Goal: Information Seeking & Learning: Learn about a topic

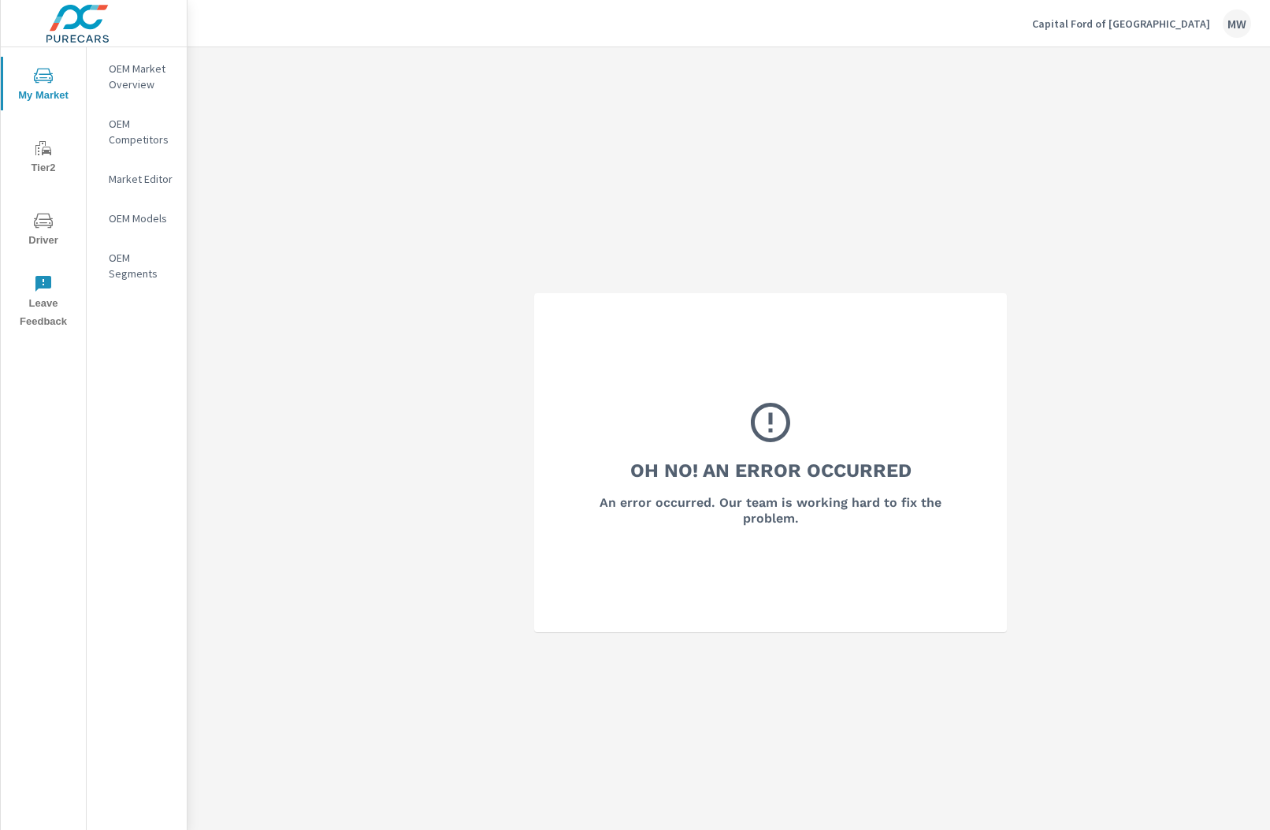
click at [1183, 29] on p "Capital Ford of Wilmington" at bounding box center [1121, 24] width 178 height 14
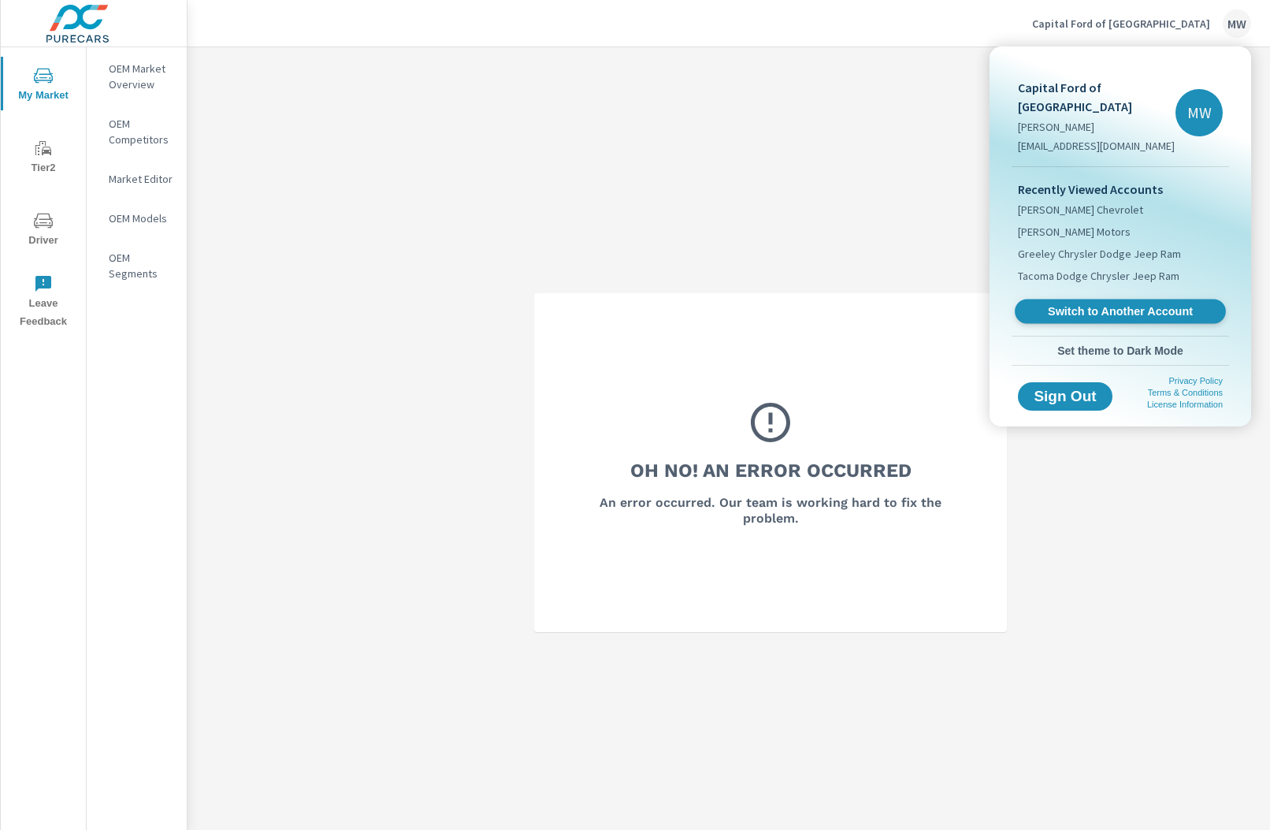
click at [1083, 304] on span "Switch to Another Account" at bounding box center [1119, 311] width 193 height 15
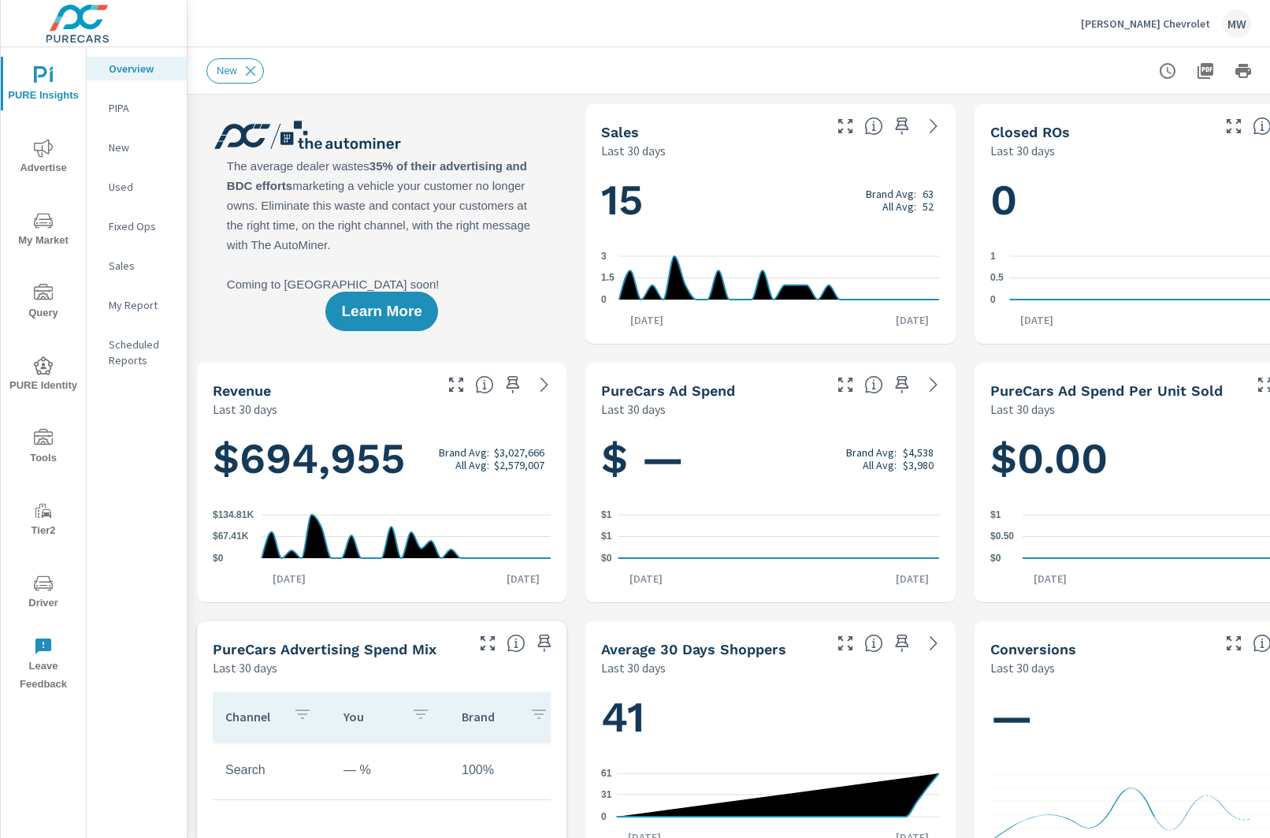
click at [32, 236] on span "My Market" at bounding box center [44, 230] width 76 height 39
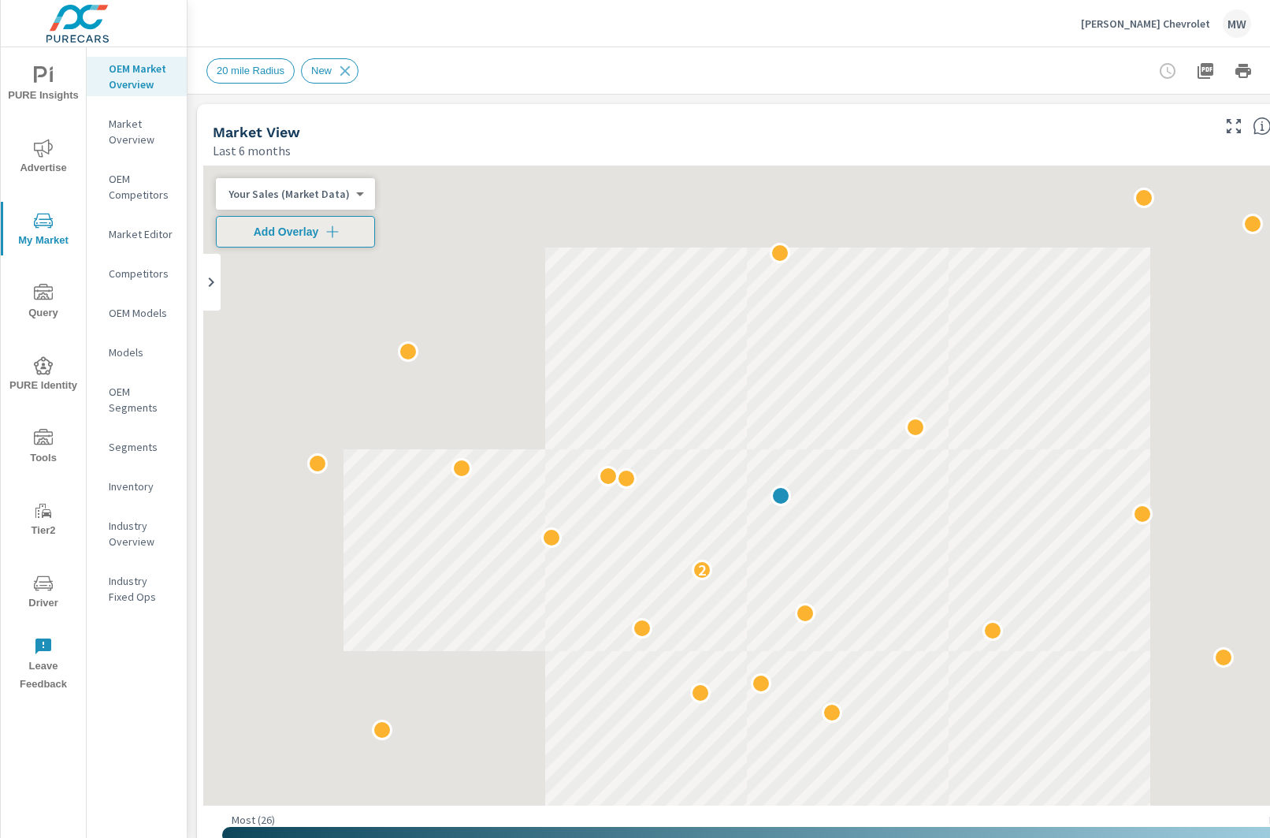
click at [135, 129] on p "Market Overview" at bounding box center [141, 132] width 65 height 32
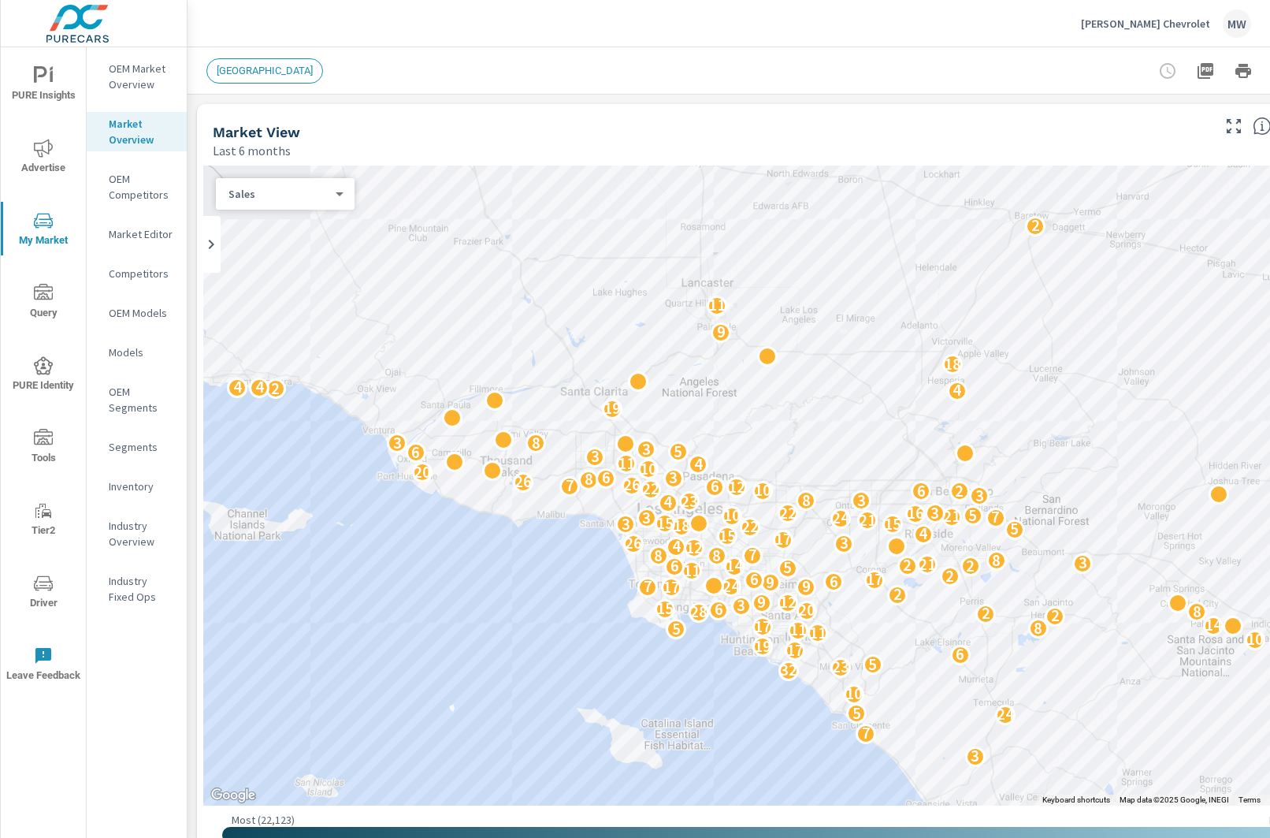
click at [128, 191] on p "OEM Competitors" at bounding box center [141, 187] width 65 height 32
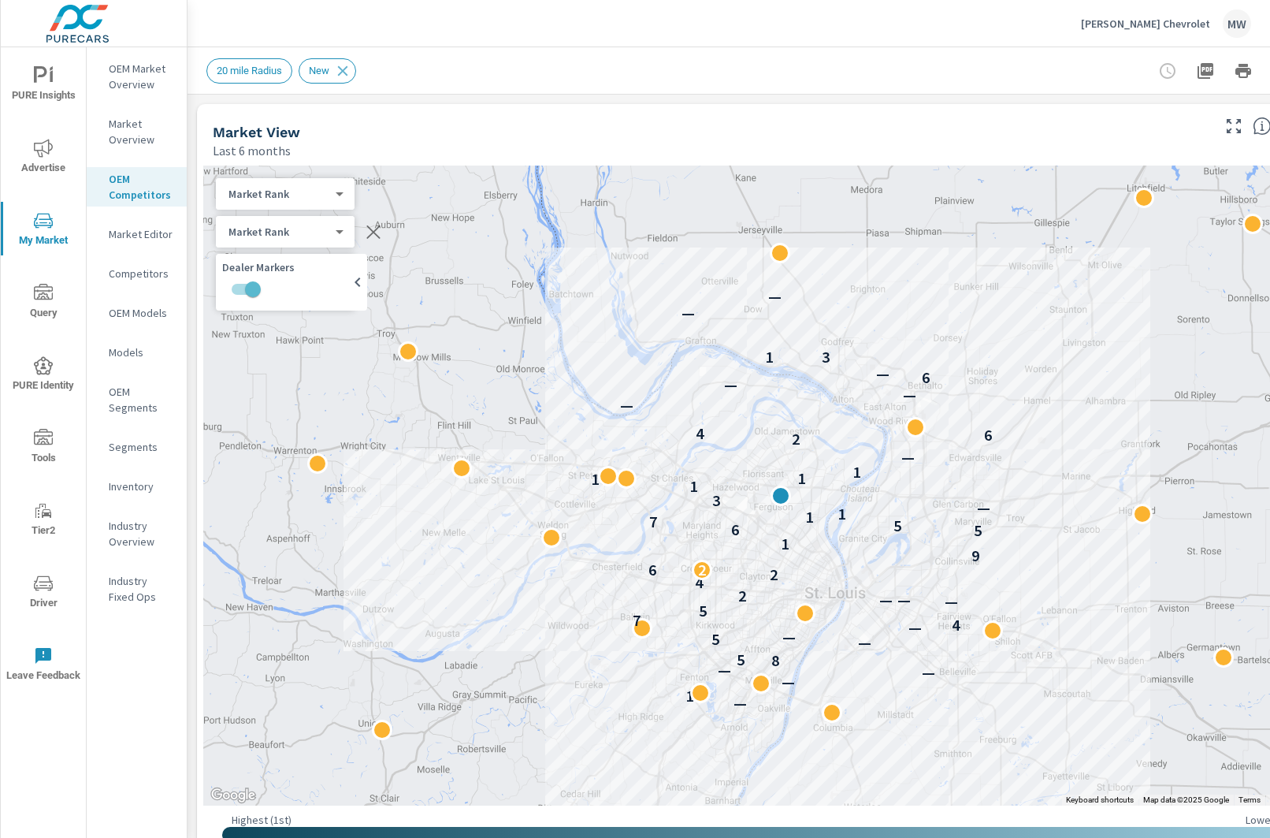
click at [136, 235] on p "Market Editor" at bounding box center [141, 234] width 65 height 16
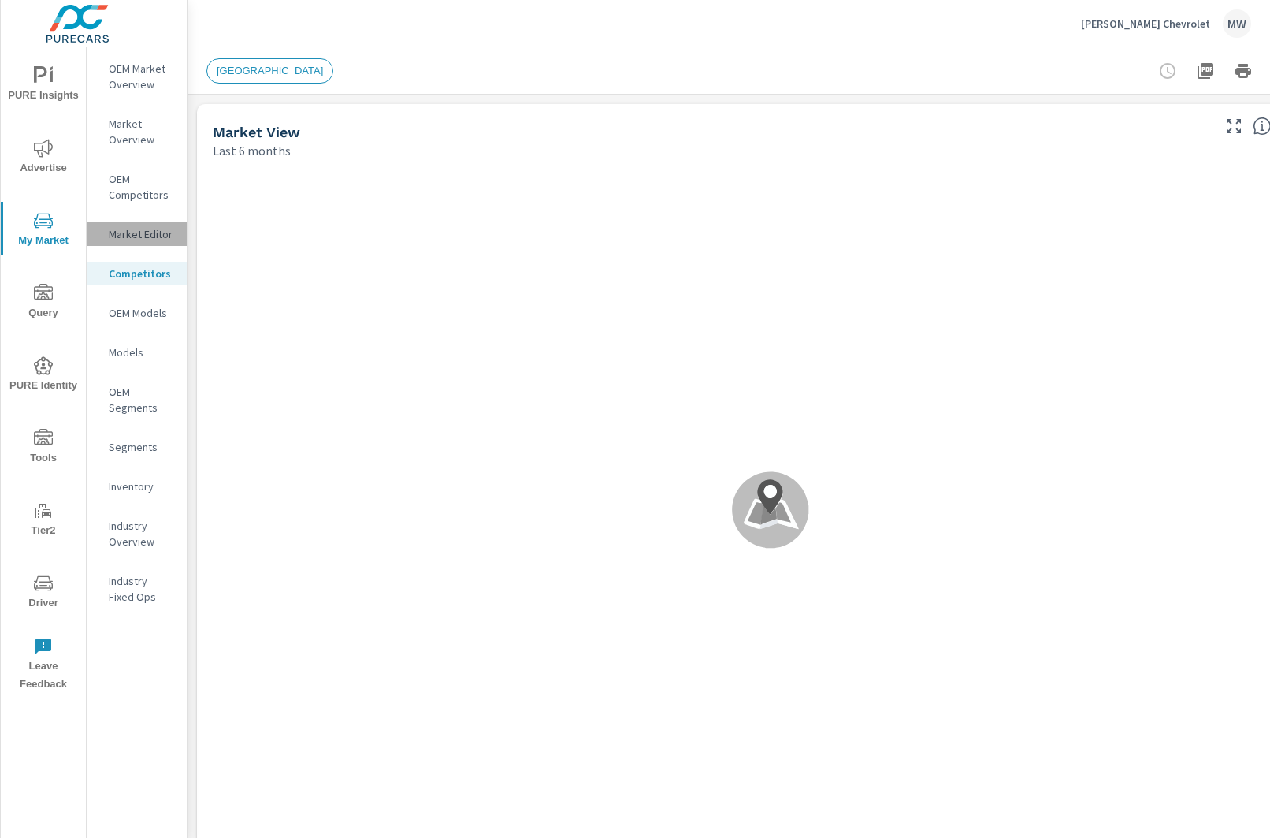
click at [144, 234] on p "Market Editor" at bounding box center [141, 234] width 65 height 16
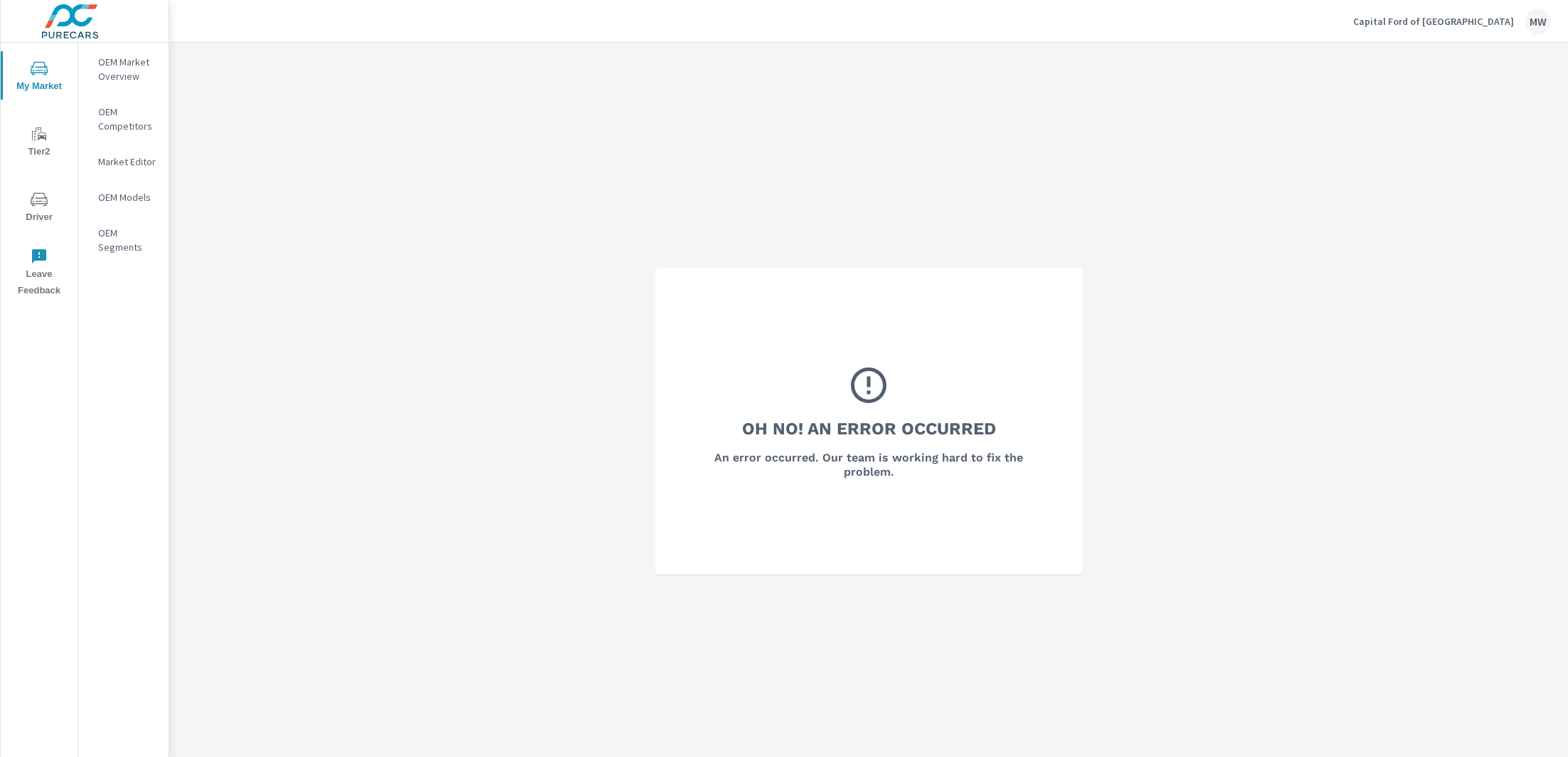
click at [1475, 30] on div "Capital Ford of [GEOGRAPHIC_DATA] MW" at bounding box center [1452, 21] width 198 height 25
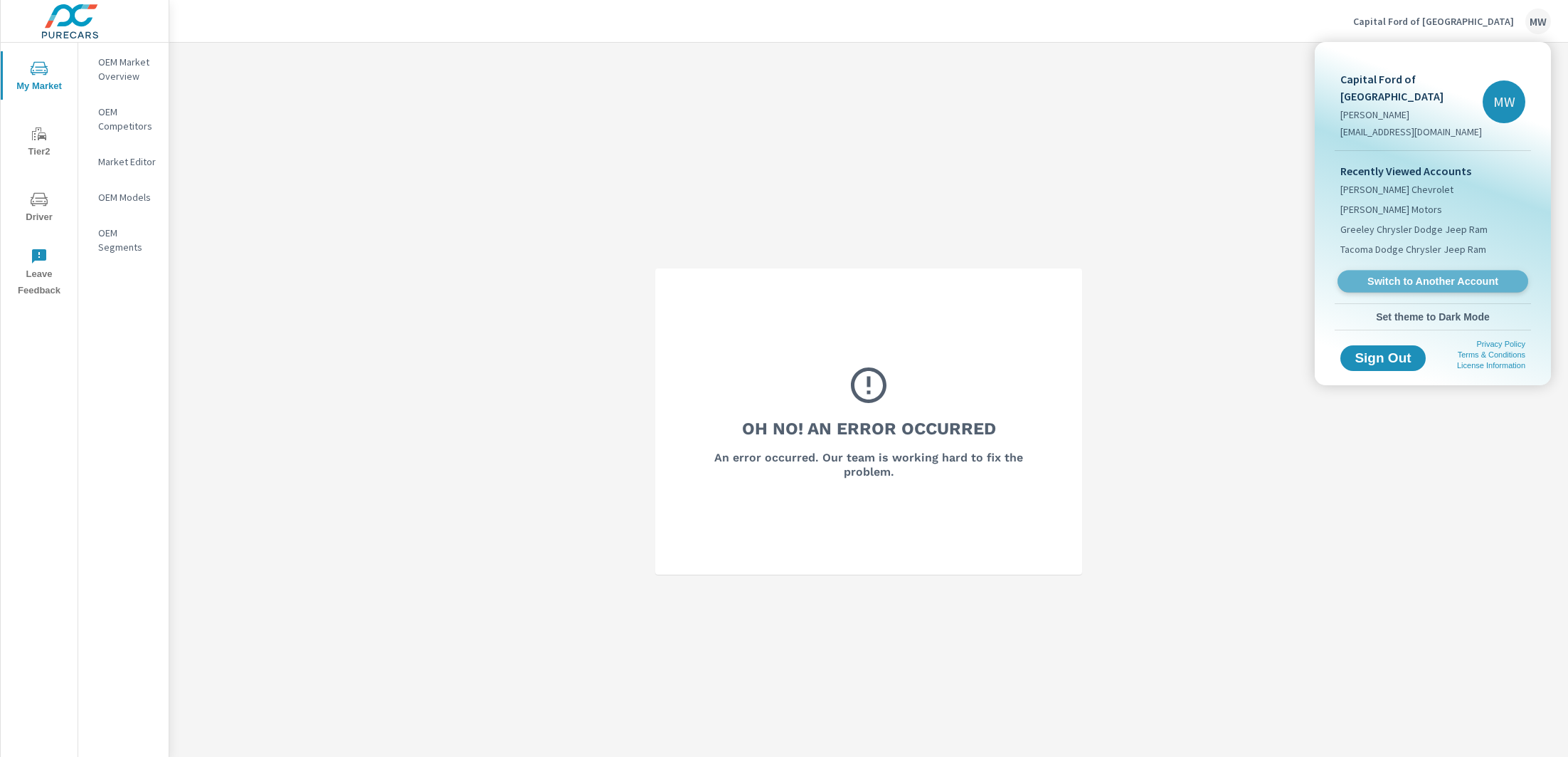
click at [1421, 270] on link "Switch to Another Account" at bounding box center [1433, 281] width 191 height 22
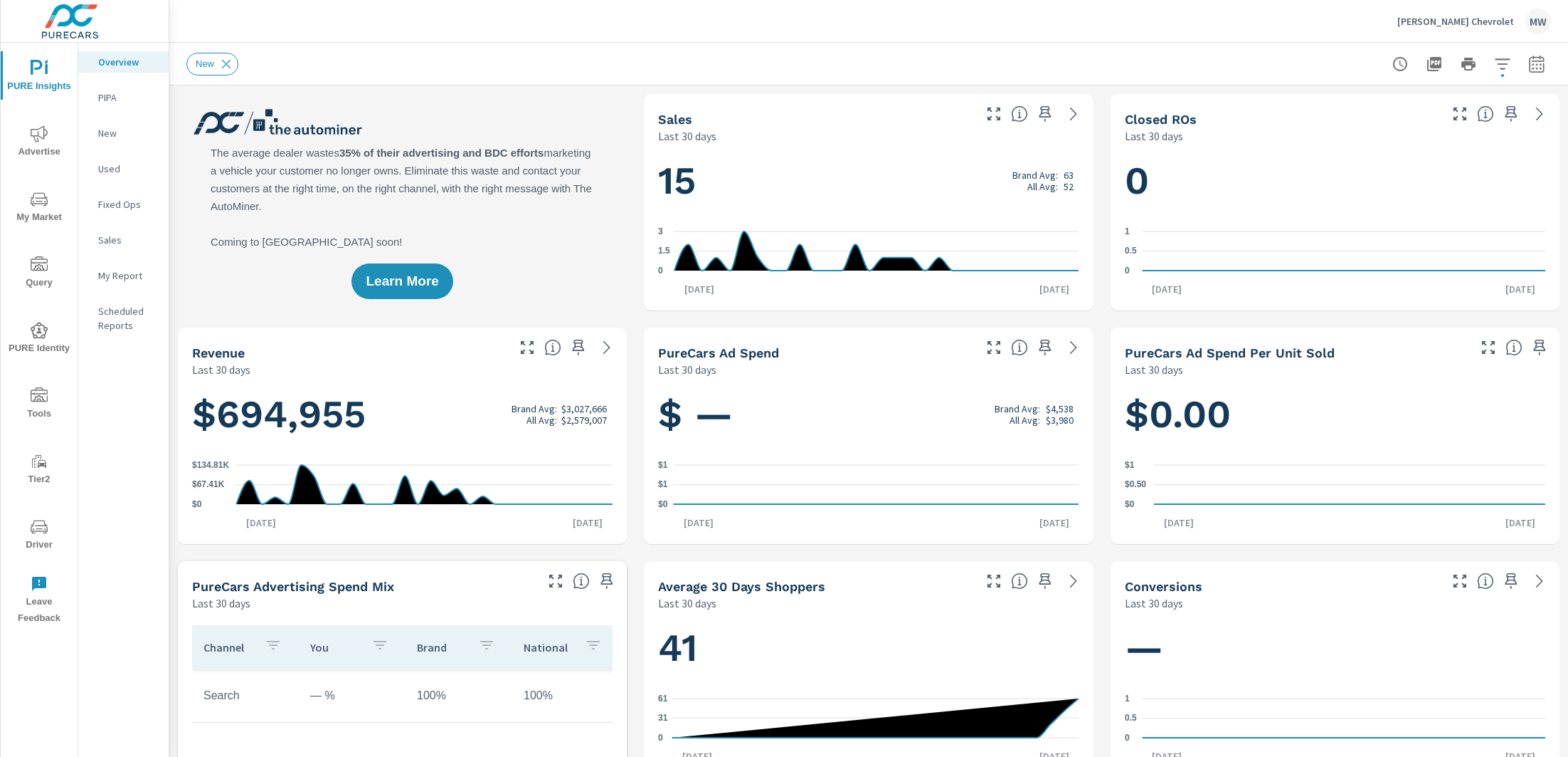
click at [43, 143] on span "Advertise" at bounding box center [40, 143] width 69 height 35
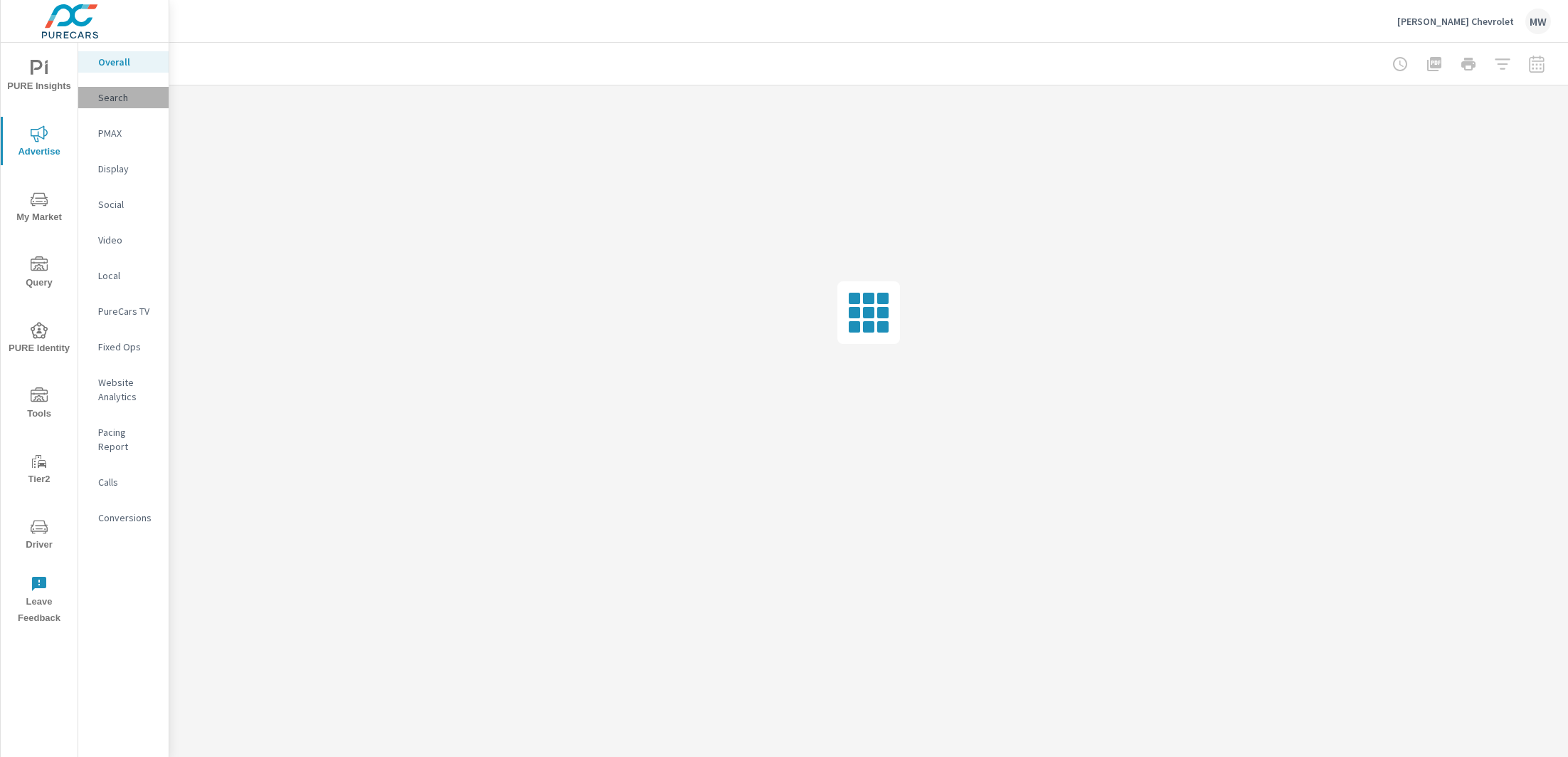
click at [118, 102] on p "Search" at bounding box center [127, 98] width 59 height 14
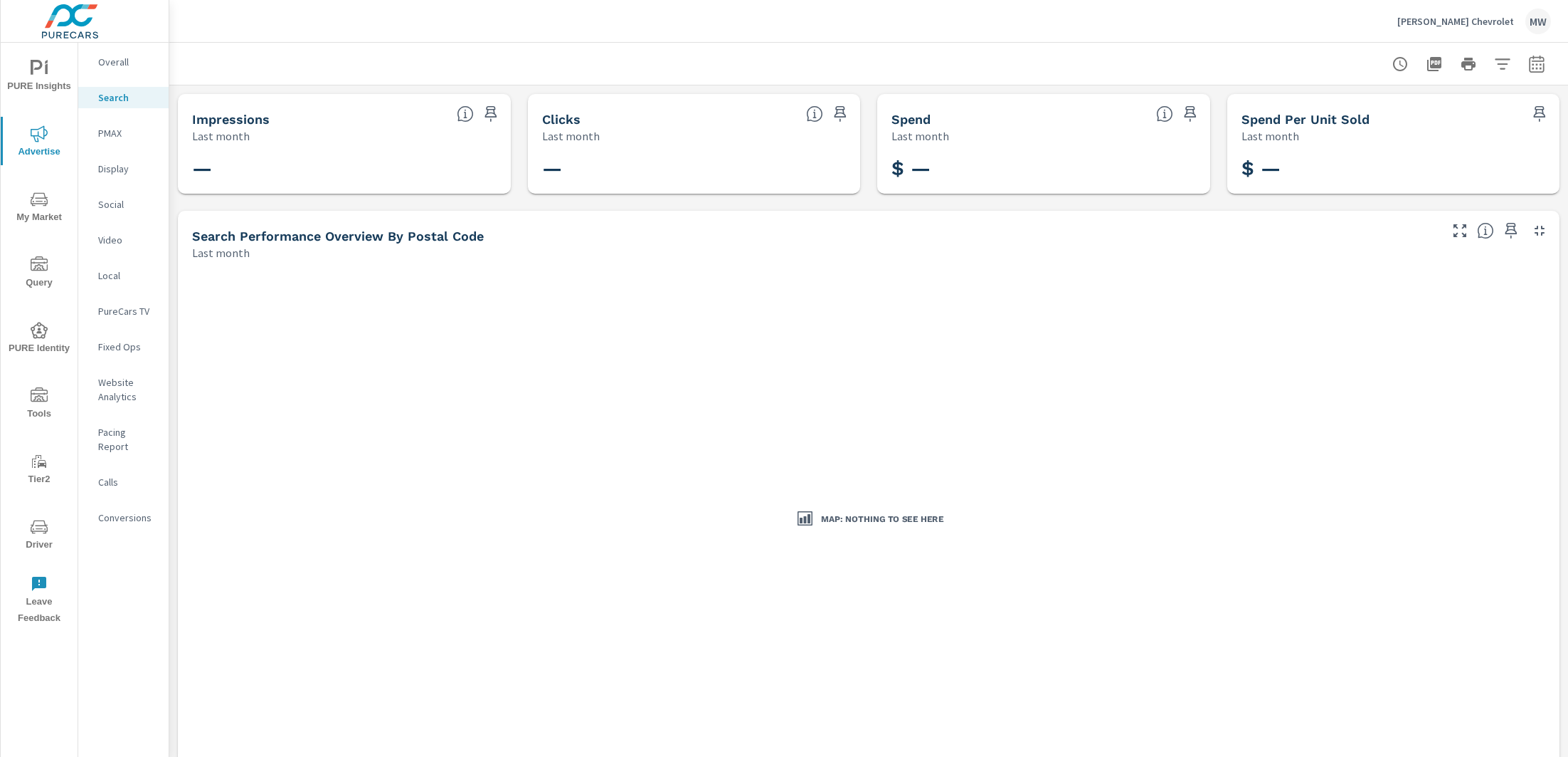
click at [36, 198] on icon "nav menu" at bounding box center [39, 199] width 17 height 17
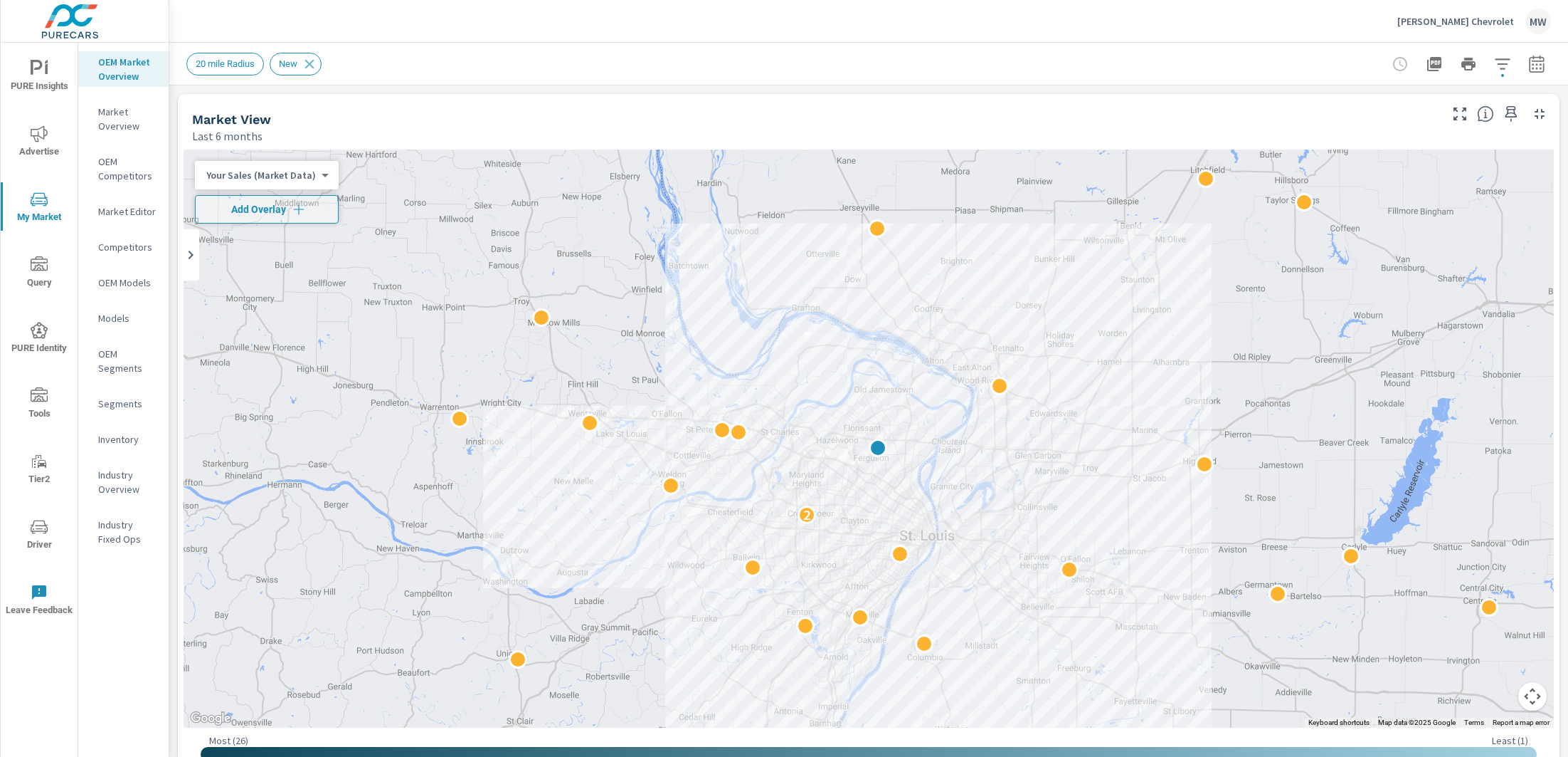
click at [117, 217] on p "Market Editor" at bounding box center [127, 211] width 59 height 14
click at [1503, 68] on icon "button" at bounding box center [1502, 64] width 15 height 11
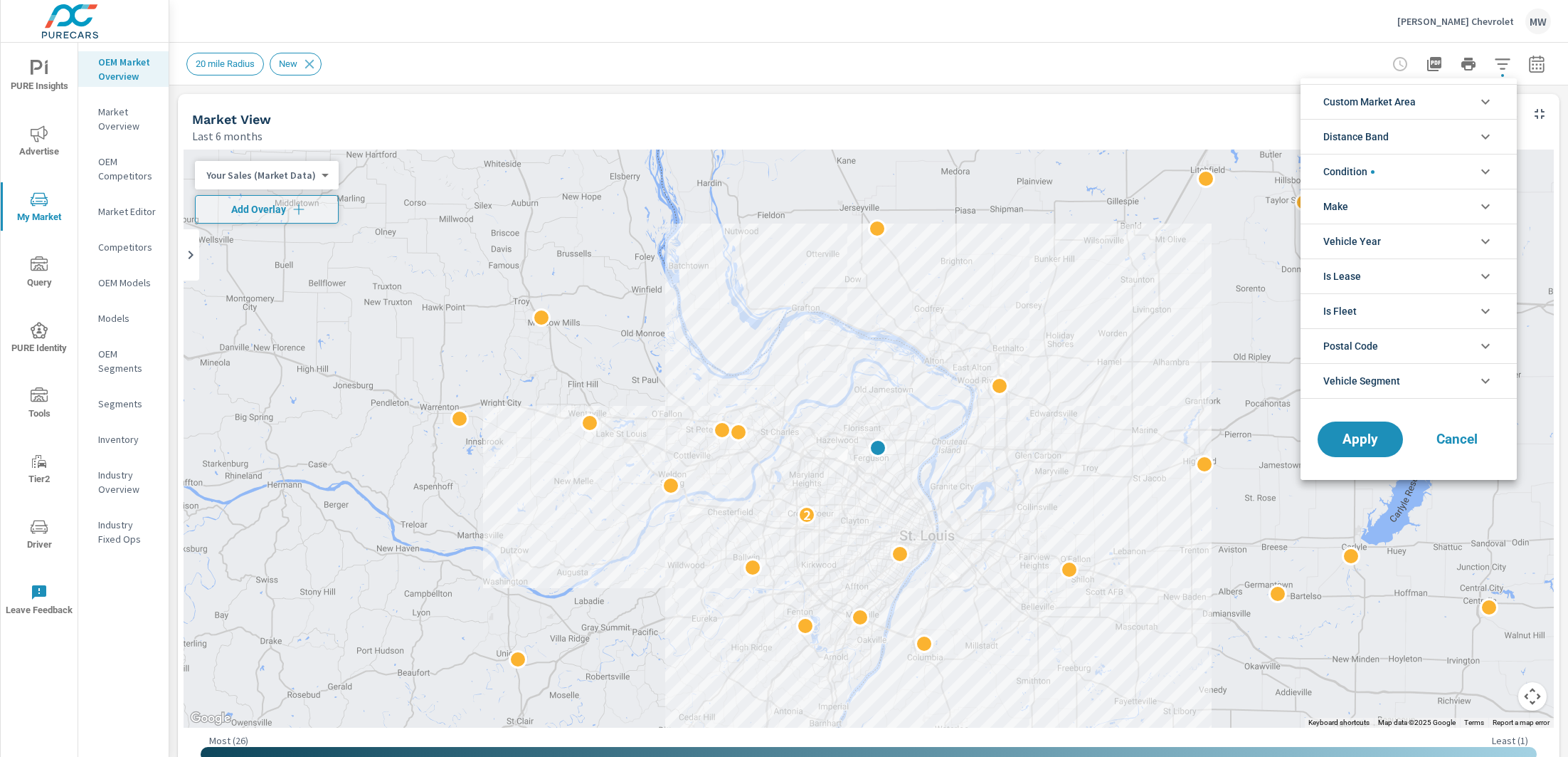
click at [1492, 344] on icon "filter options" at bounding box center [1486, 345] width 17 height 17
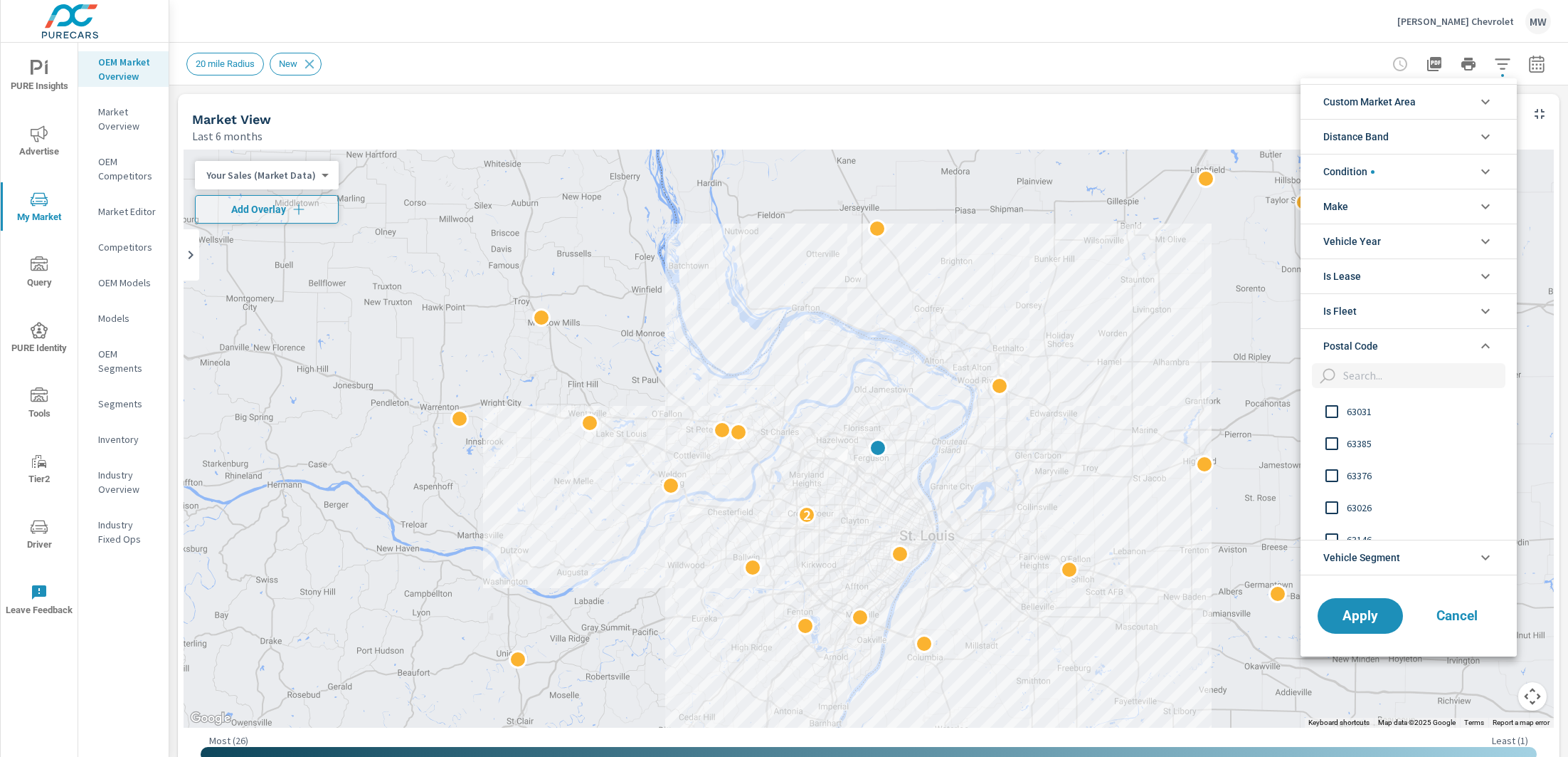
click at [1384, 379] on input "filter options" at bounding box center [1422, 376] width 168 height 25
paste input "63113"
type input "63113"
click at [1329, 412] on input "filter options" at bounding box center [1331, 411] width 30 height 30
click at [1365, 625] on button "Apply" at bounding box center [1361, 615] width 89 height 37
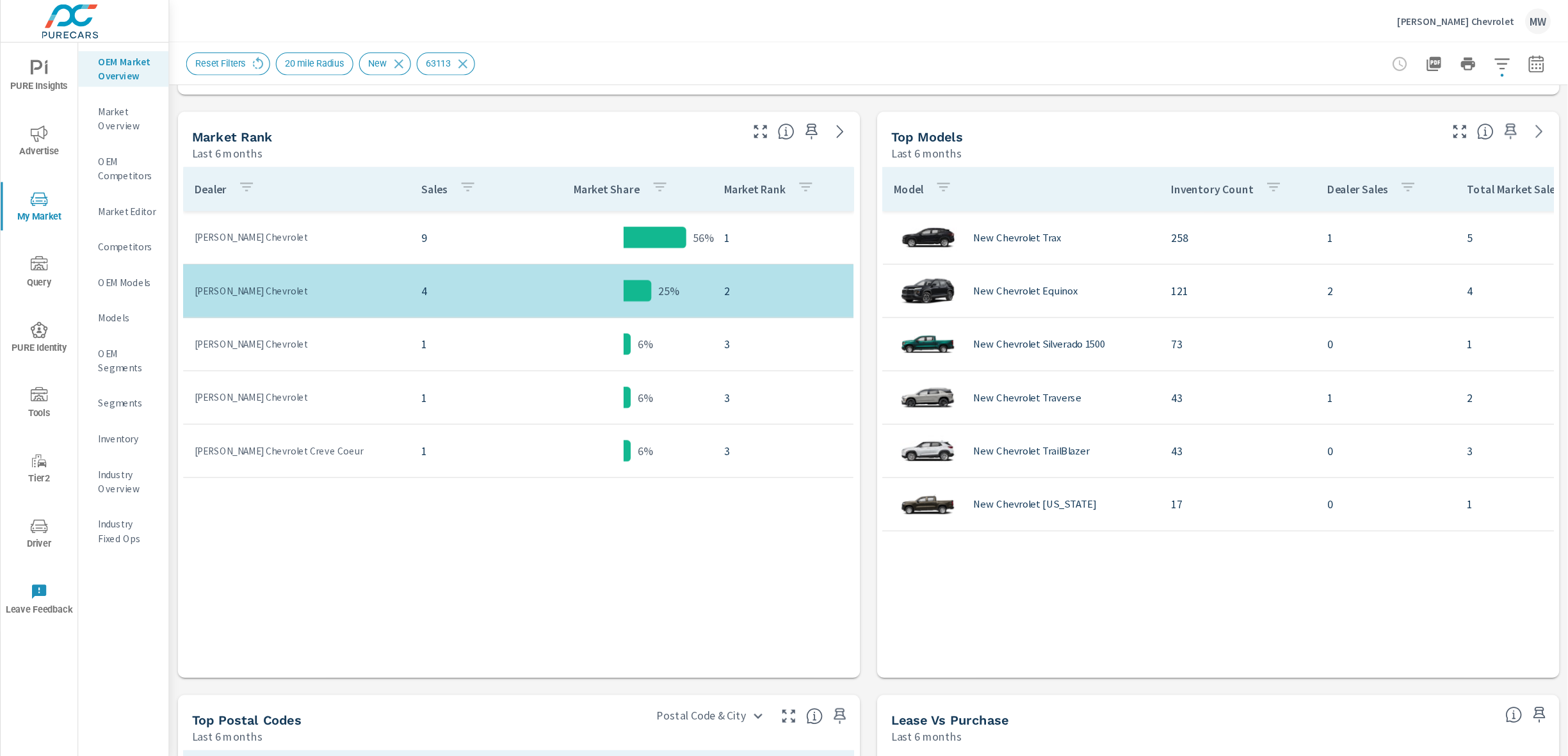
scroll to position [613, 0]
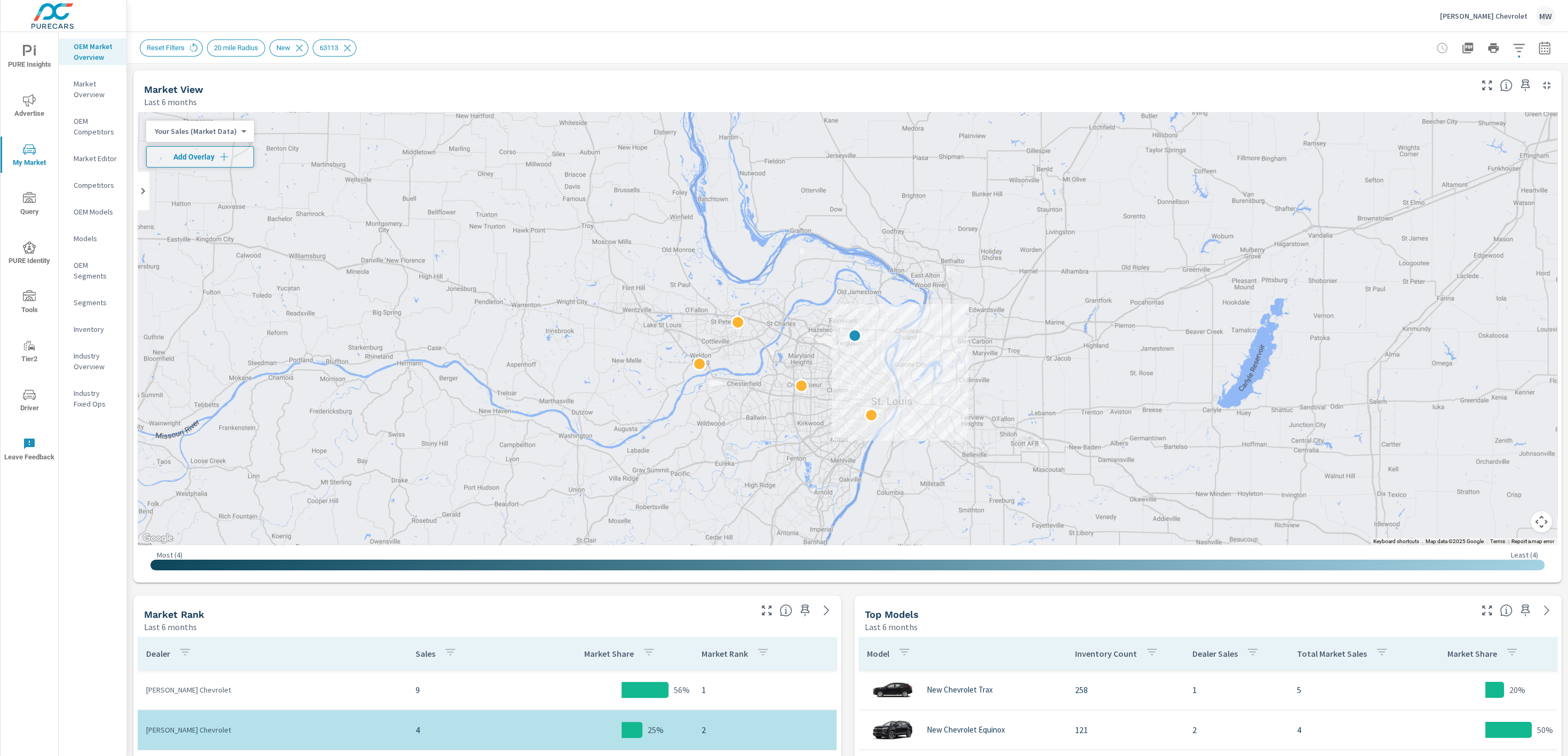
click at [91, 43] on p "OEM Market Overview" at bounding box center [95, 52] width 44 height 22
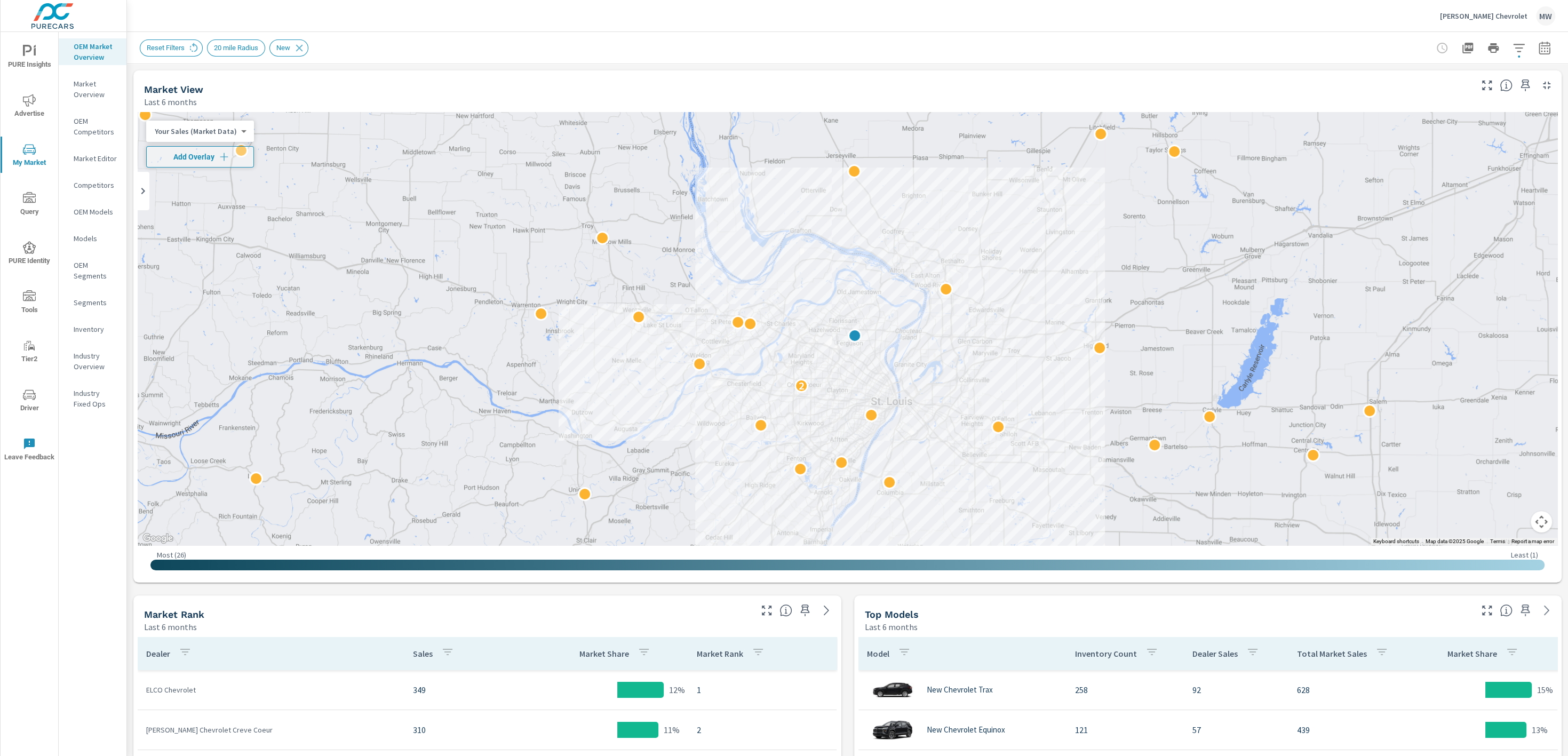
click at [22, 152] on span "My Market" at bounding box center [30, 156] width 51 height 26
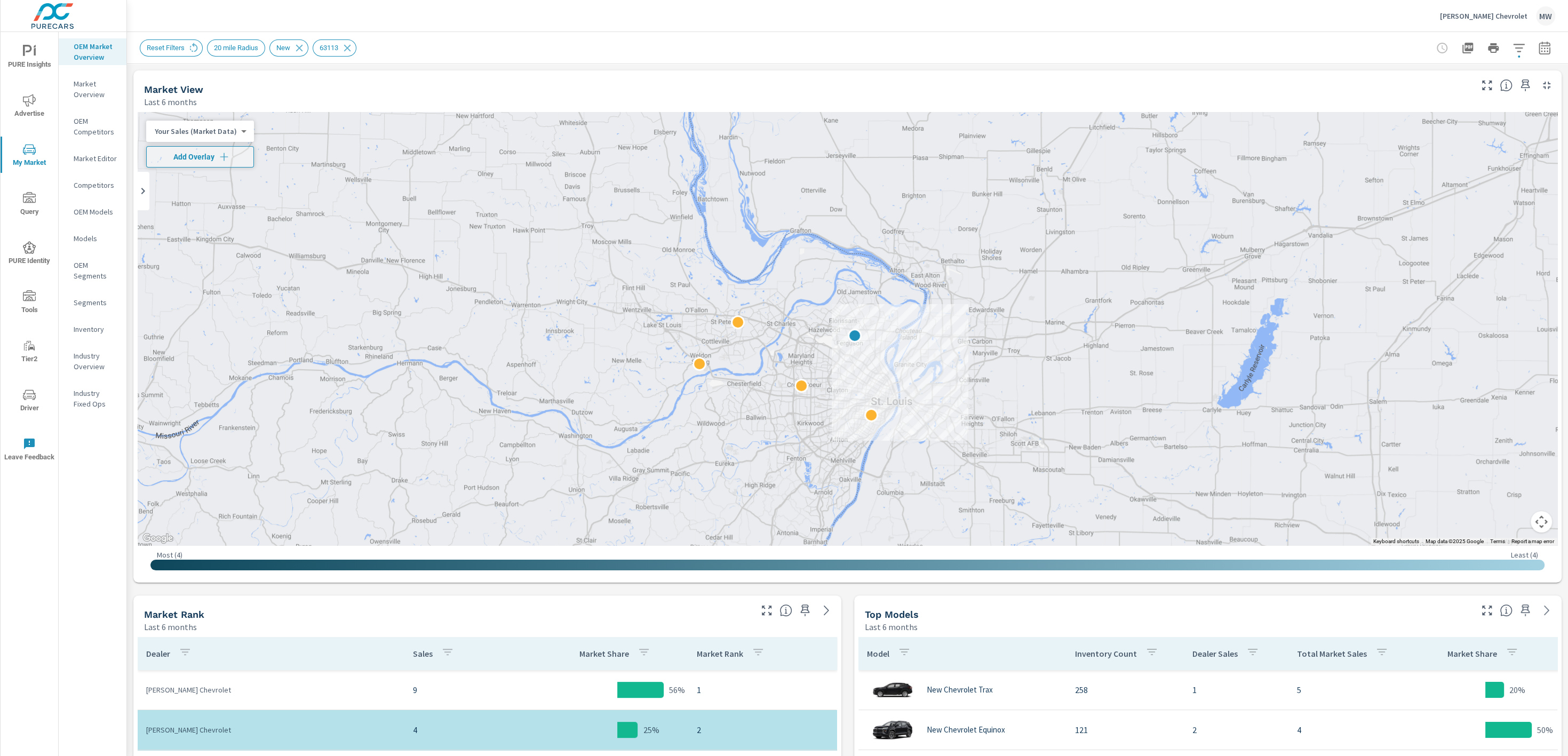
click at [97, 54] on p "OEM Market Overview" at bounding box center [95, 52] width 44 height 22
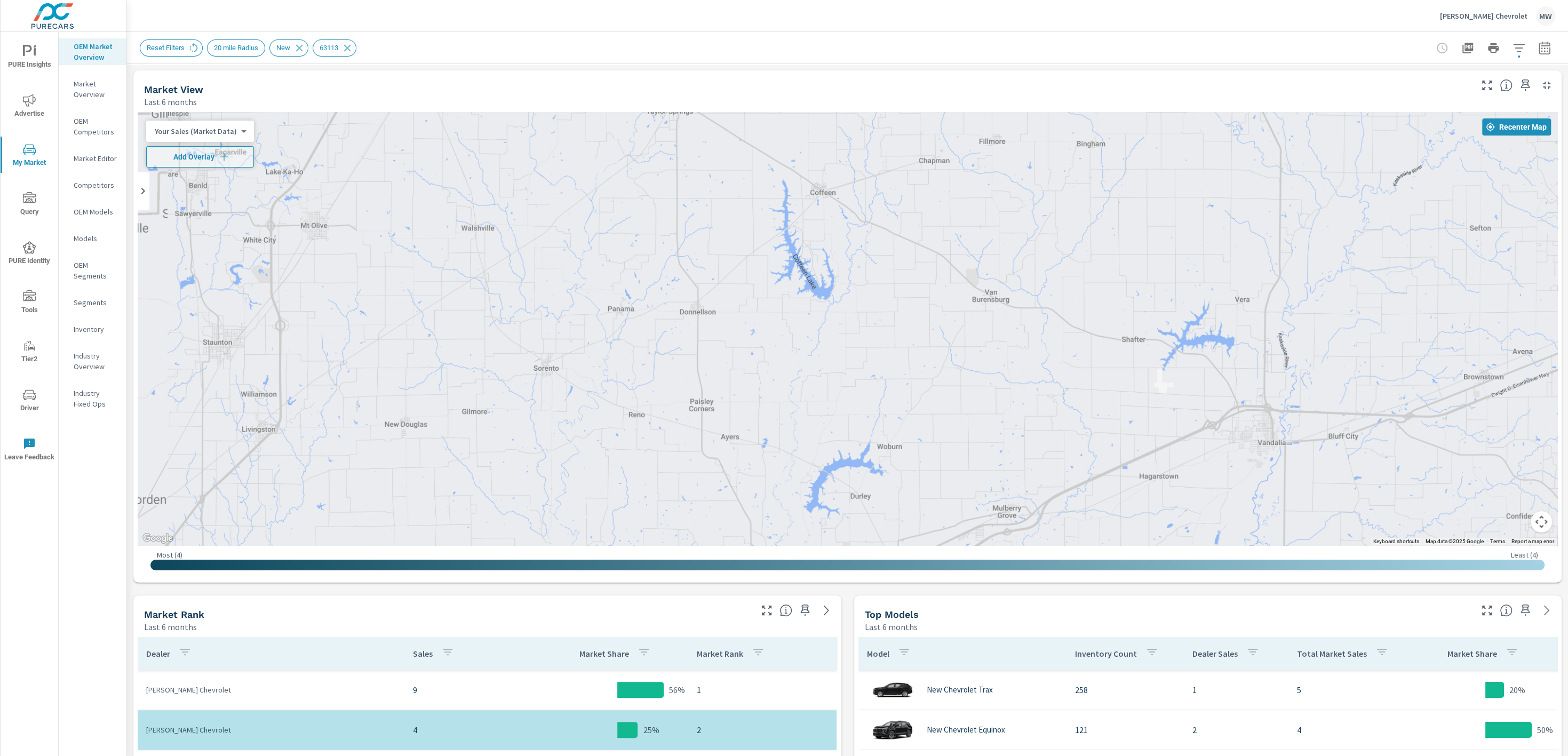
click at [1175, 49] on button "button" at bounding box center [1519, 48] width 22 height 22
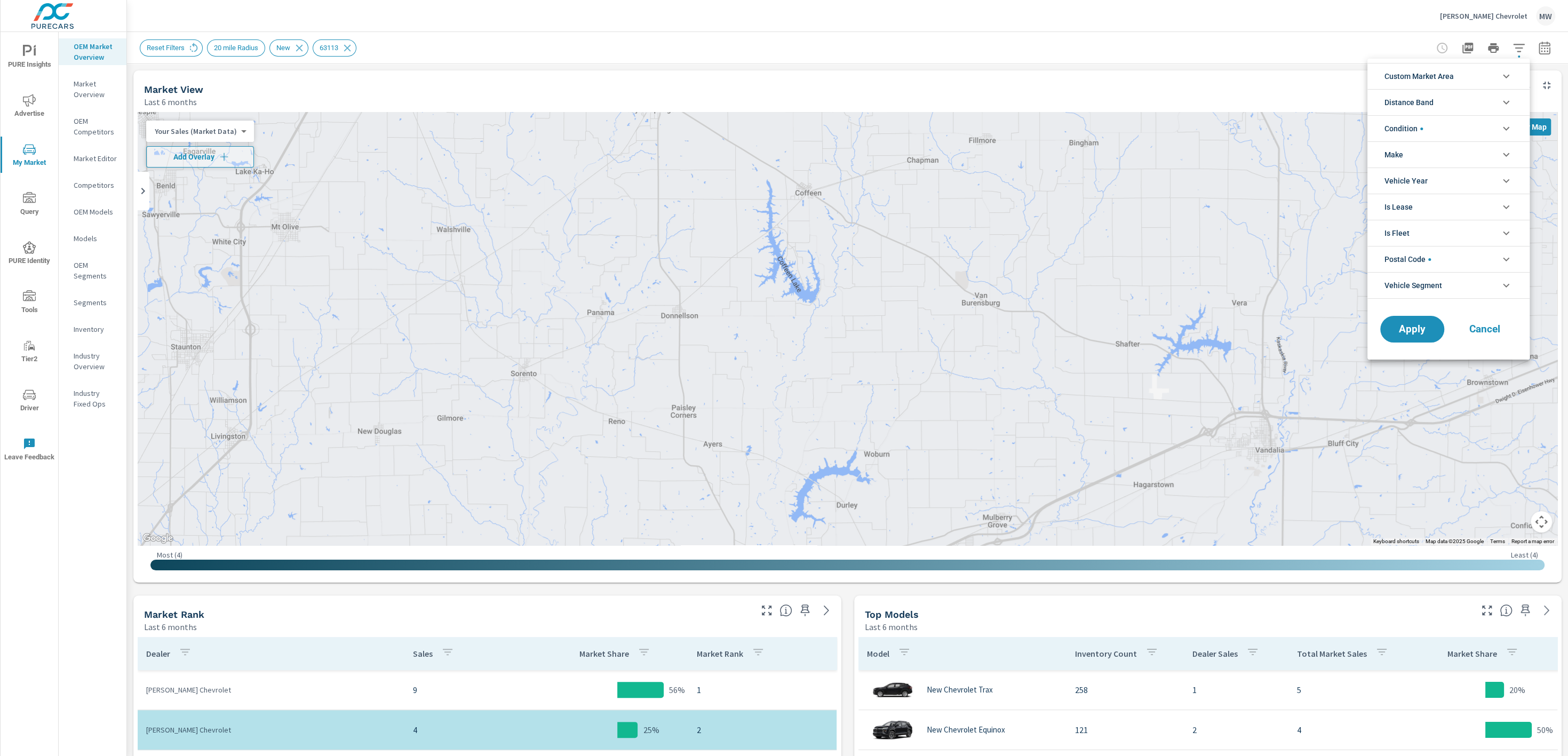
click at [1175, 49] on div at bounding box center [784, 378] width 1568 height 756
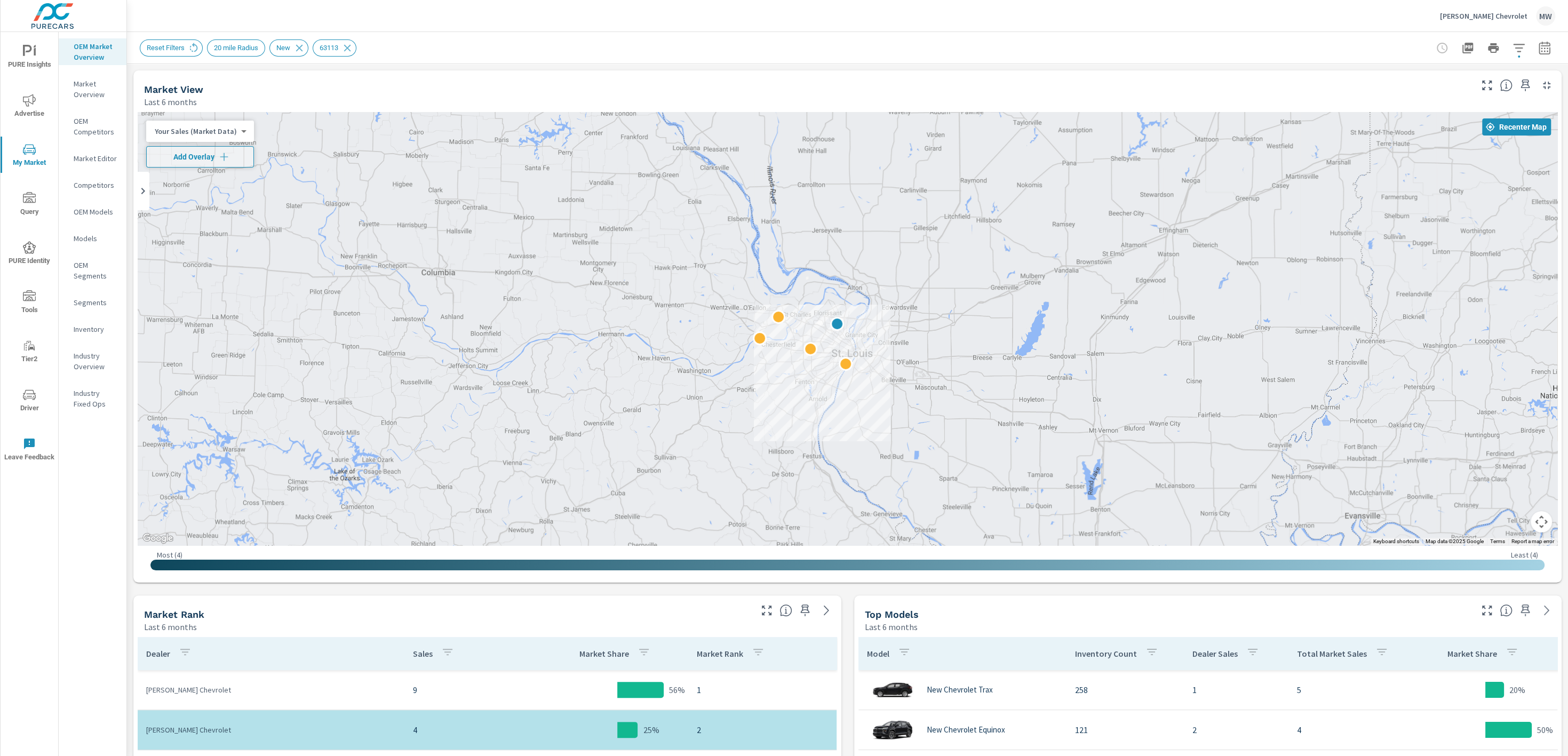
click at [1175, 47] on icon "button" at bounding box center [1518, 48] width 12 height 8
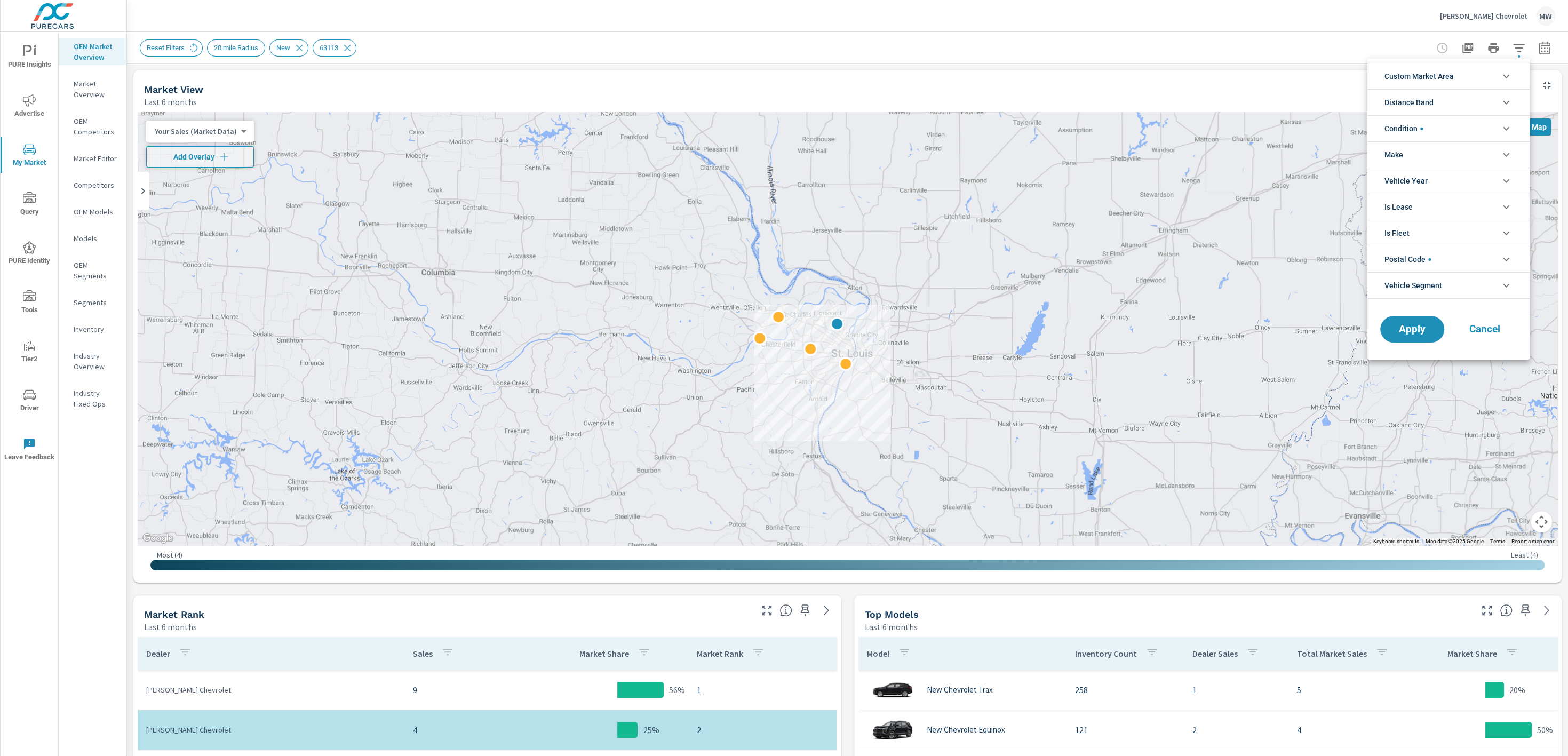
click at [1175, 259] on icon "filter options" at bounding box center [1506, 259] width 13 height 13
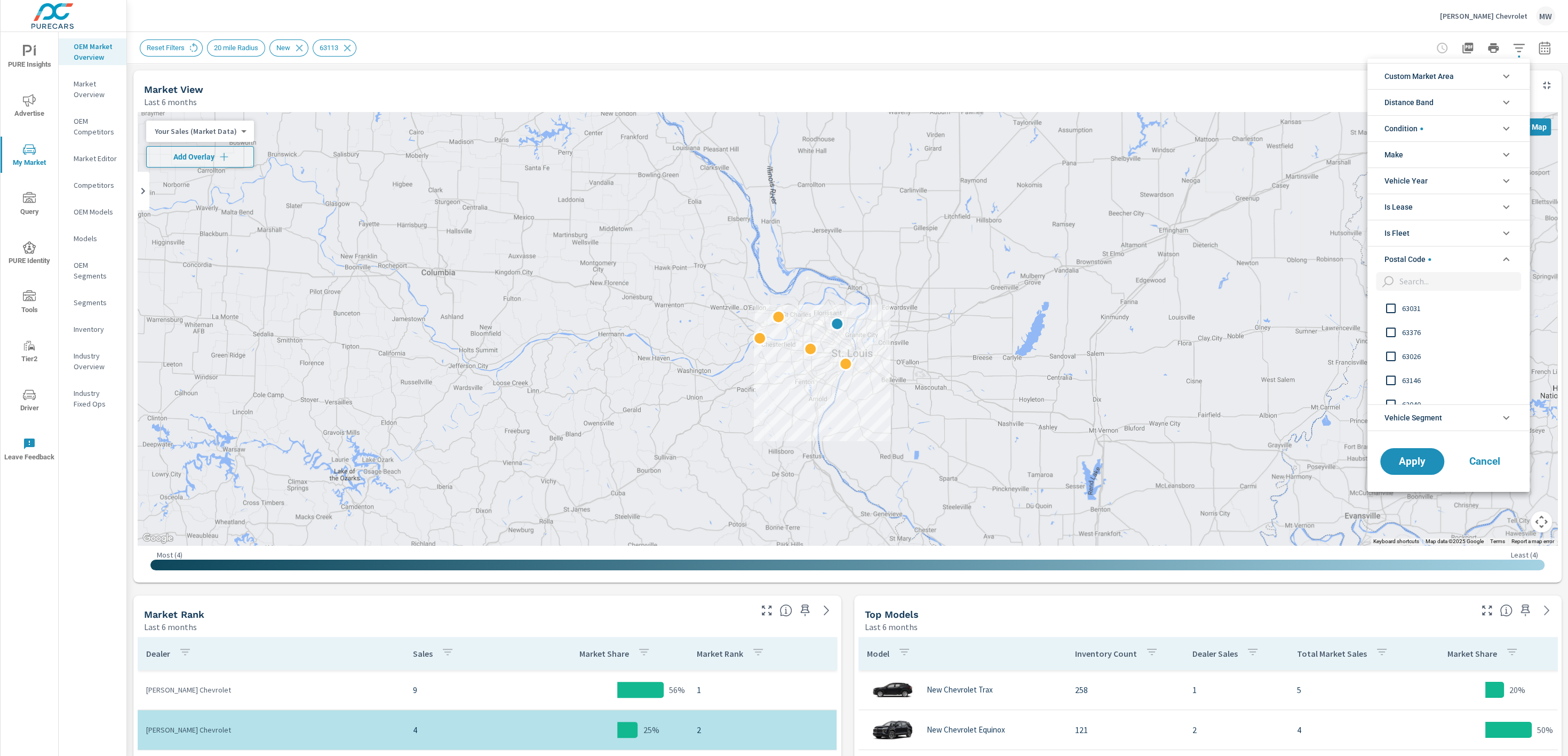
click at [1175, 283] on input "filter options" at bounding box center [1458, 282] width 126 height 19
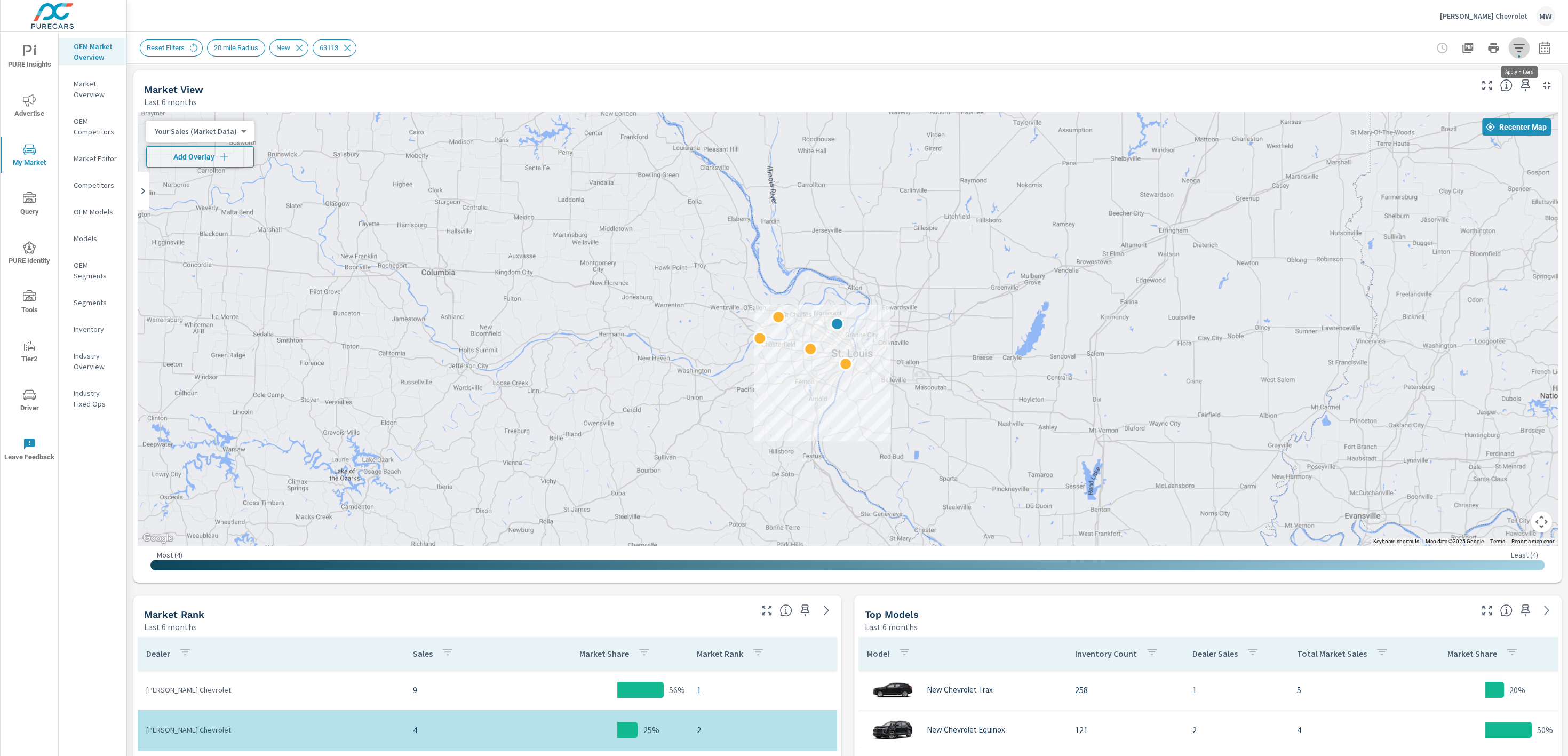
click at [1516, 46] on icon "button" at bounding box center [1519, 47] width 13 height 13
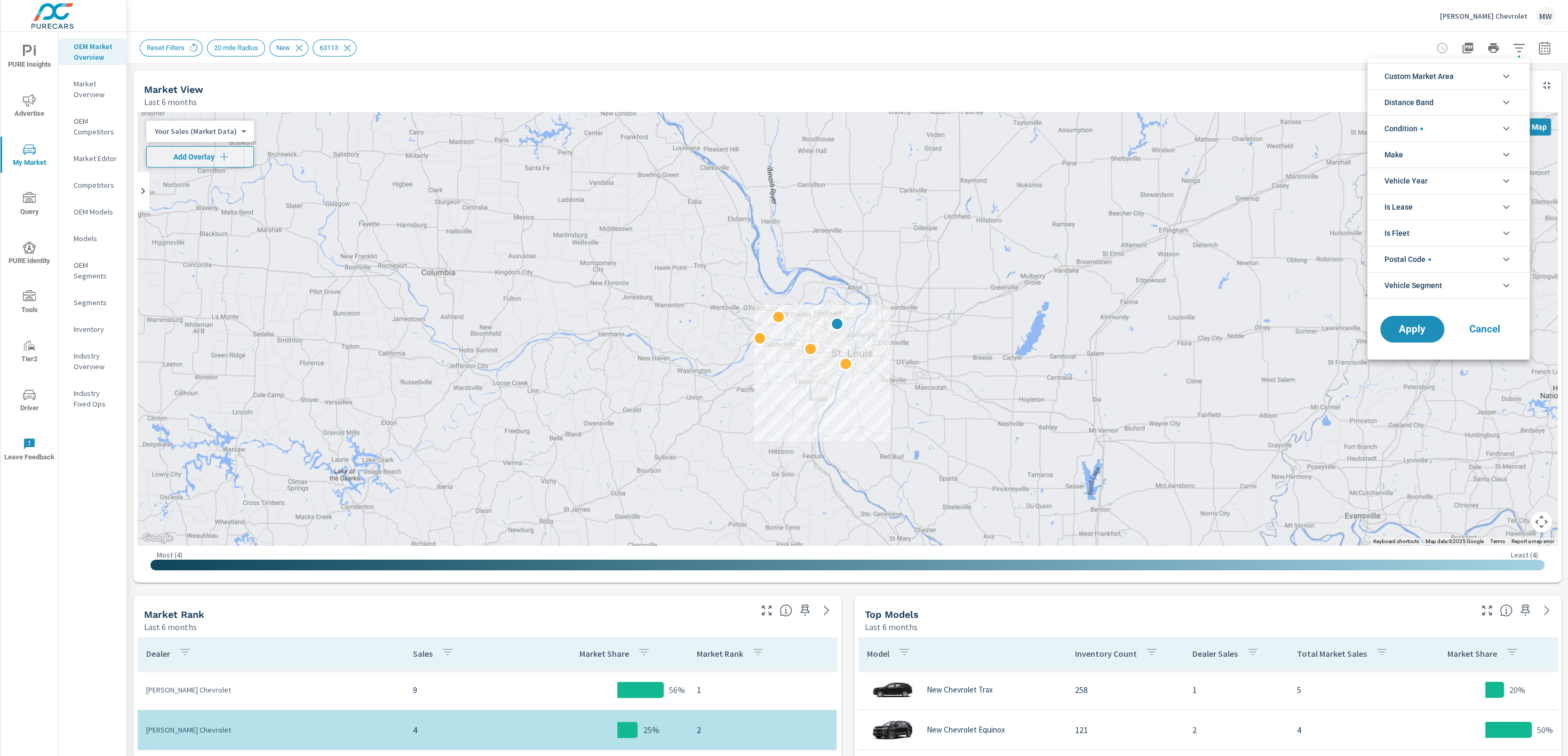
click at [1417, 260] on span "Postal Code" at bounding box center [1408, 259] width 47 height 26
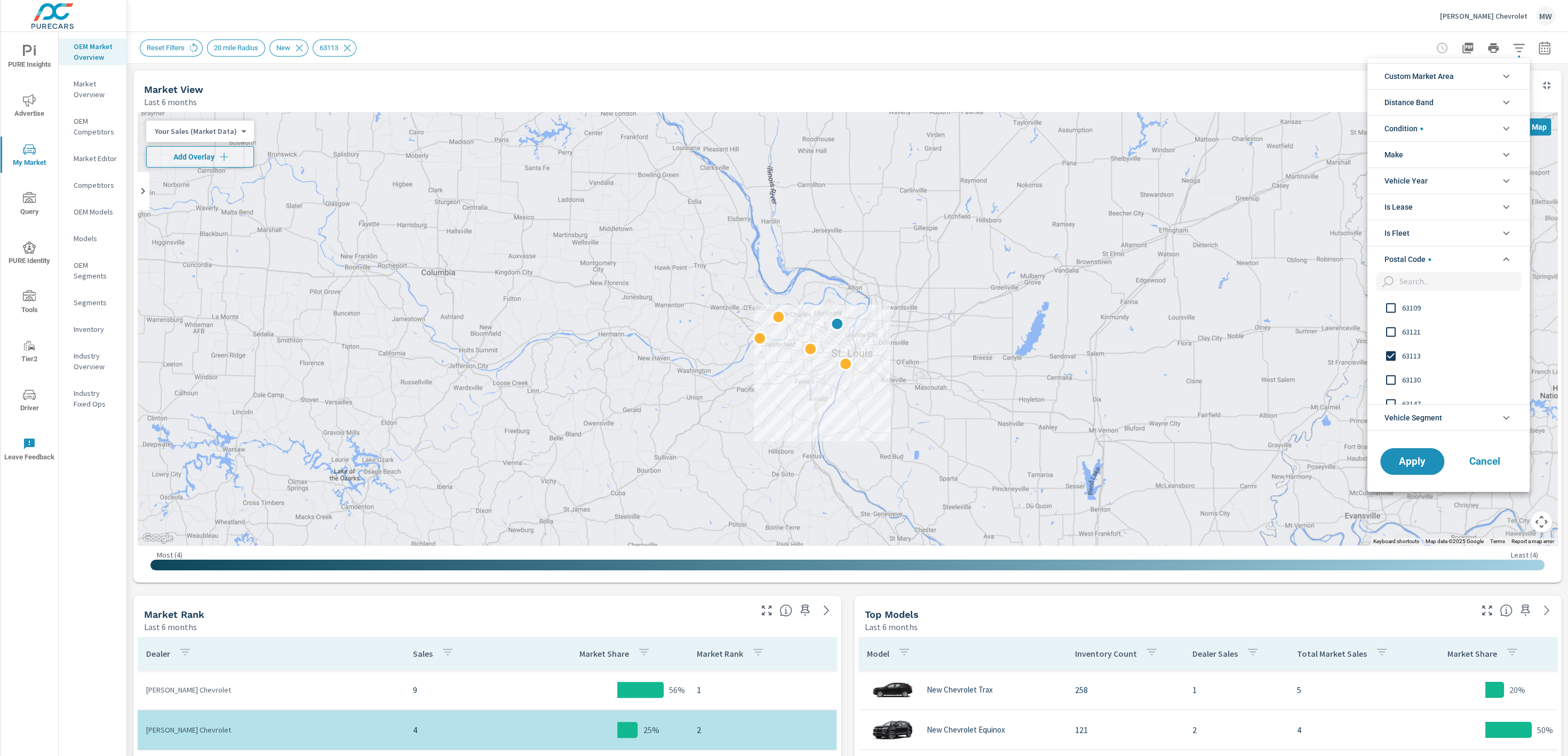
scroll to position [1183, 0]
click at [1393, 346] on input "filter options" at bounding box center [1390, 350] width 22 height 22
click at [1420, 281] on input "filter options" at bounding box center [1458, 282] width 126 height 19
paste input "62034"
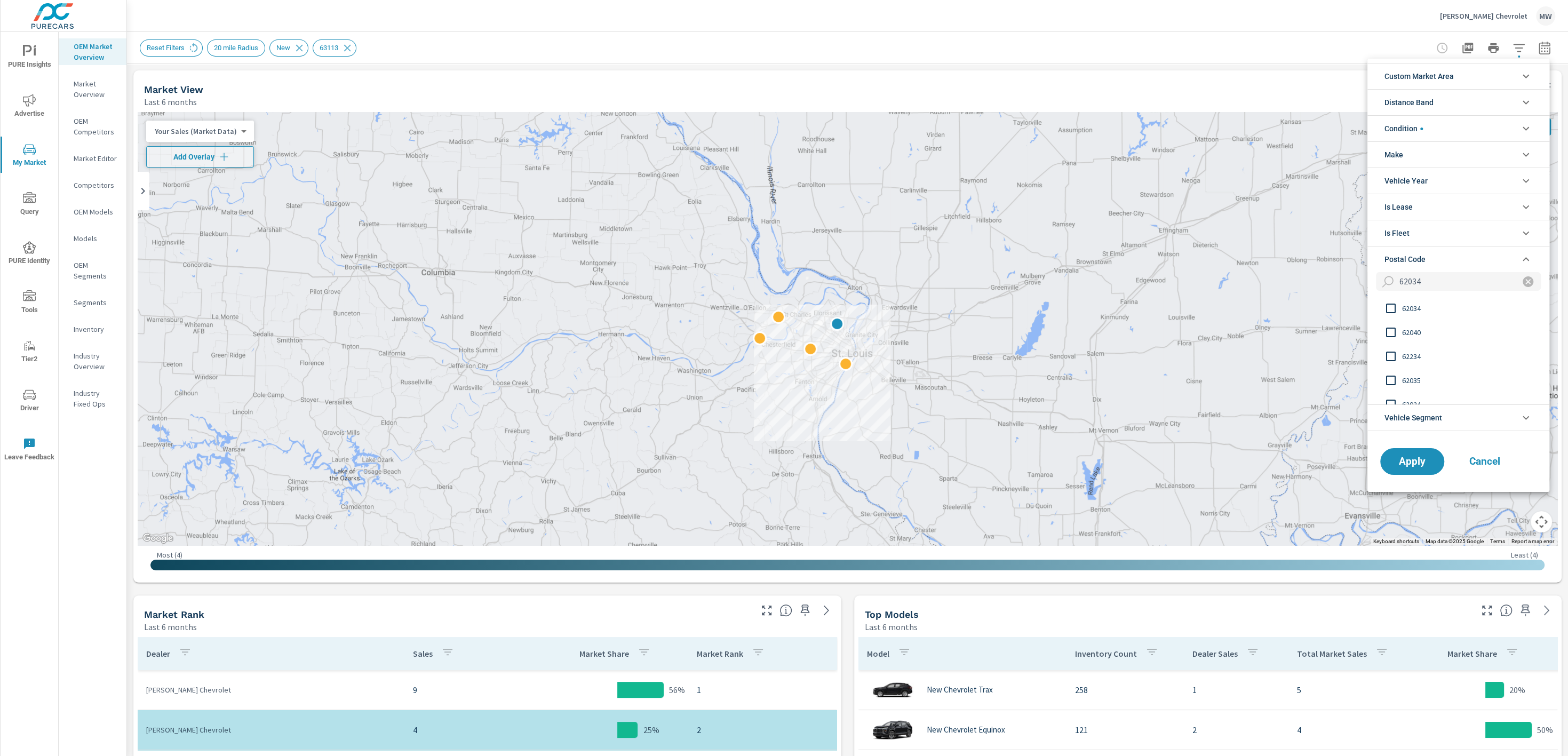
type input "62034"
click at [1388, 306] on input "filter options" at bounding box center [1390, 308] width 22 height 22
click at [1407, 464] on span "Apply" at bounding box center [1412, 461] width 44 height 10
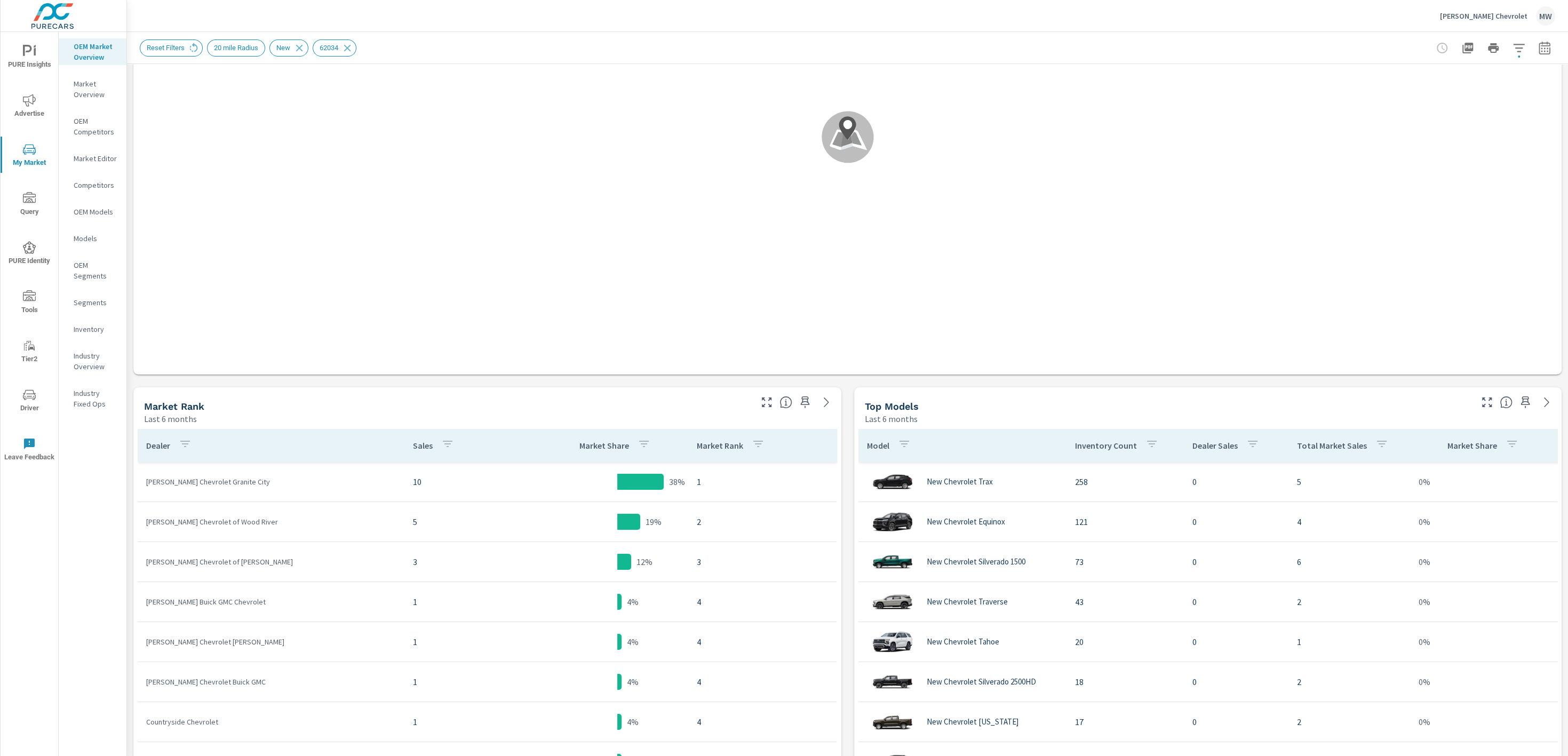
scroll to position [218, 0]
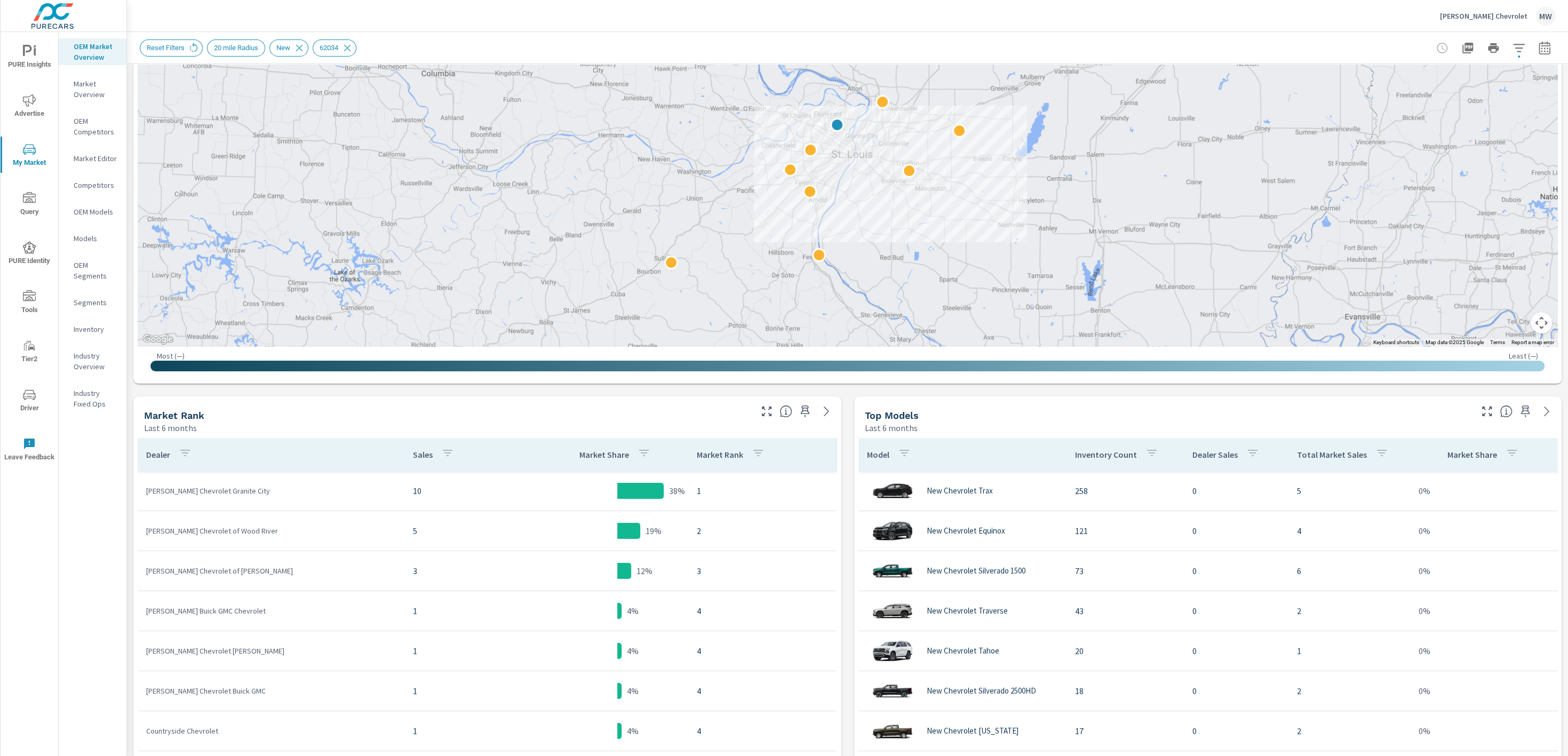
scroll to position [175, 0]
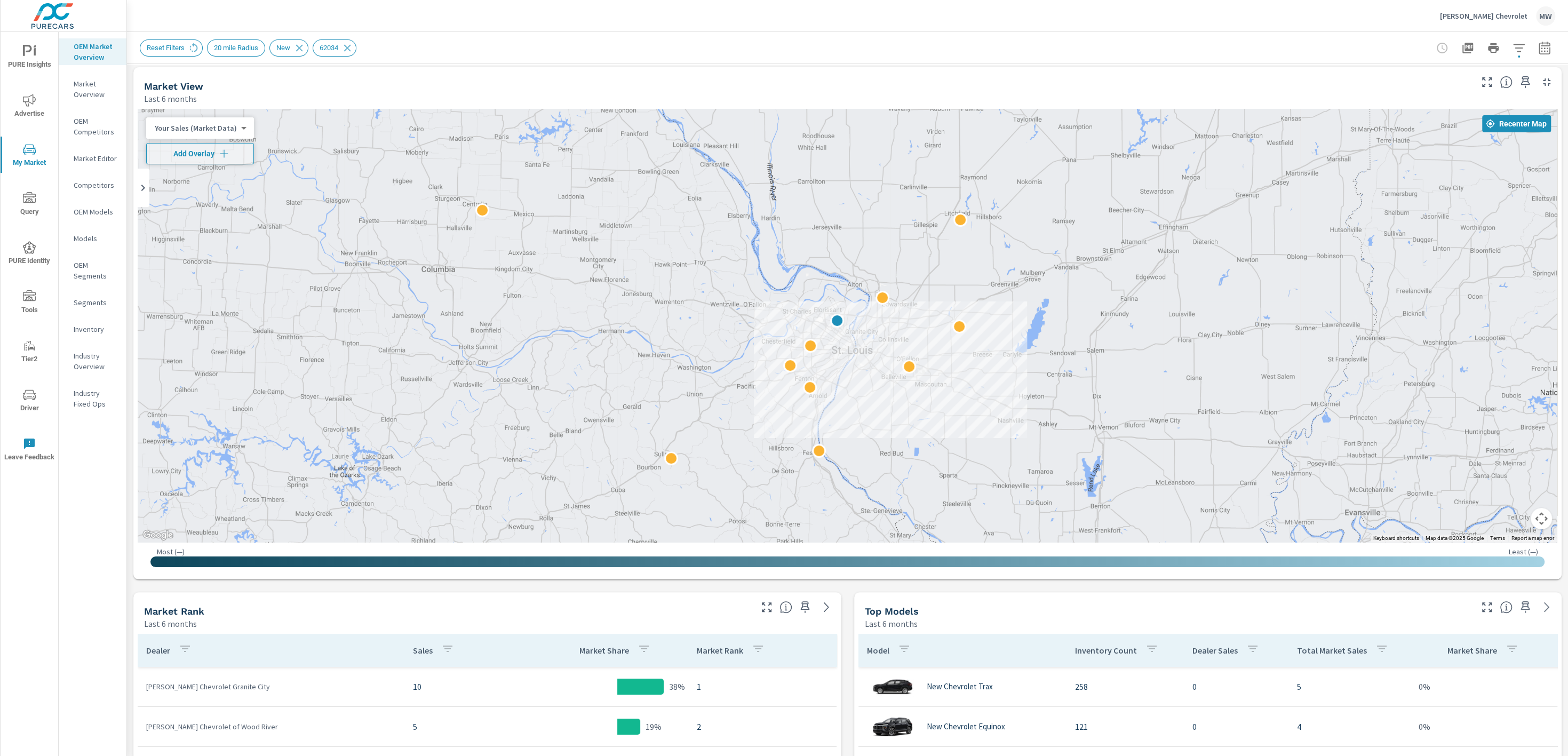
scroll to position [1, 0]
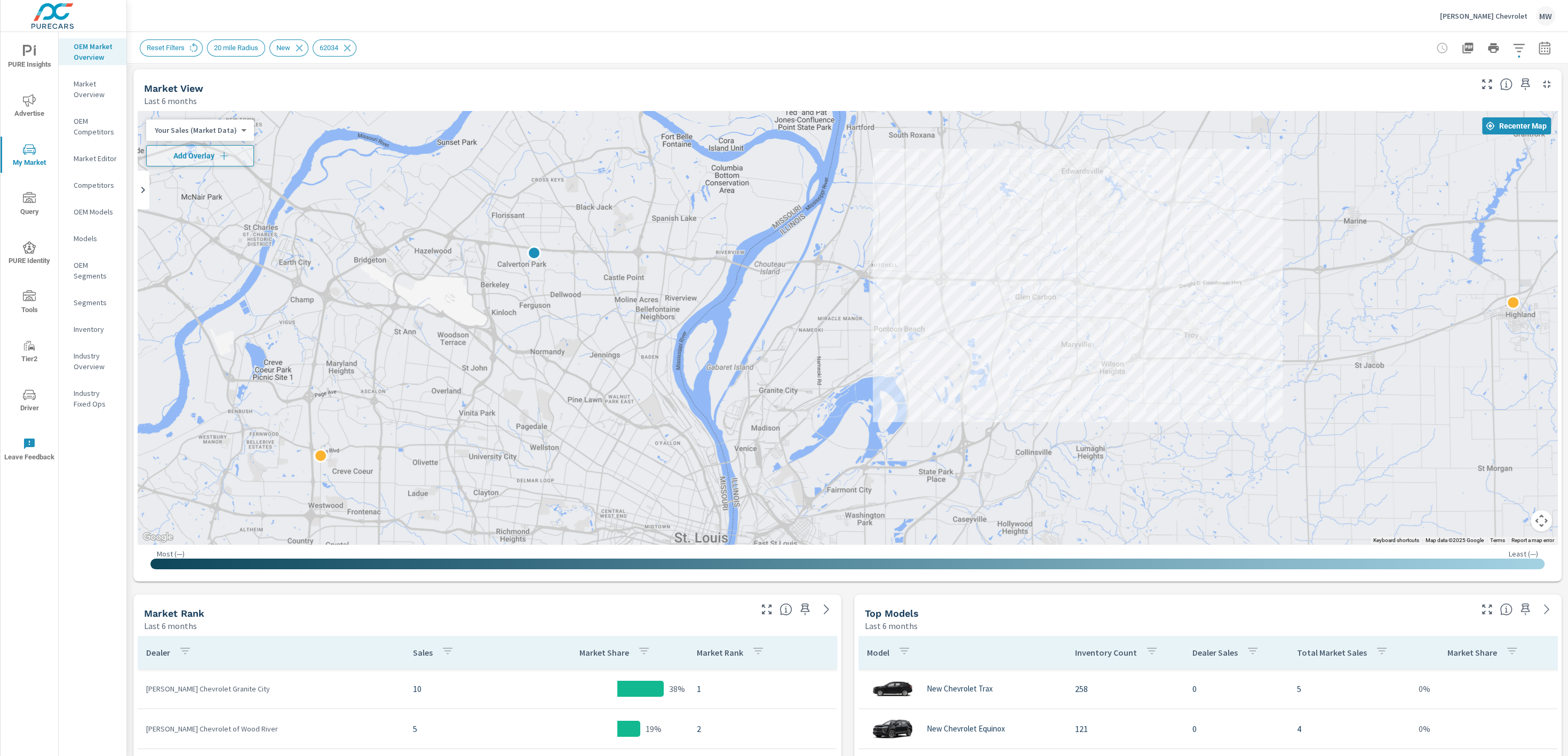
click at [224, 132] on body "PURE Insights Advertise My Market Query PURE Identity Tools Tier2 Driver Leave …" at bounding box center [784, 378] width 1568 height 756
click at [200, 183] on li "Market Share (Market Data)" at bounding box center [198, 180] width 104 height 17
click at [1521, 49] on icon "button" at bounding box center [1519, 47] width 13 height 13
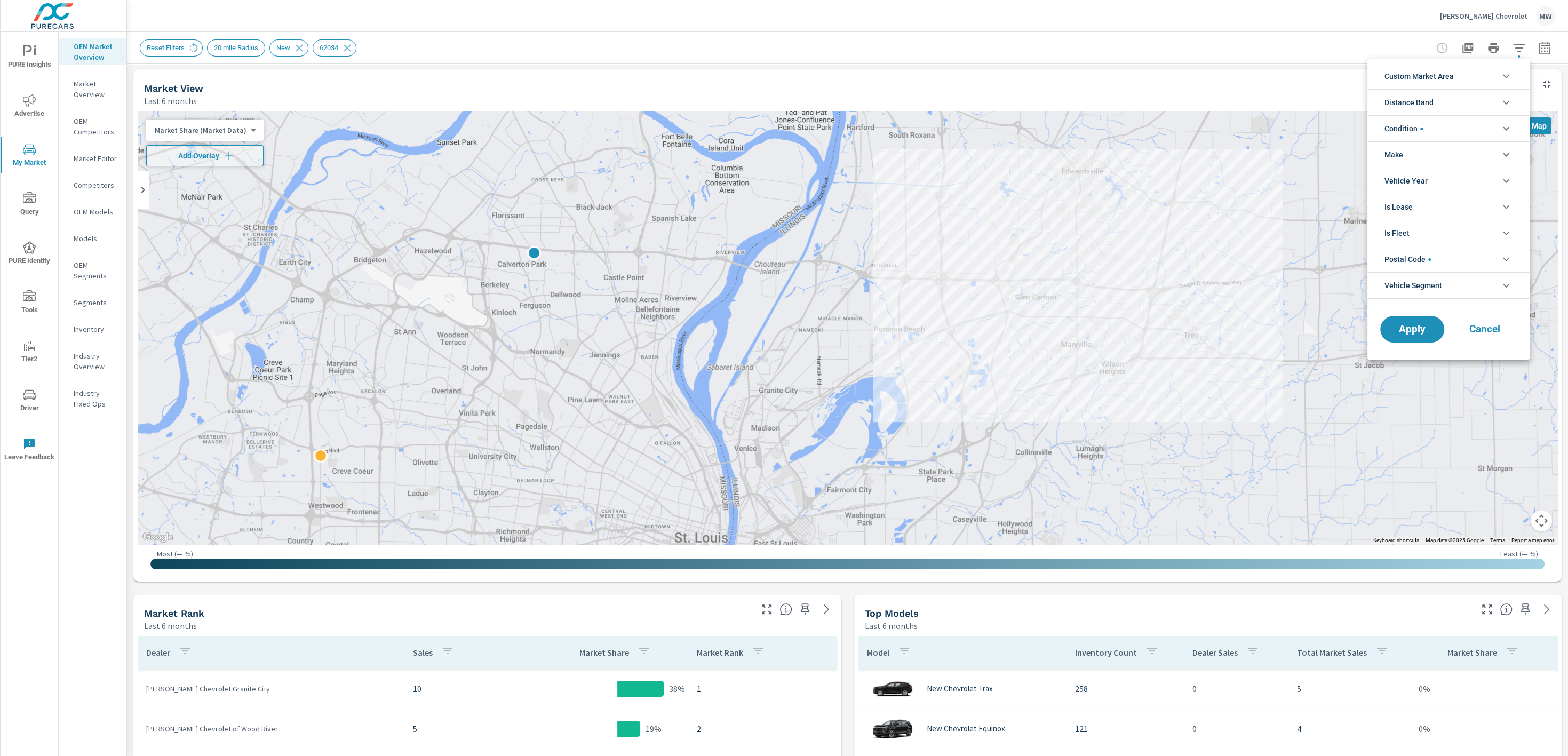
click at [1508, 253] on icon "filter options" at bounding box center [1506, 259] width 13 height 13
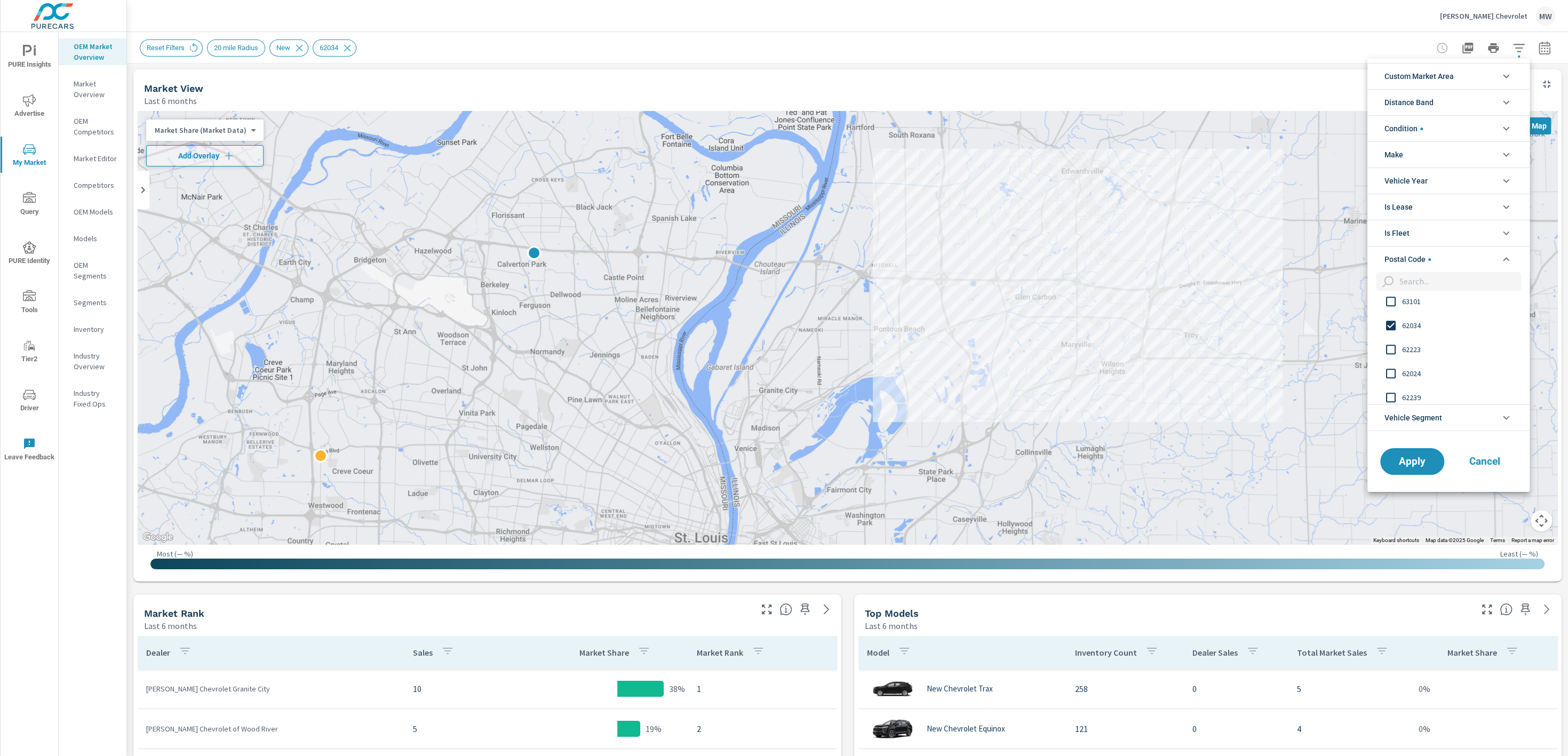
scroll to position [803, 0]
click at [1386, 318] on input "filter options" at bounding box center [1390, 322] width 22 height 22
click at [1418, 277] on input "filter options" at bounding box center [1458, 282] width 126 height 19
paste input "62040"
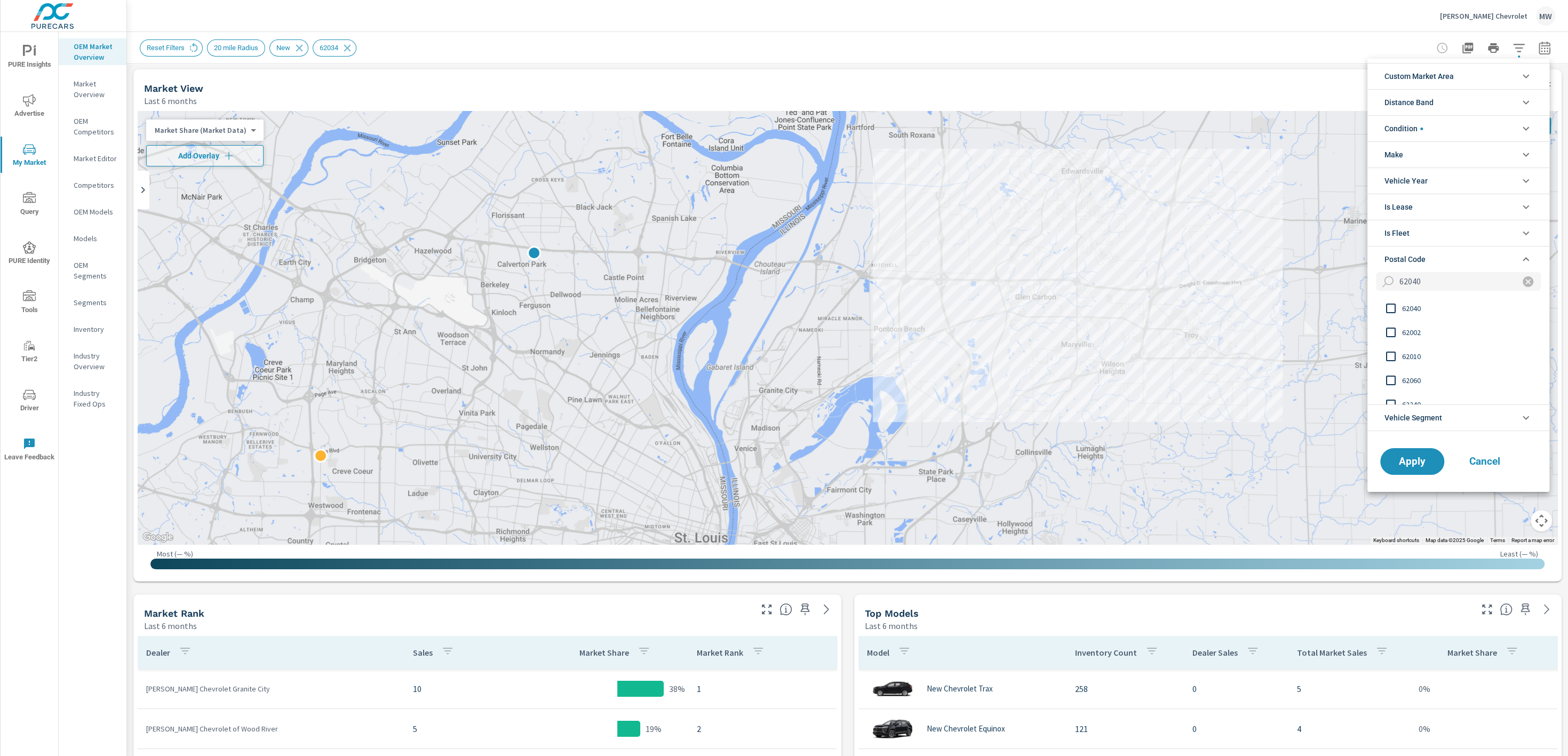
type input "62040"
click at [1387, 304] on input "filter options" at bounding box center [1390, 308] width 22 height 22
click at [1412, 463] on span "Apply" at bounding box center [1412, 461] width 44 height 10
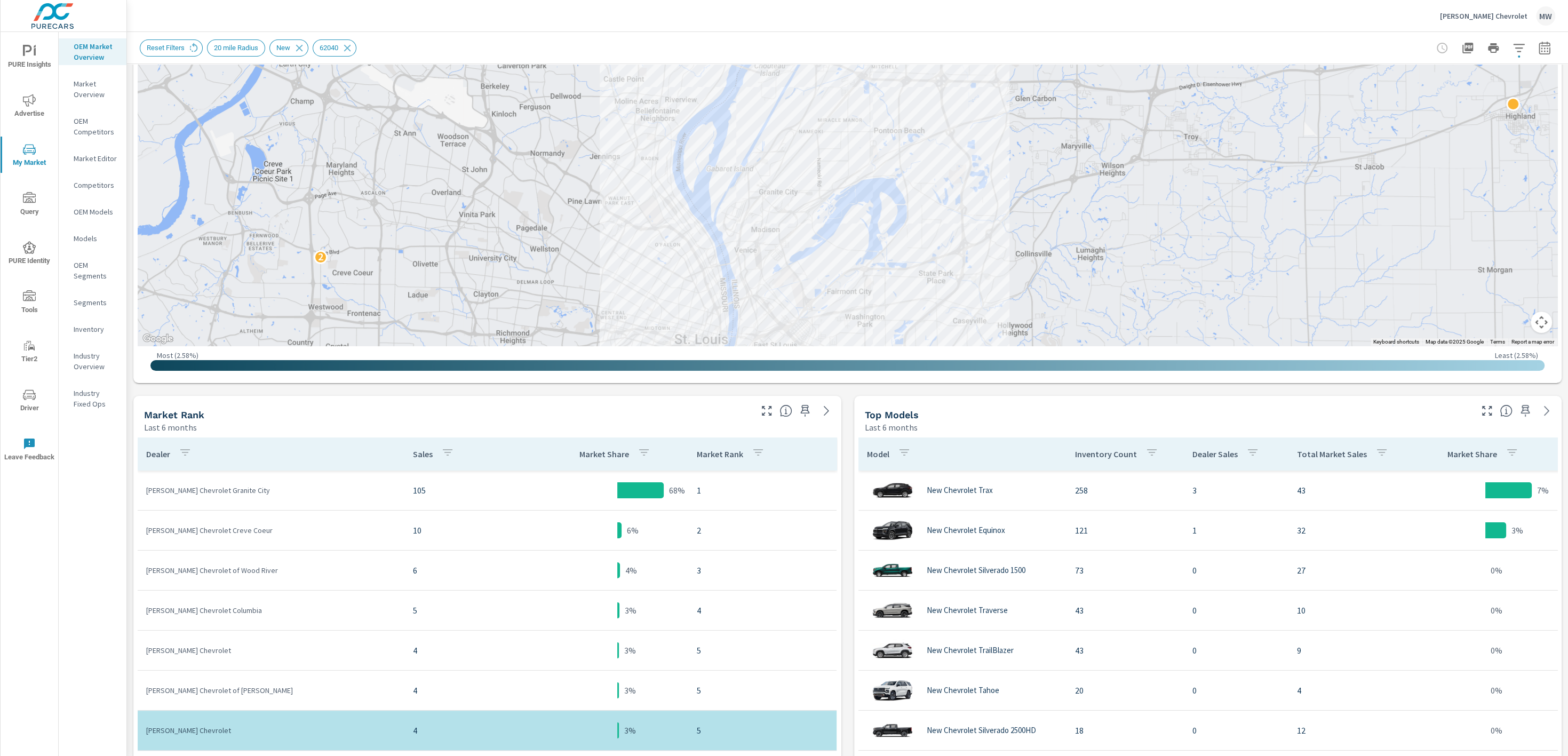
scroll to position [201, 0]
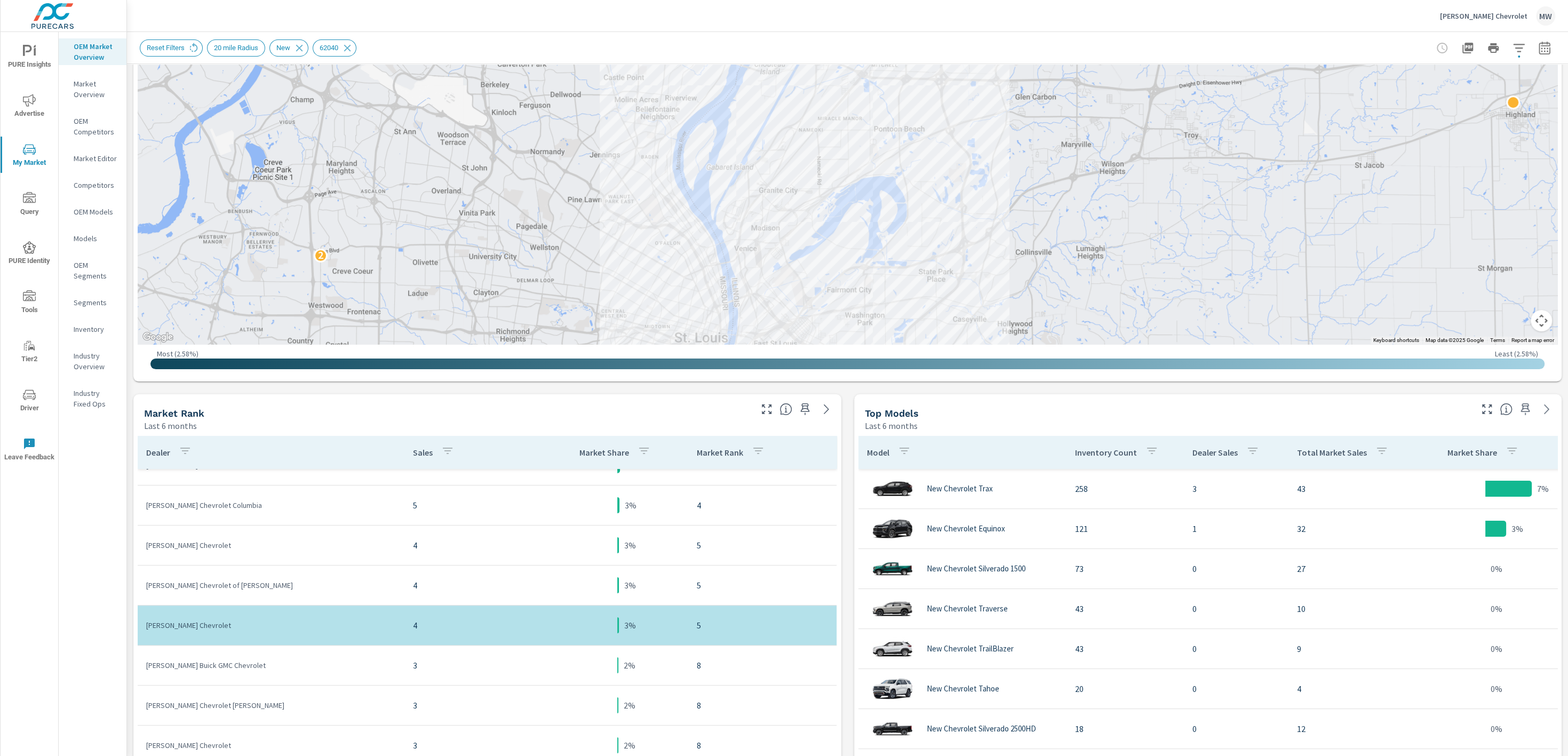
scroll to position [71, 0]
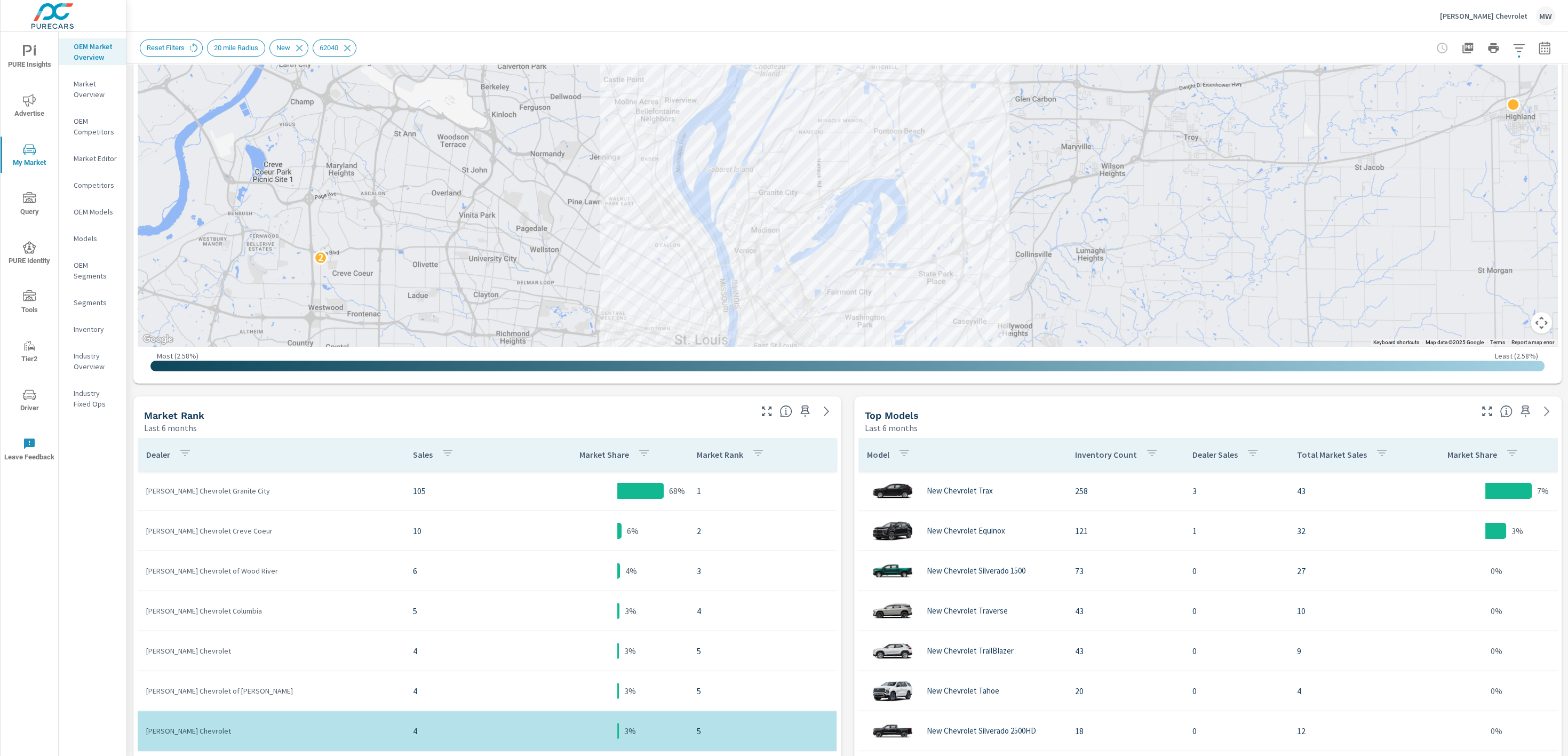
scroll to position [223, 0]
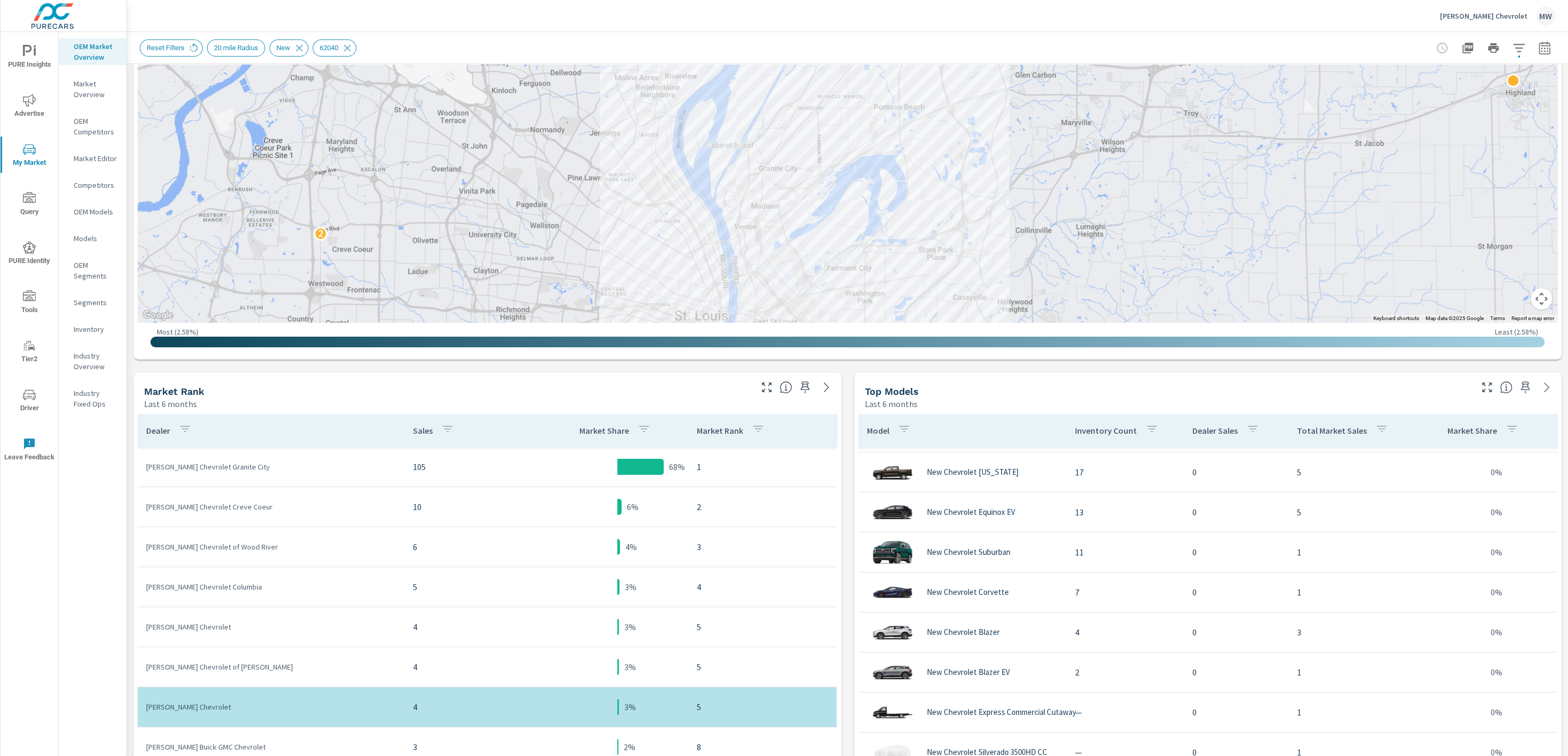
scroll to position [493, 0]
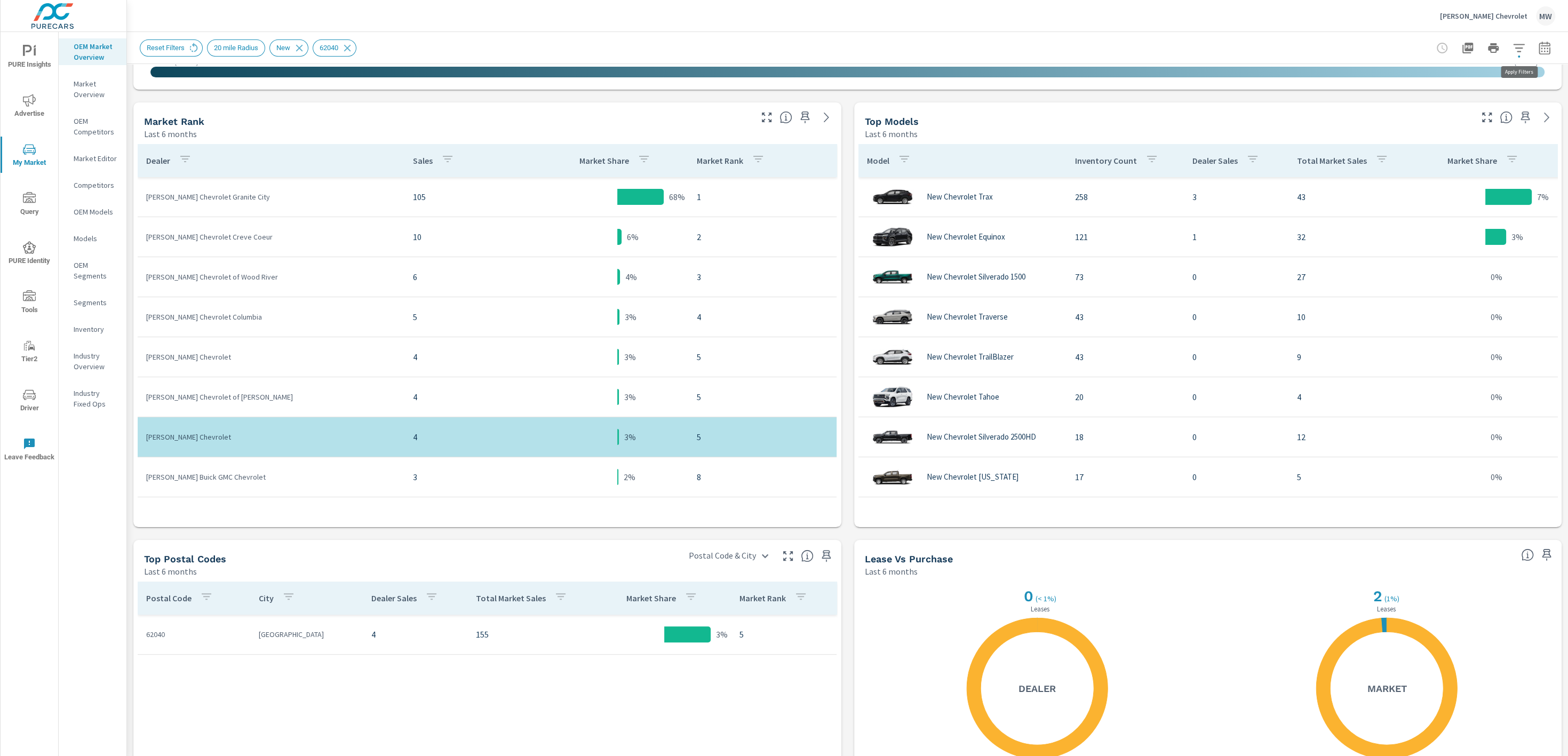
click at [1525, 39] on button "button" at bounding box center [1519, 48] width 22 height 22
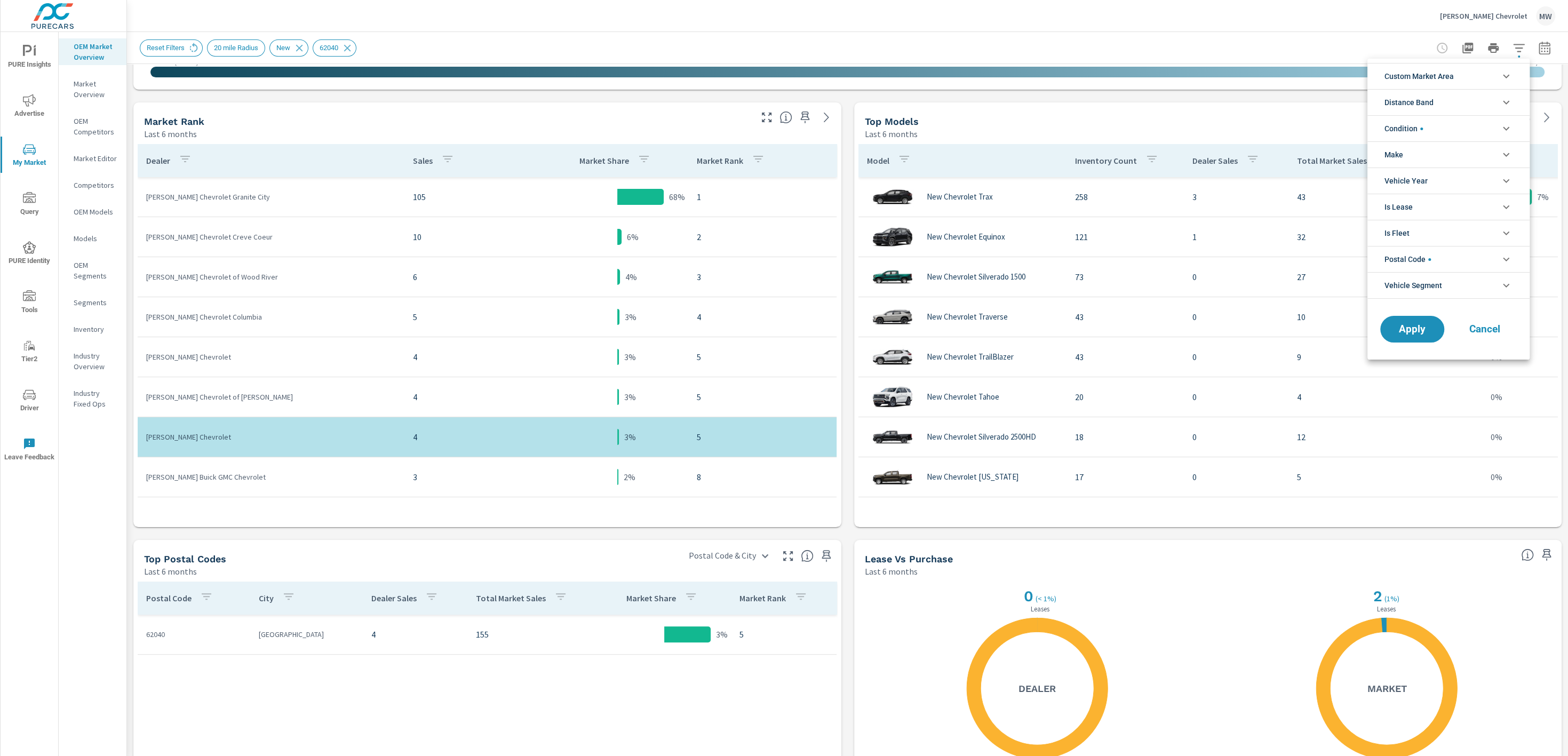
scroll to position [12, 0]
click at [1505, 257] on icon "filter options" at bounding box center [1506, 259] width 13 height 13
click at [1392, 388] on input "filter options" at bounding box center [1390, 392] width 22 height 22
click at [1420, 280] on input "filter options" at bounding box center [1458, 282] width 126 height 19
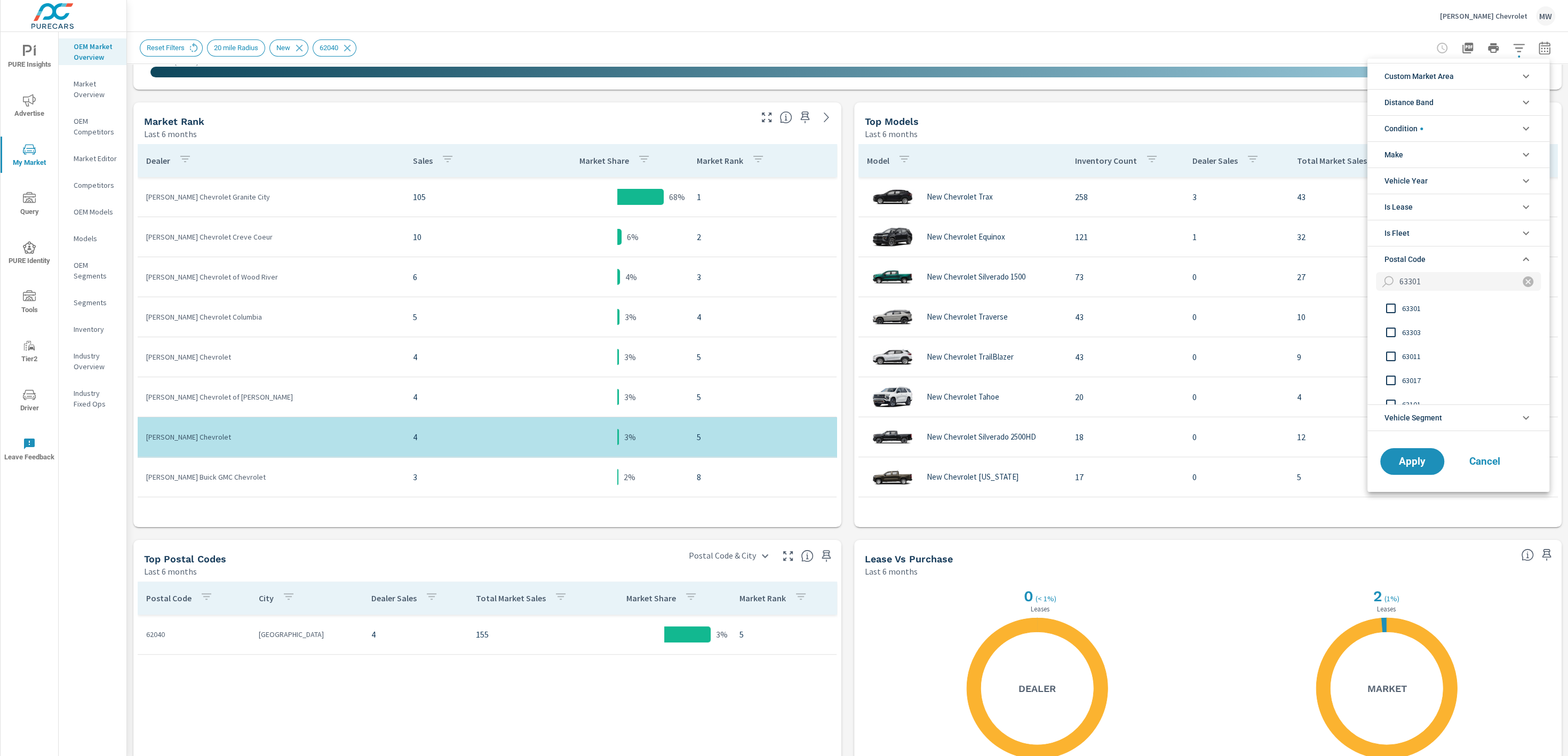
type input "63301"
click at [1391, 308] on input "filter options" at bounding box center [1390, 308] width 22 height 22
click at [1427, 457] on span "Apply" at bounding box center [1412, 461] width 44 height 10
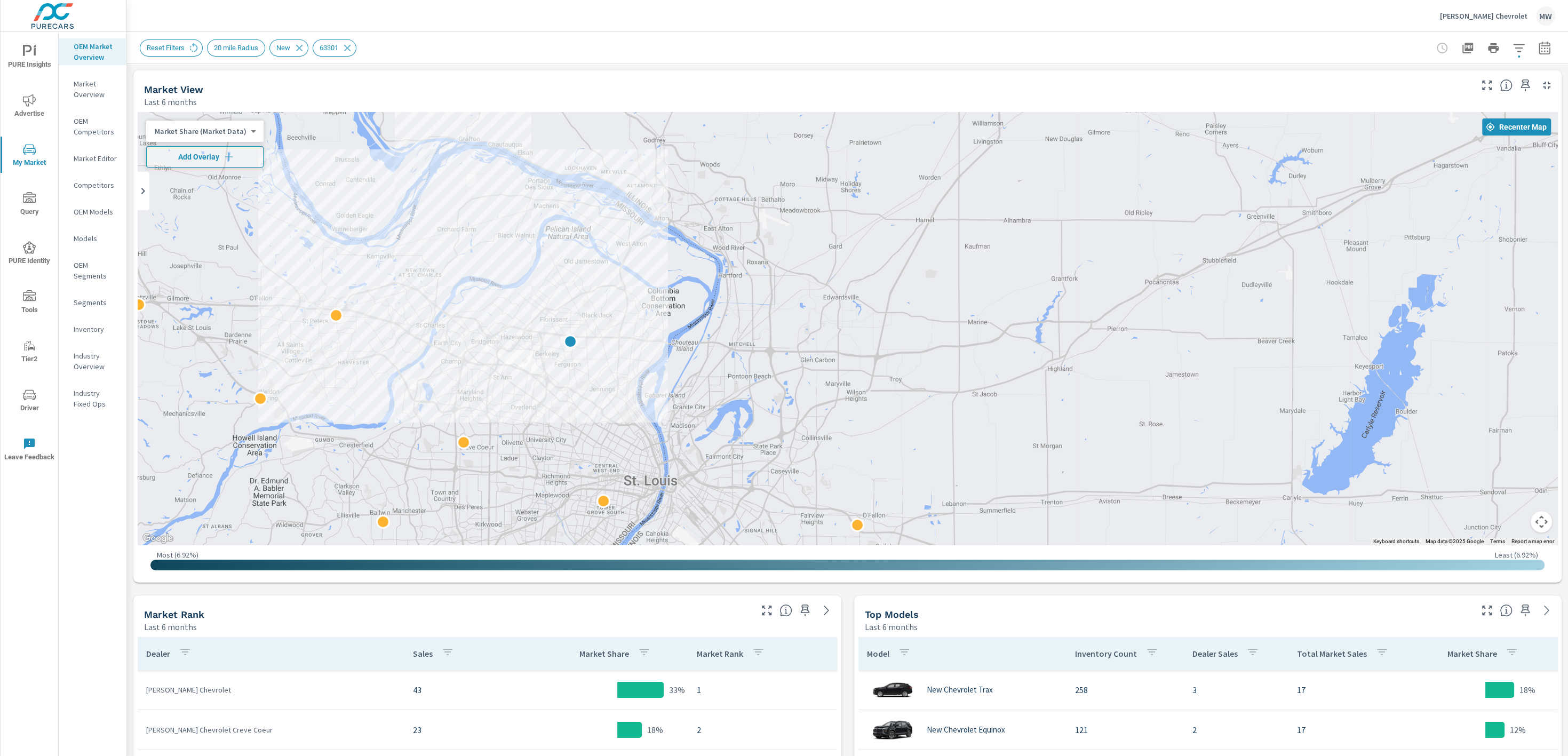
click at [235, 135] on body "PURE Insights Advertise My Market Query PURE Identity Tools Tier2 Driver Leave …" at bounding box center [784, 378] width 1568 height 756
click at [221, 109] on li "Total Market Sales" at bounding box center [198, 114] width 104 height 17
click at [230, 132] on body "PURE Insights Advertise My Market Query PURE Identity Tools Tier2 Driver Leave …" at bounding box center [784, 378] width 1568 height 756
click at [213, 129] on li "Total Market Sales" at bounding box center [198, 131] width 104 height 17
click at [213, 157] on icon "button" at bounding box center [217, 157] width 11 height 11
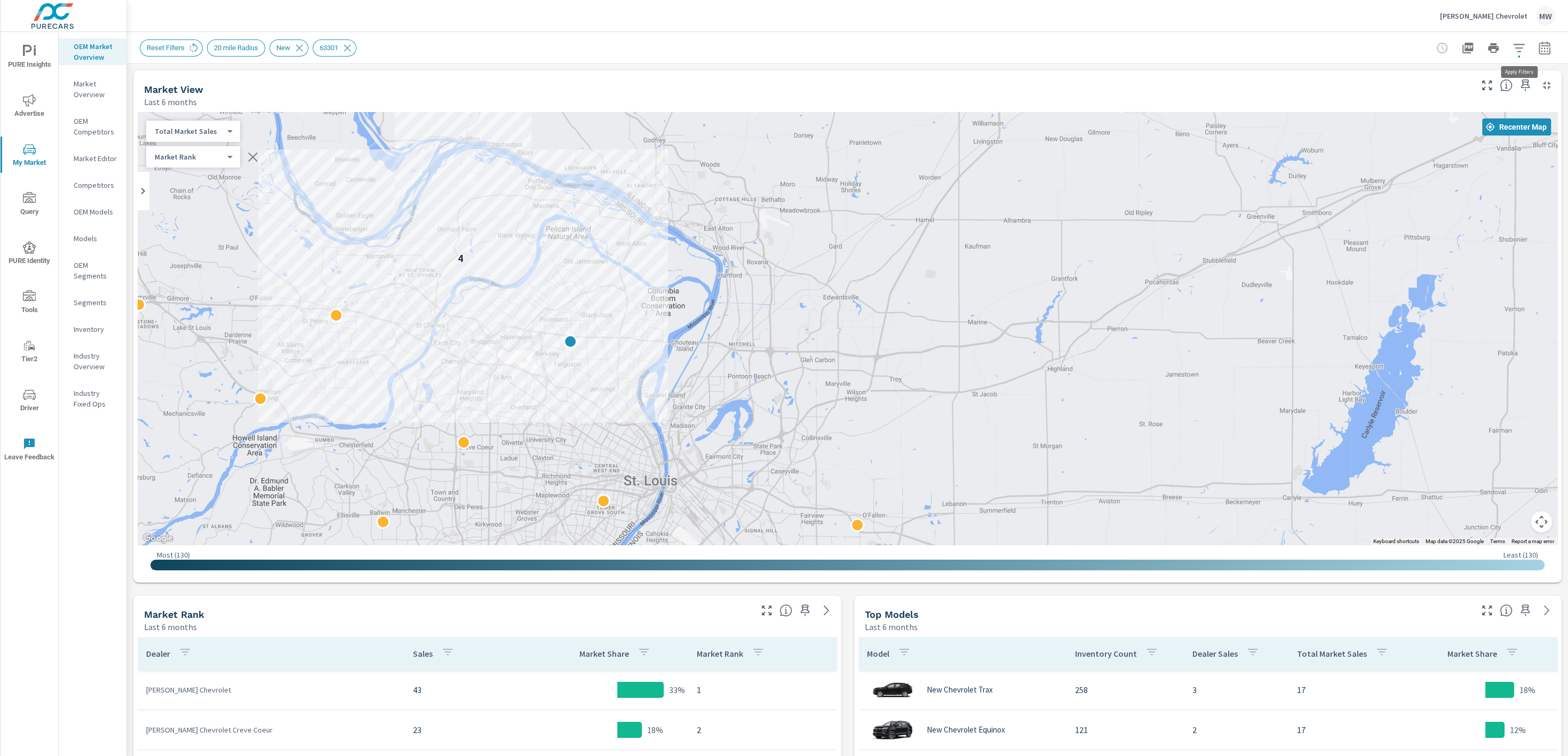
click at [1515, 49] on icon "button" at bounding box center [1519, 47] width 13 height 13
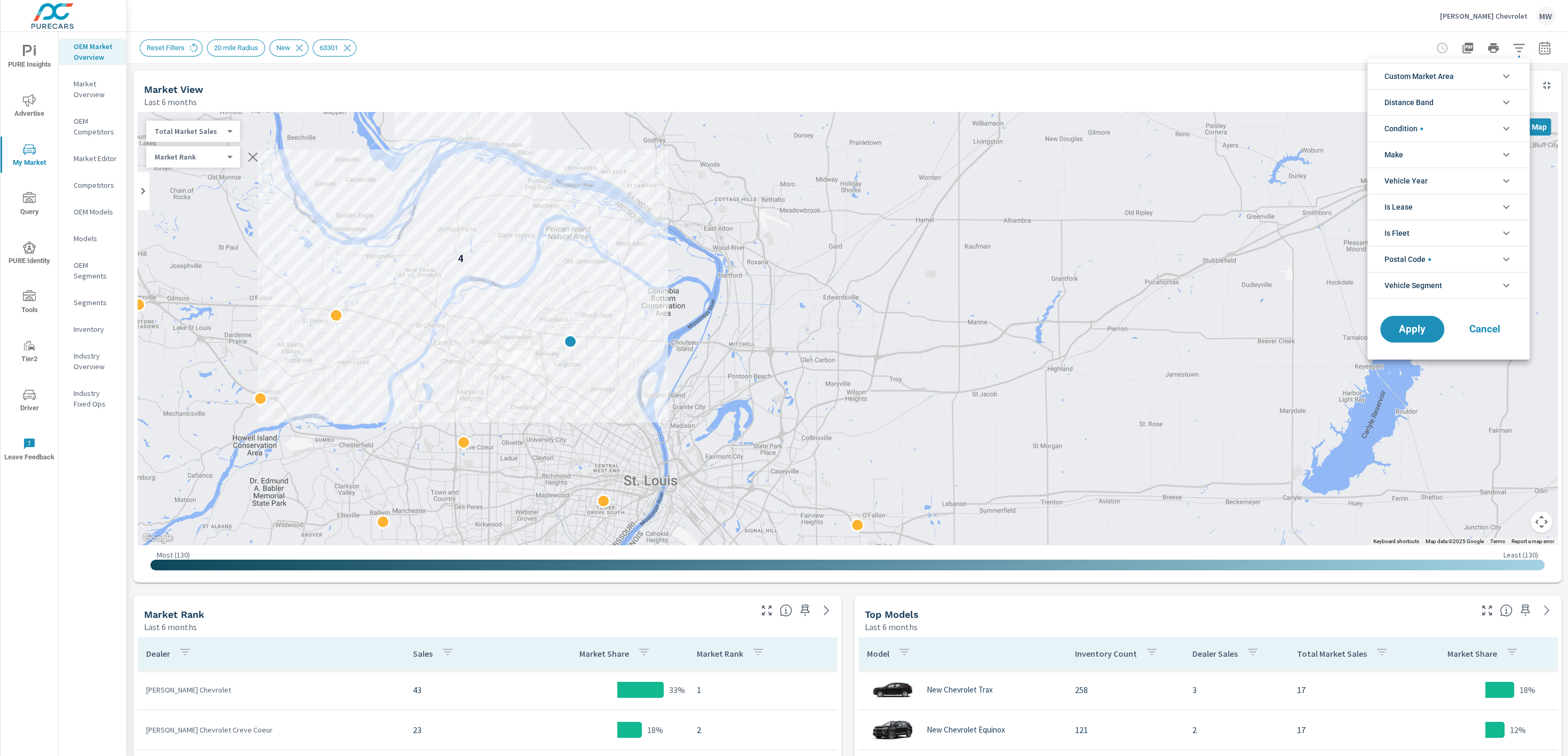
scroll to position [108, 0]
click at [1511, 254] on icon "filter options" at bounding box center [1506, 259] width 13 height 13
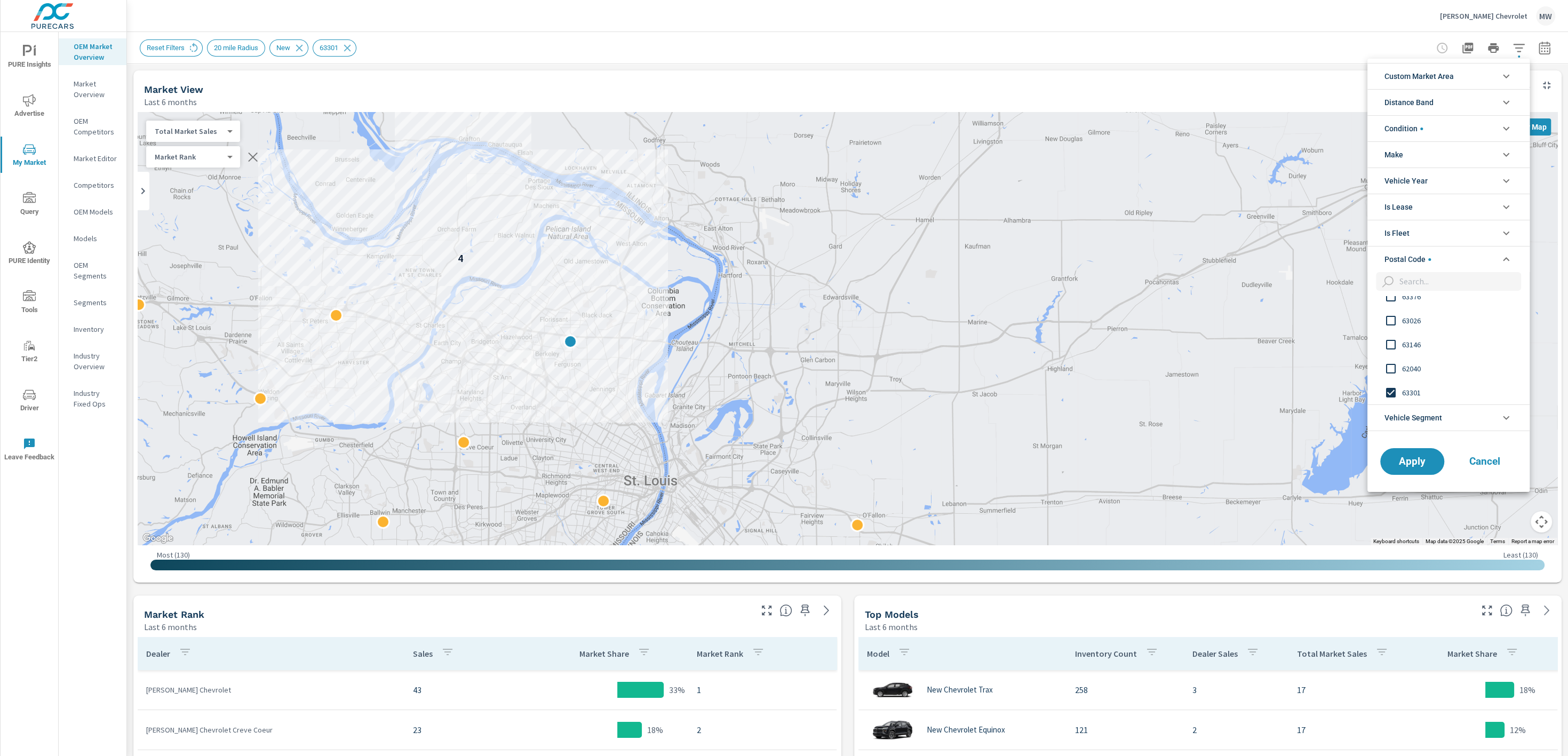
scroll to position [0, 0]
click at [1393, 390] on input "filter options" at bounding box center [1390, 392] width 22 height 22
click at [1418, 457] on span "Apply" at bounding box center [1412, 461] width 44 height 10
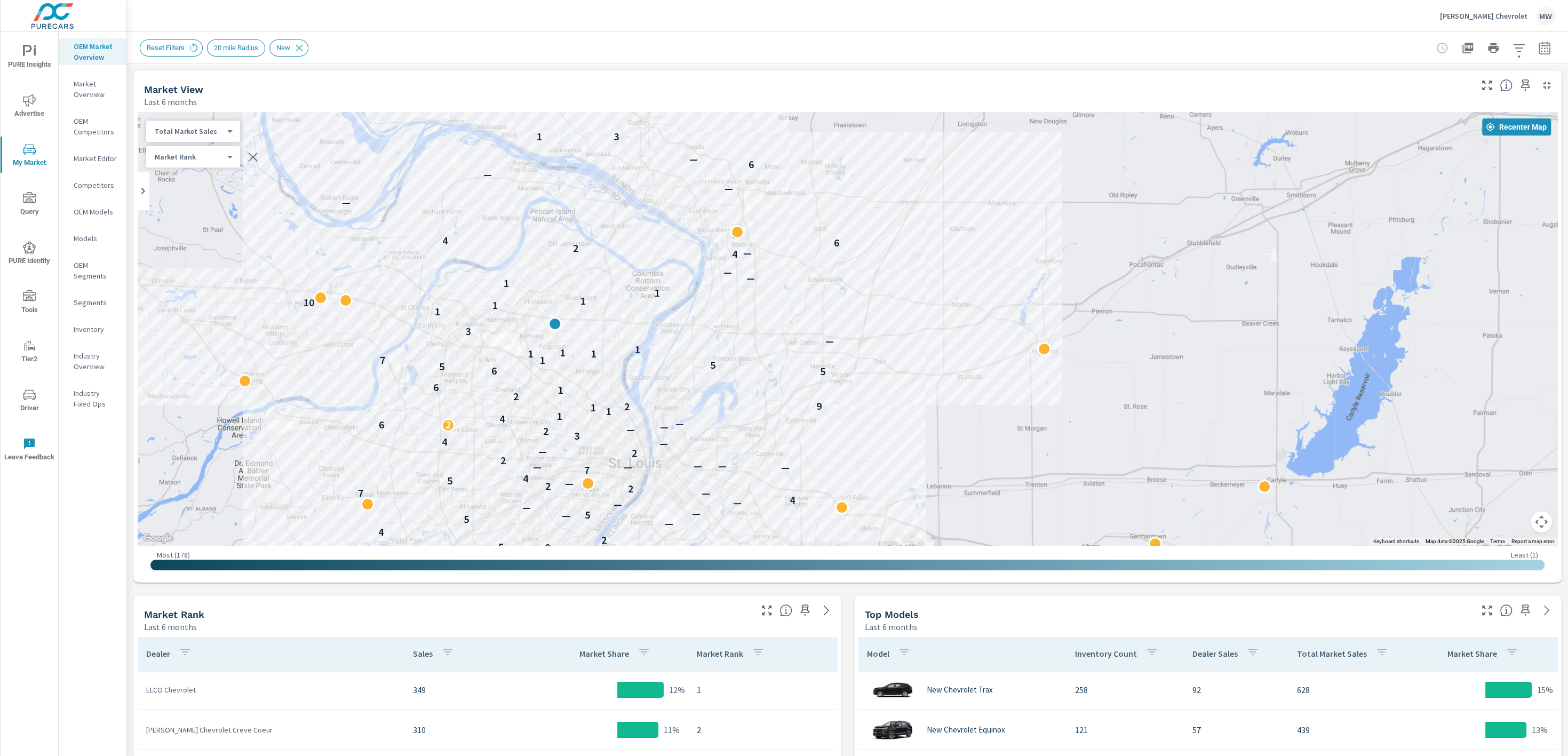
click at [230, 132] on body "PURE Insights Advertise My Market Query PURE Identity Tools Tier2 Driver Leave …" at bounding box center [784, 378] width 1568 height 756
click at [221, 110] on li "Your Sales (DMS)" at bounding box center [198, 114] width 104 height 17
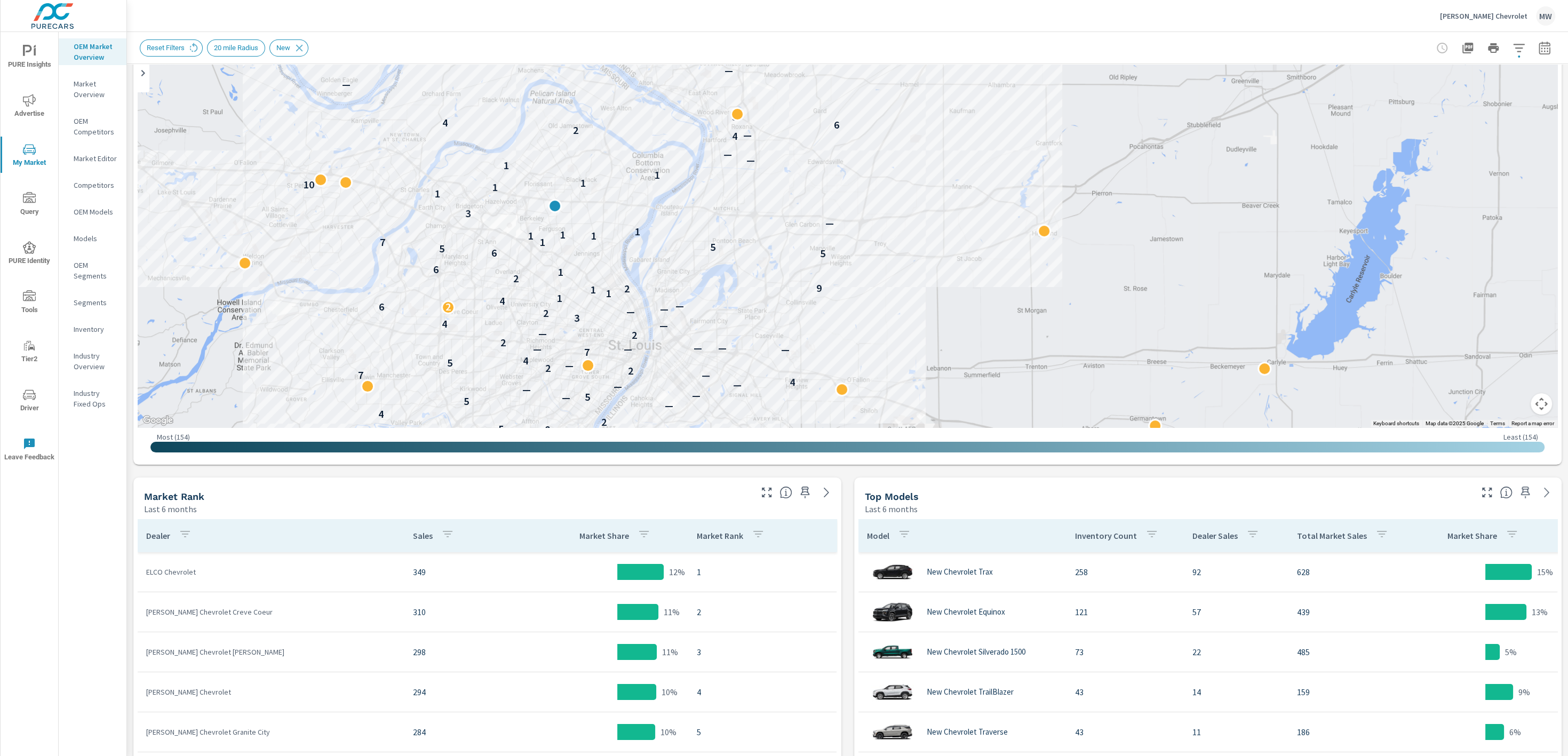
scroll to position [129, 0]
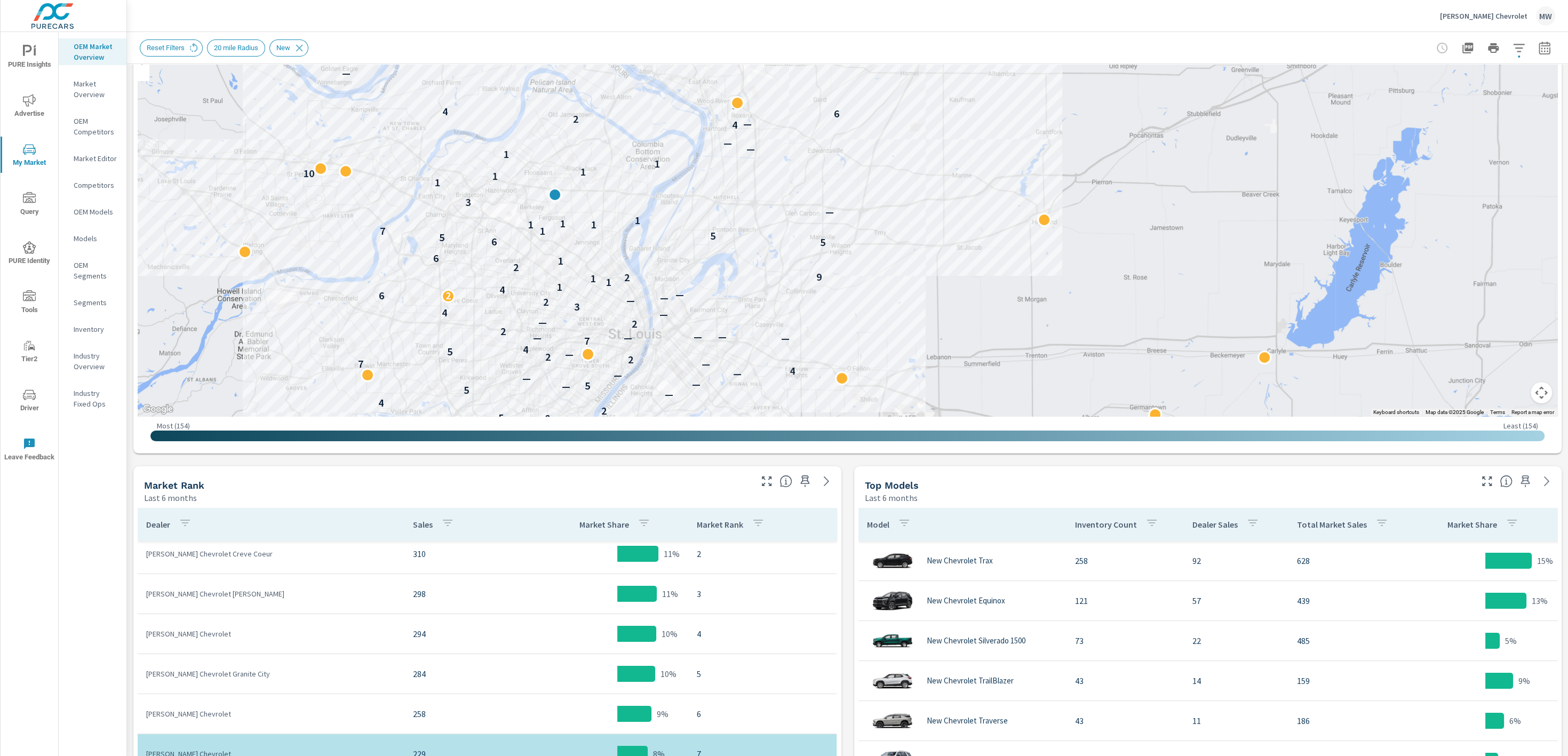
scroll to position [37, 0]
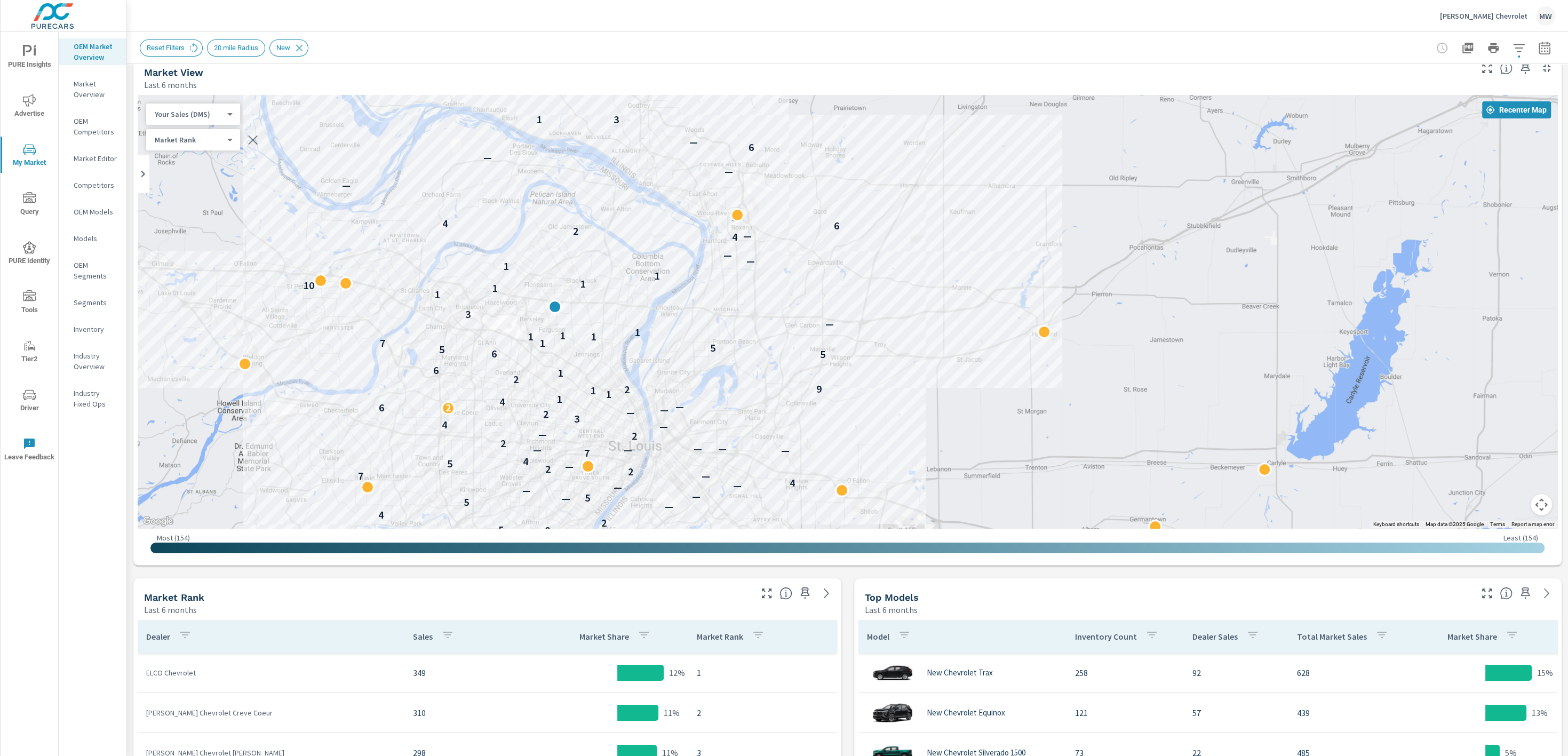
scroll to position [12, 0]
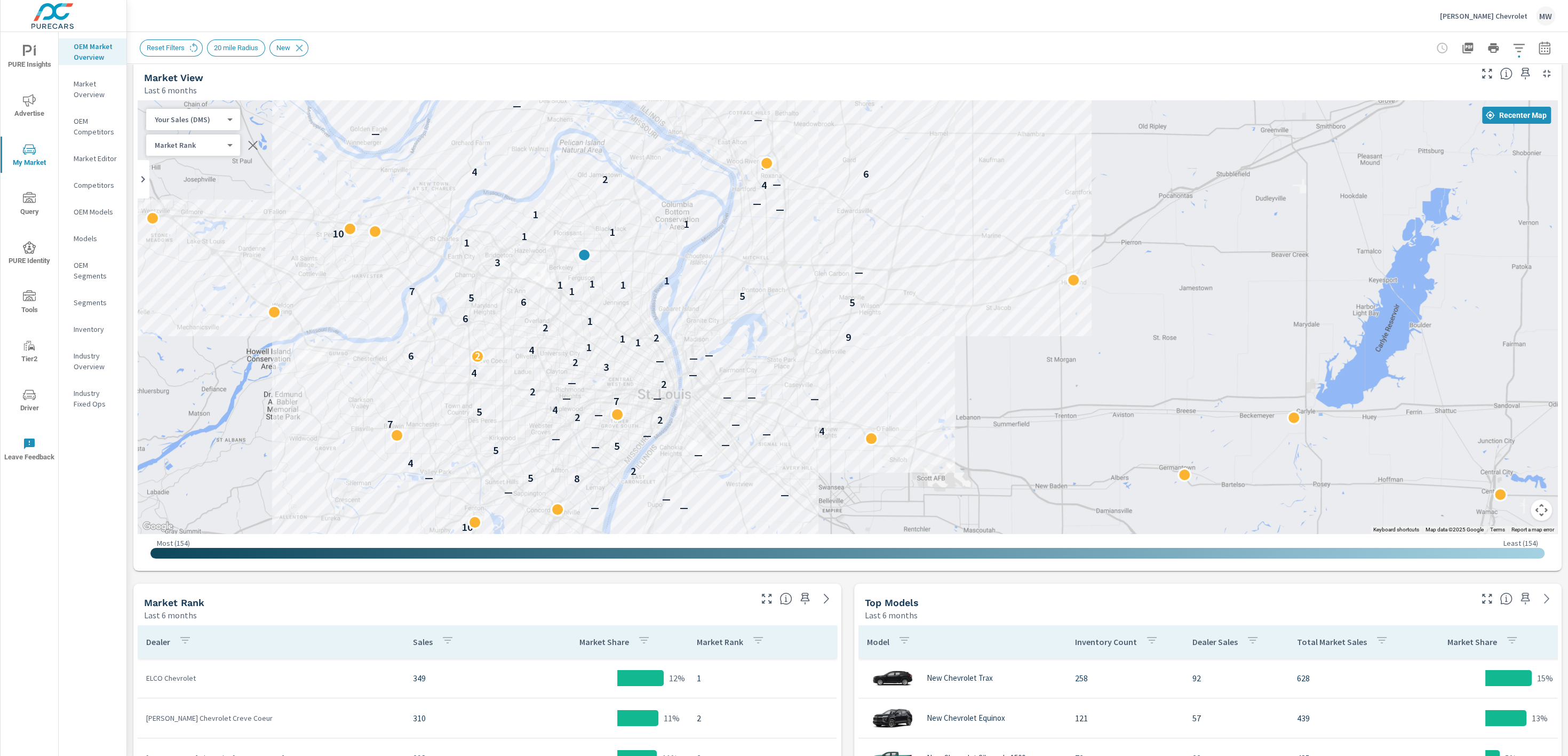
drag, startPoint x: 705, startPoint y: 420, endPoint x: 736, endPoint y: 361, distance: 66.6
click at [736, 361] on div "— 10 — — — — — 8 5 — 2 4 — 5 — 5 — — — — 4 7 — 2 2 — 5 4 7 — — — — — 2 2 — — 4 …" at bounding box center [847, 317] width 1420 height 434
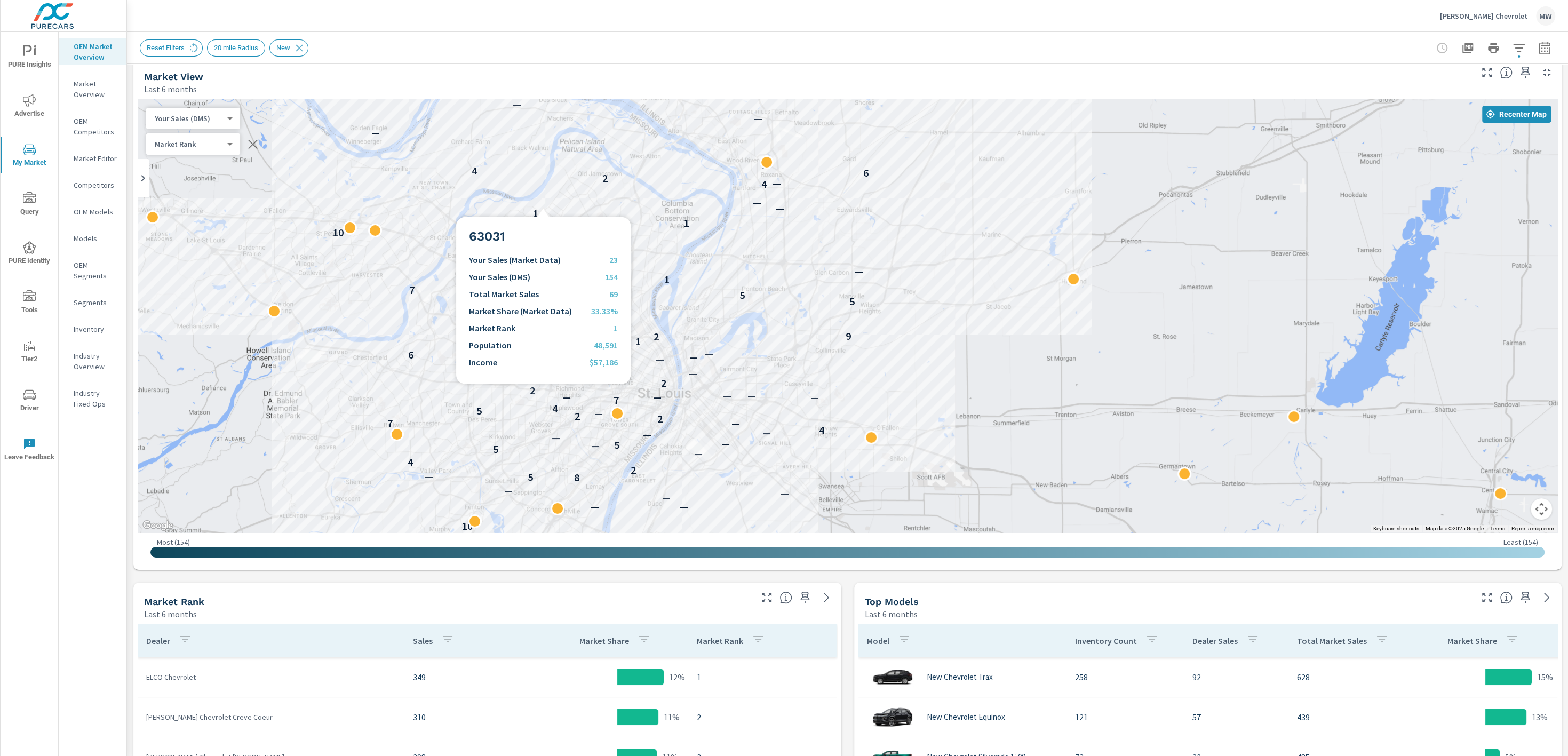
click at [543, 205] on div "— 10 — — — — — 8 5 — 2 4 — 5 — 5 — — — — 4 7 — 2 2 — 5 4 7 — — — — — 2 2 — — 4 …" at bounding box center [847, 316] width 1420 height 434
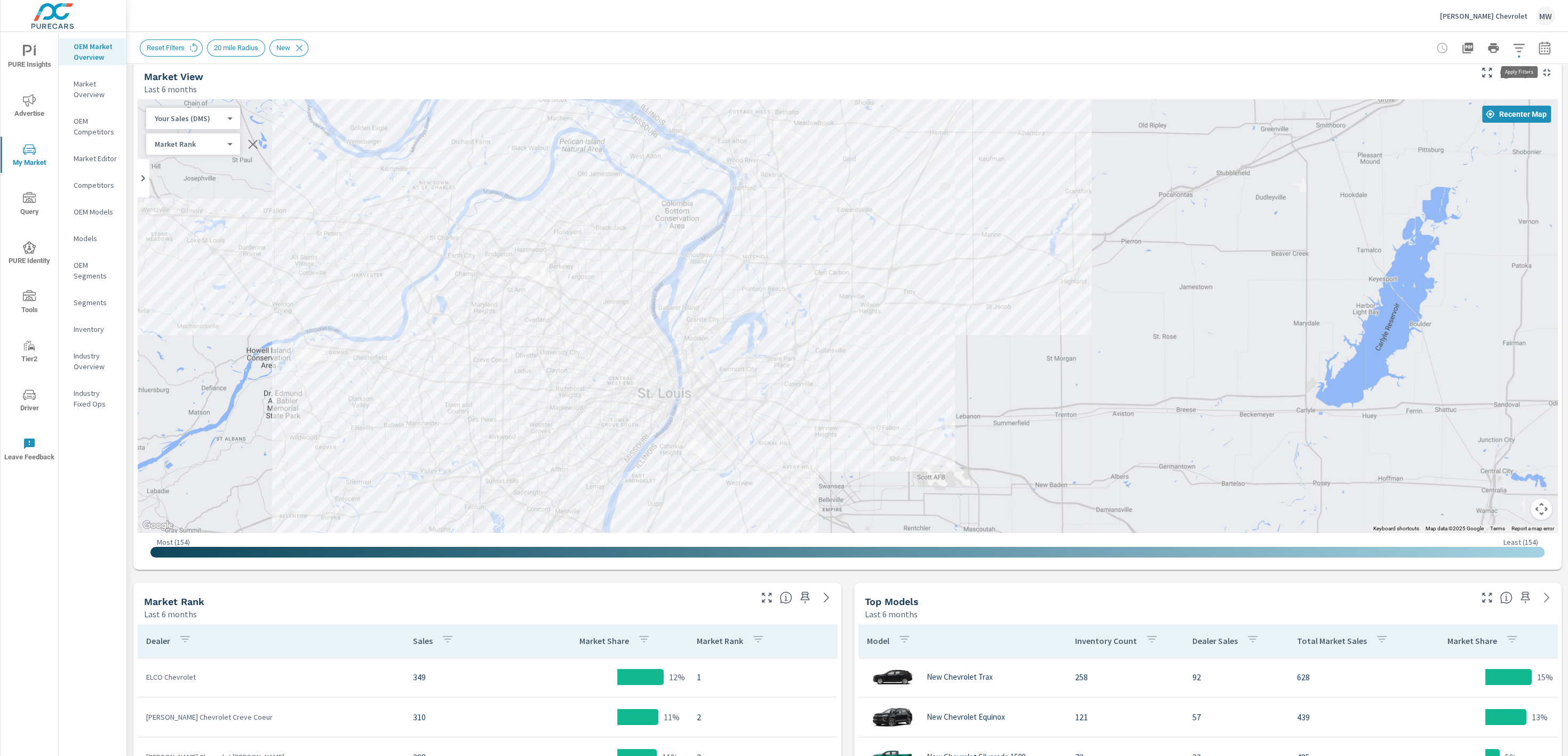
click at [1516, 47] on icon "button" at bounding box center [1518, 48] width 12 height 8
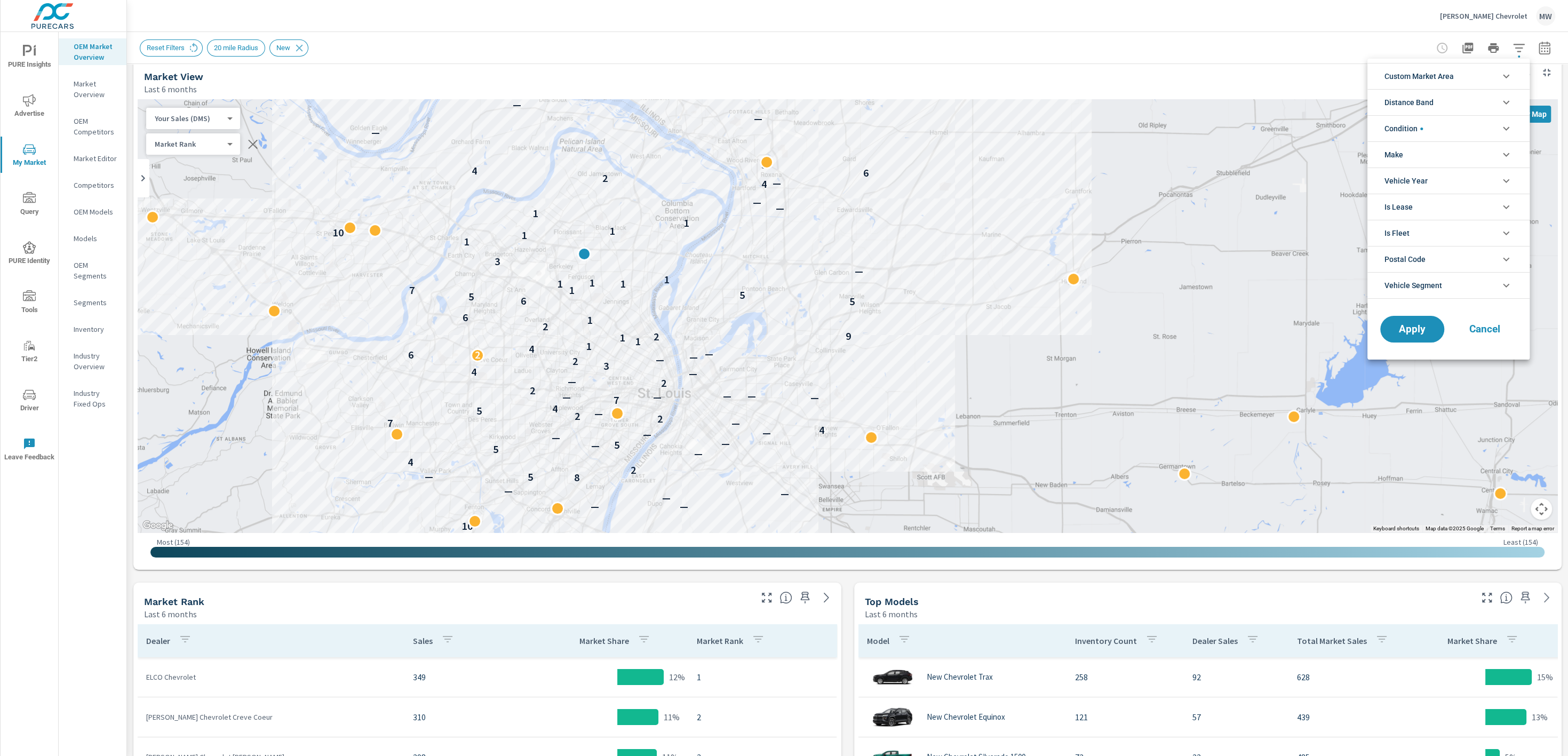
click at [1504, 263] on icon "filter options" at bounding box center [1506, 259] width 13 height 13
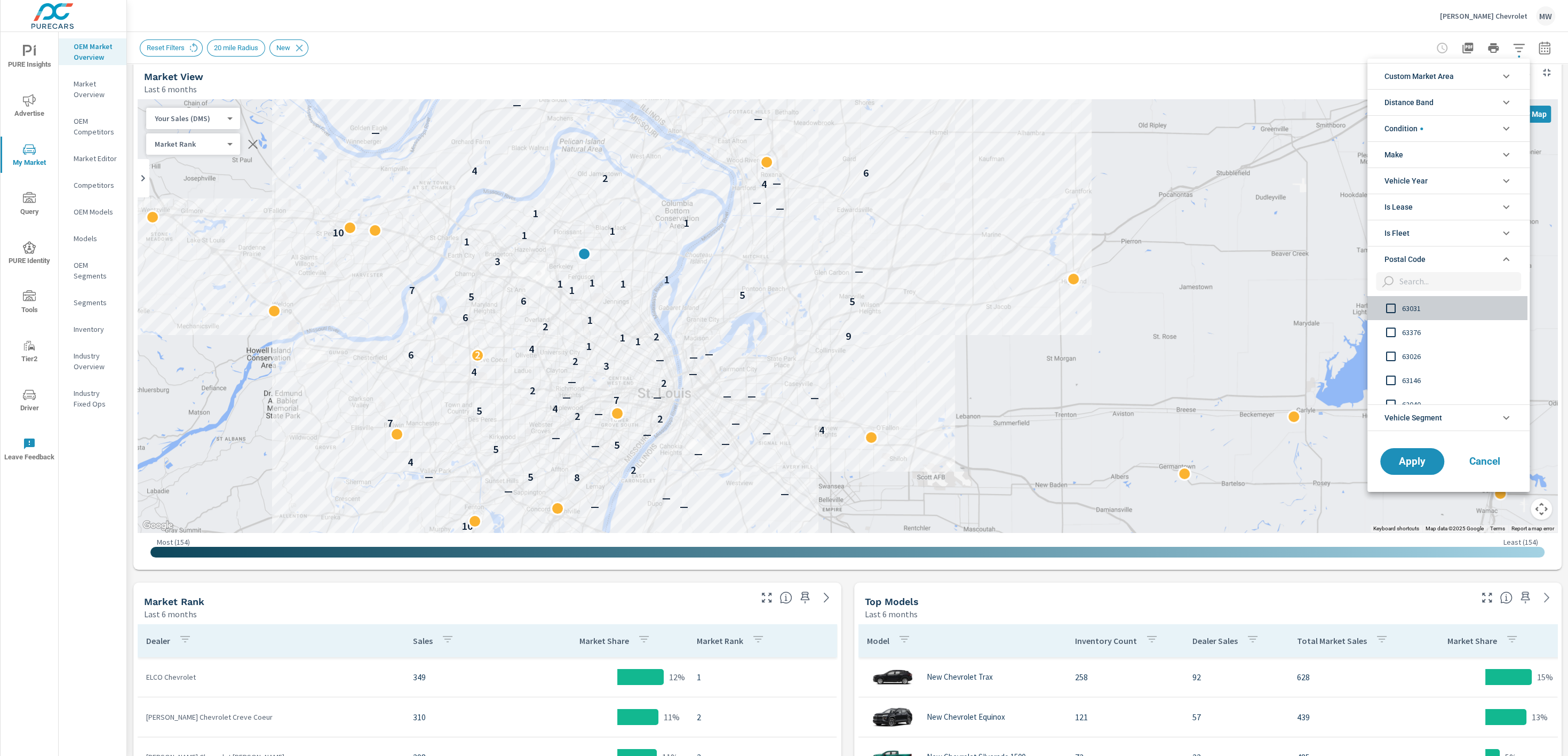
click at [1394, 307] on input "filter options" at bounding box center [1390, 308] width 22 height 22
click at [1404, 457] on span "Apply" at bounding box center [1412, 461] width 44 height 10
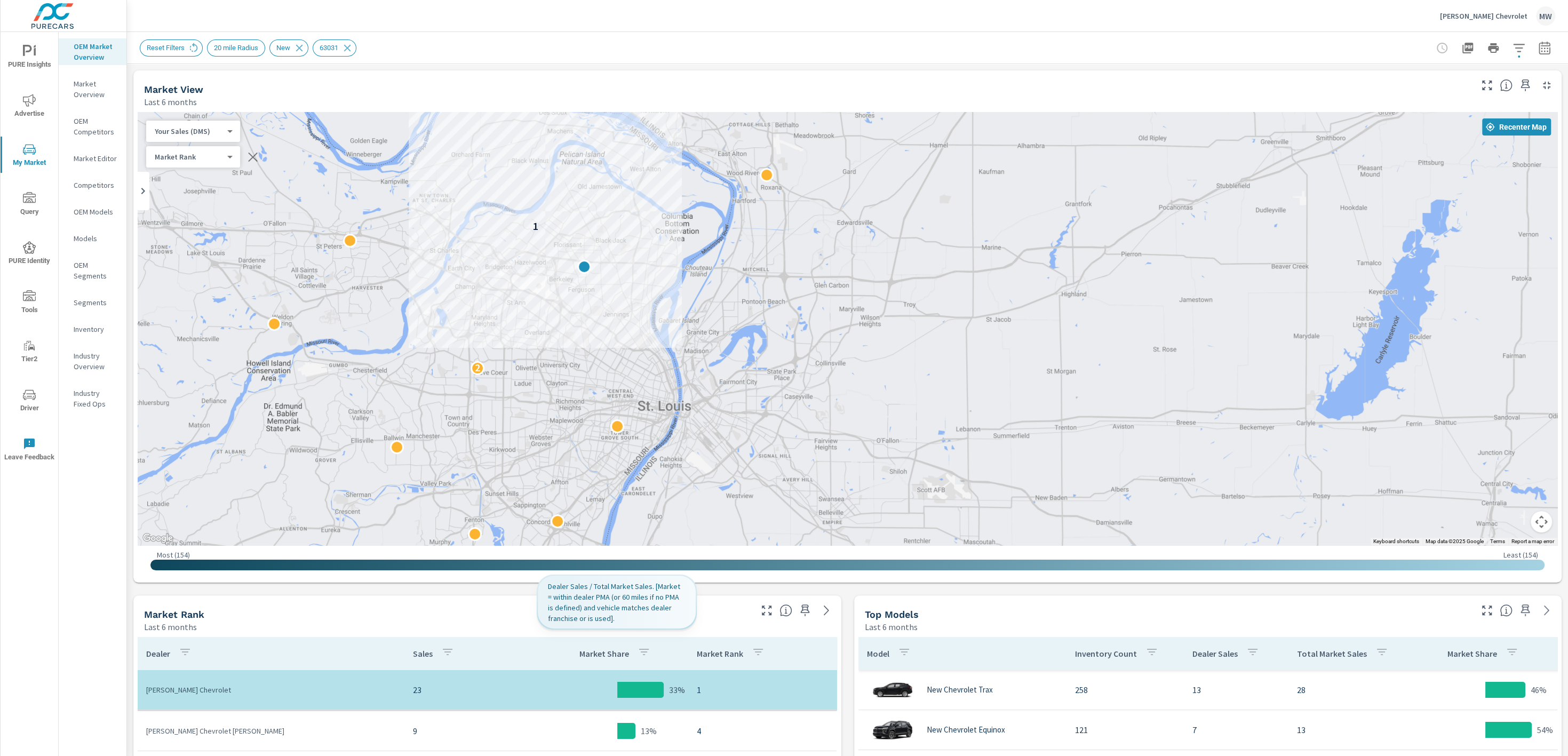
scroll to position [70, 0]
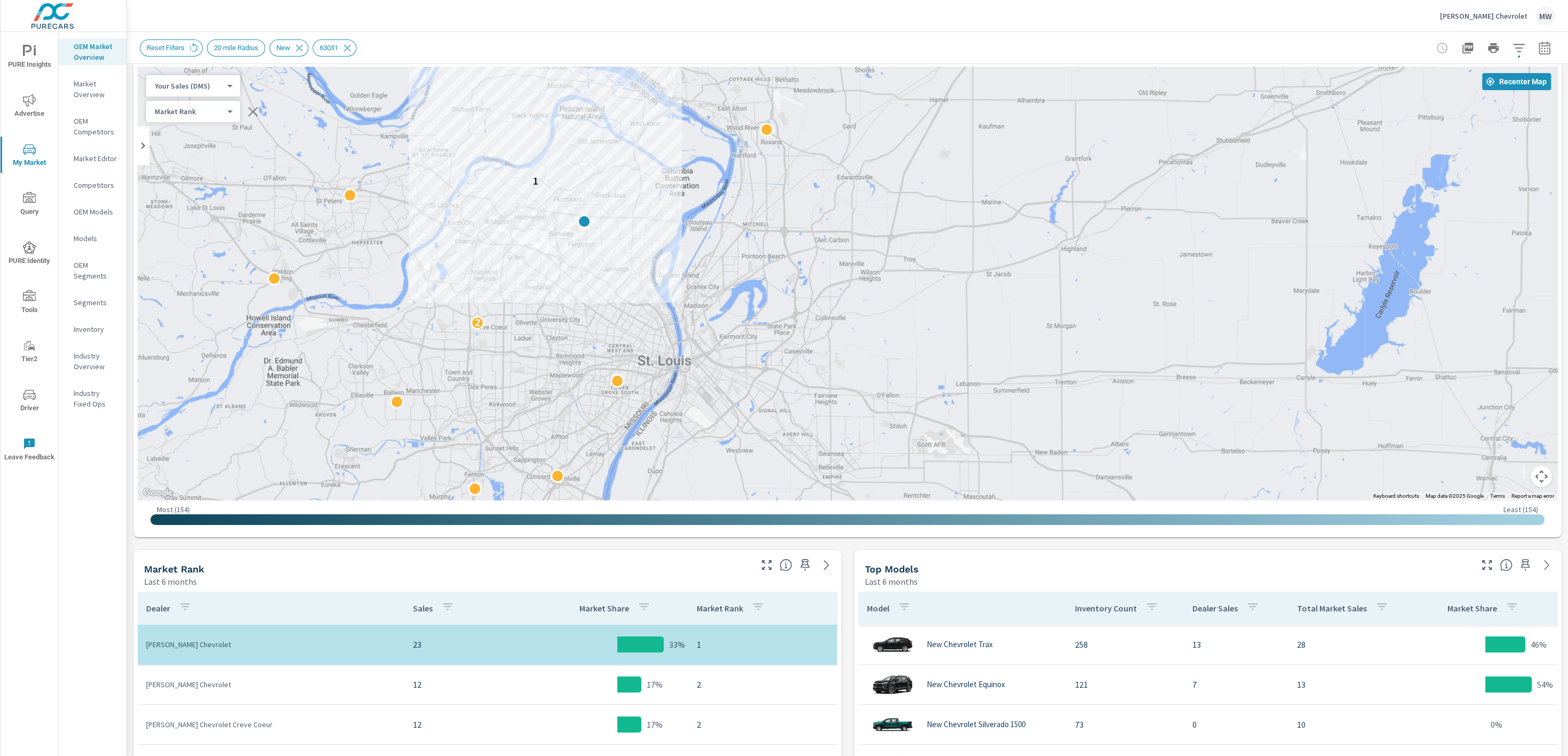
scroll to position [26, 0]
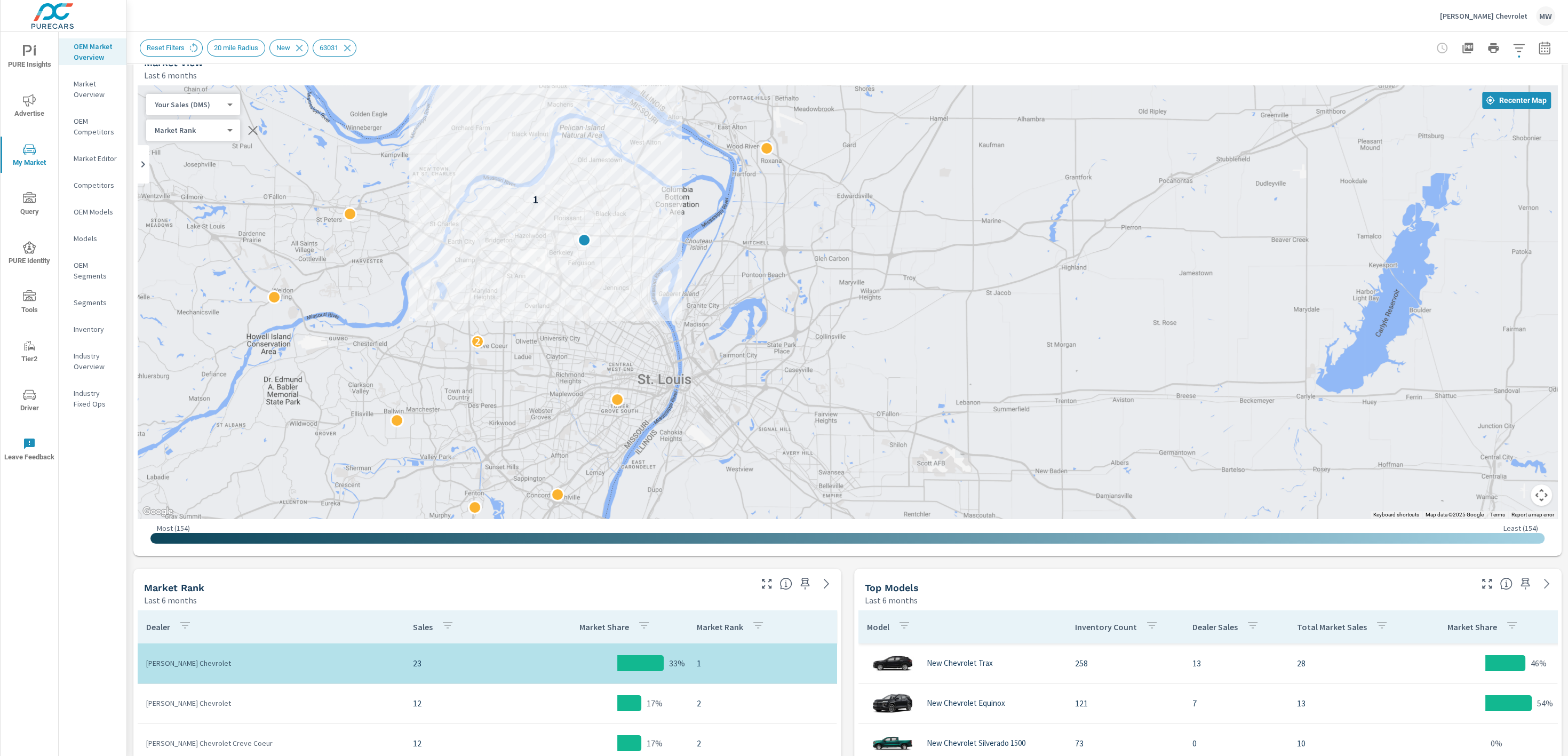
click at [604, 253] on div "2 1" at bounding box center [847, 302] width 1420 height 434
click at [221, 107] on body "PURE Insights Advertise My Market Query PURE Identity Tools Tier2 Driver Leave …" at bounding box center [784, 378] width 1568 height 756
click at [215, 123] on li "Total Market Sales" at bounding box center [198, 121] width 104 height 17
click at [351, 47] on icon at bounding box center [347, 47] width 7 height 7
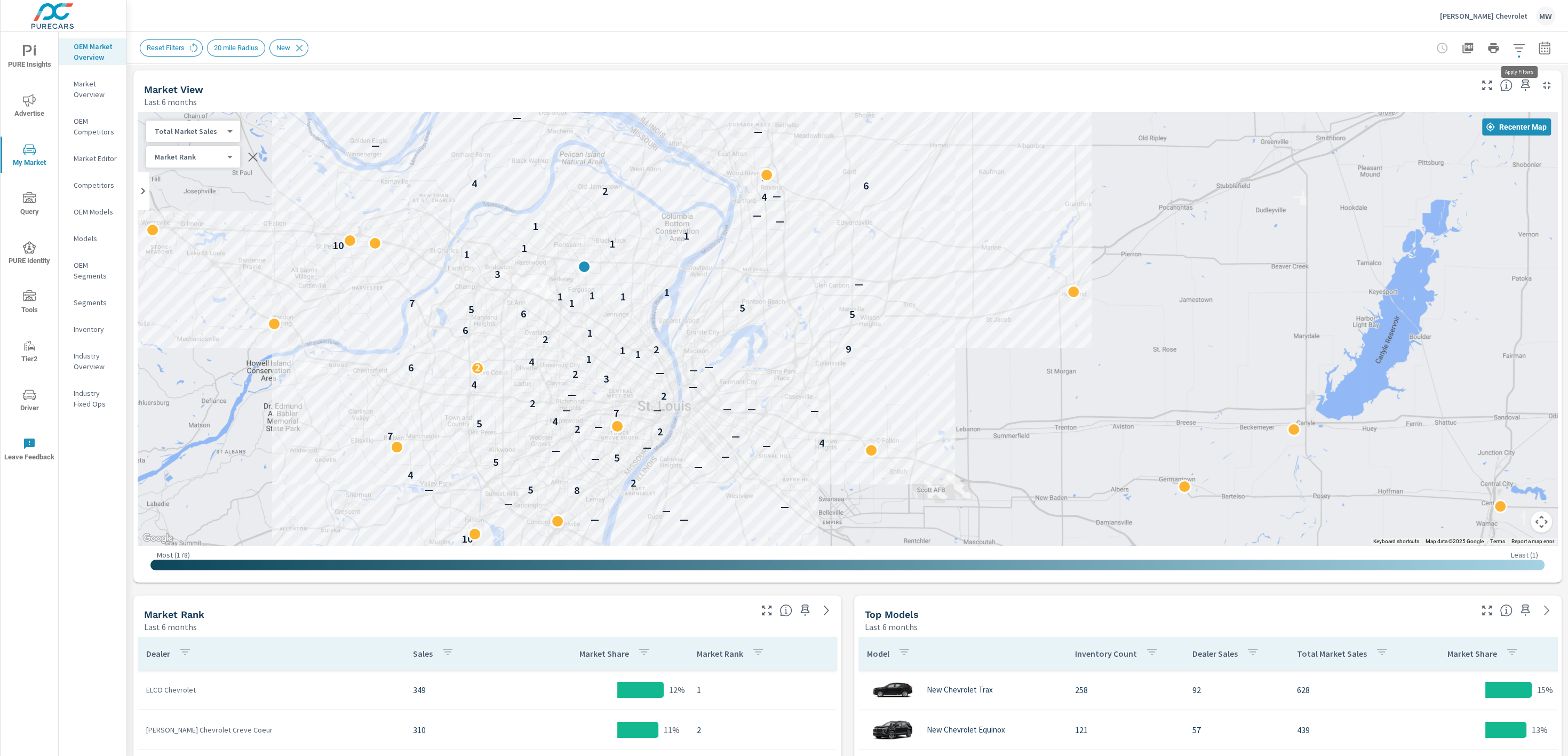
click at [1515, 47] on icon "button" at bounding box center [1519, 47] width 13 height 13
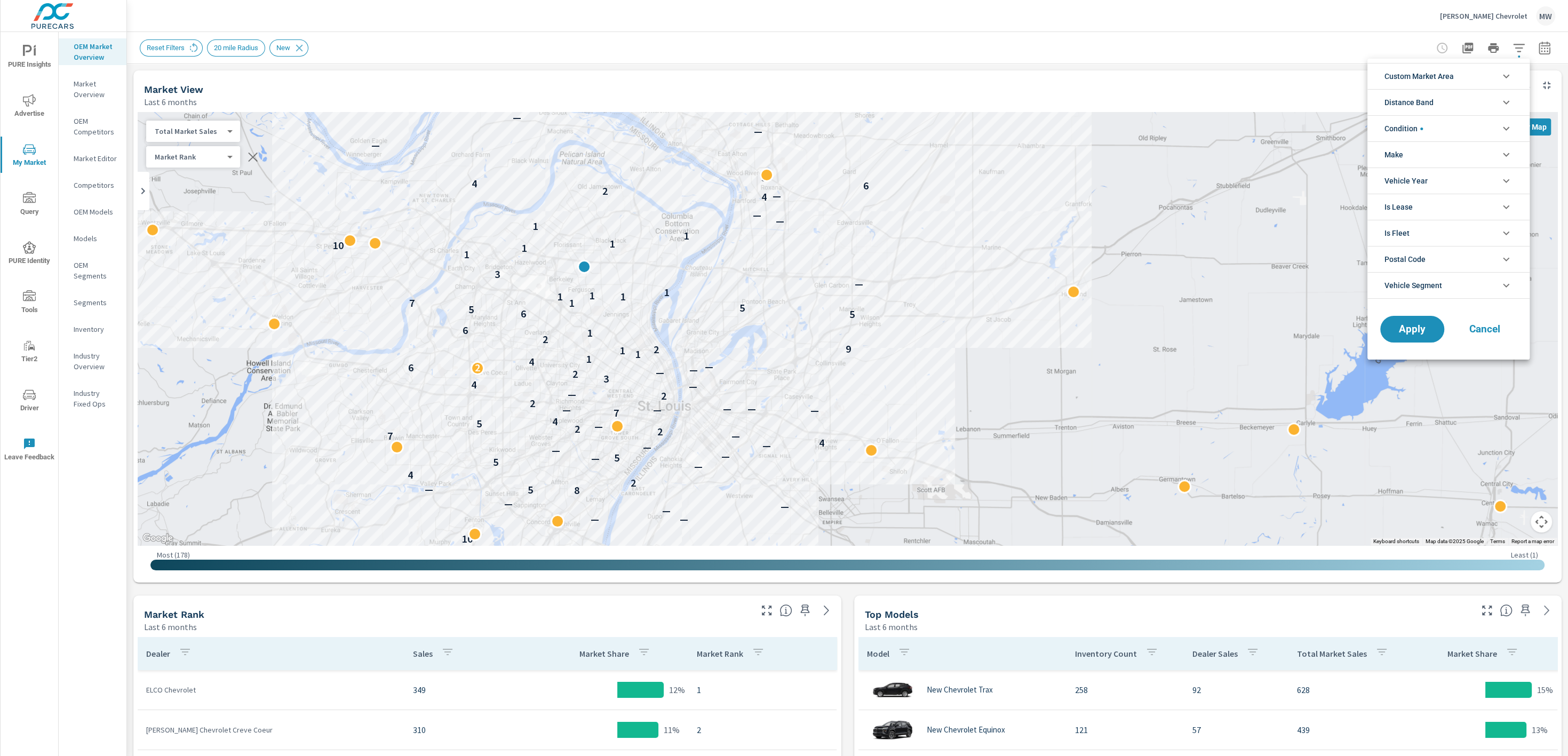
click at [1506, 261] on icon "filter options" at bounding box center [1506, 259] width 13 height 13
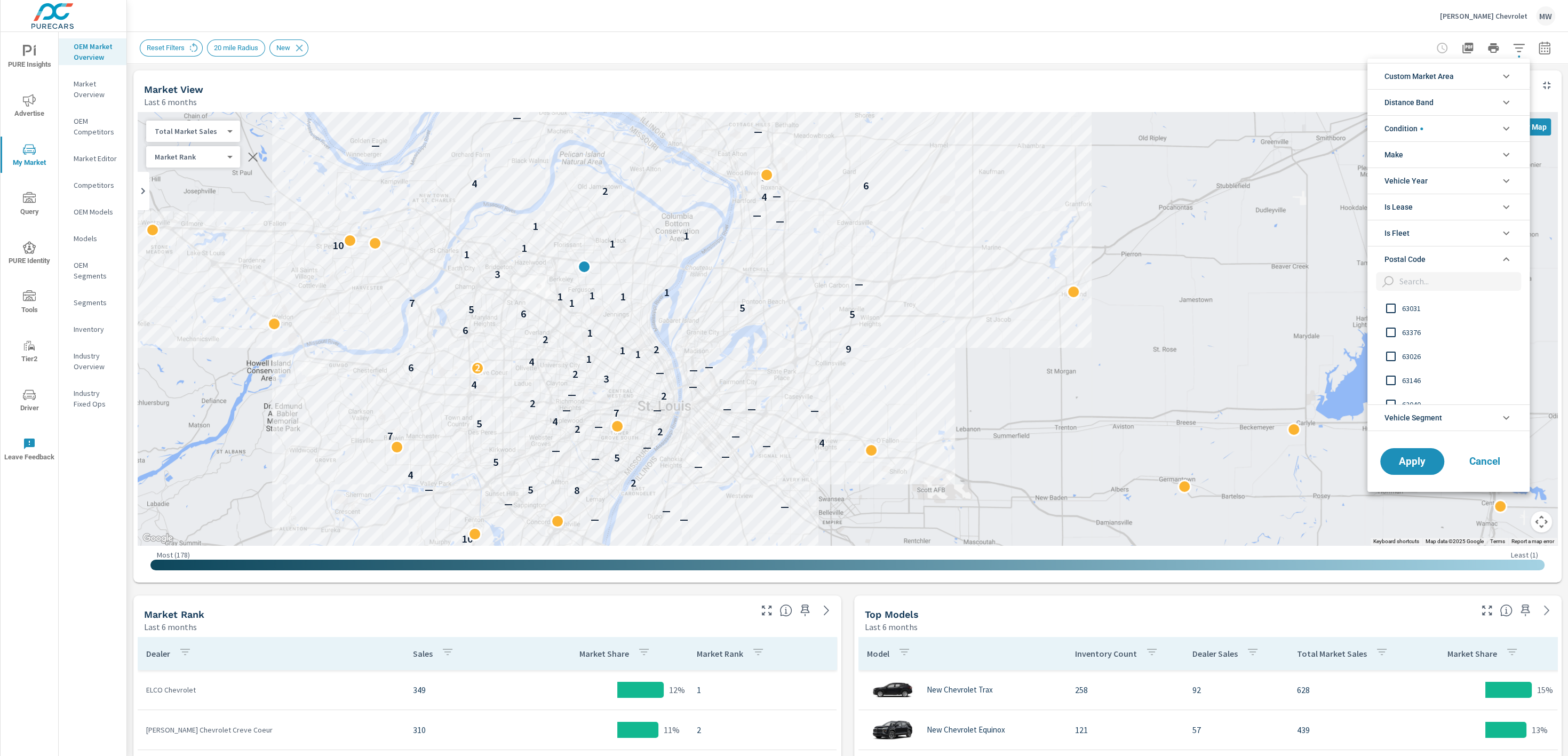
click at [1422, 279] on input "filter options" at bounding box center [1458, 282] width 126 height 19
type input "63044"
click at [1389, 301] on input "filter options" at bounding box center [1390, 308] width 22 height 22
click at [1414, 465] on button "Apply" at bounding box center [1412, 461] width 66 height 28
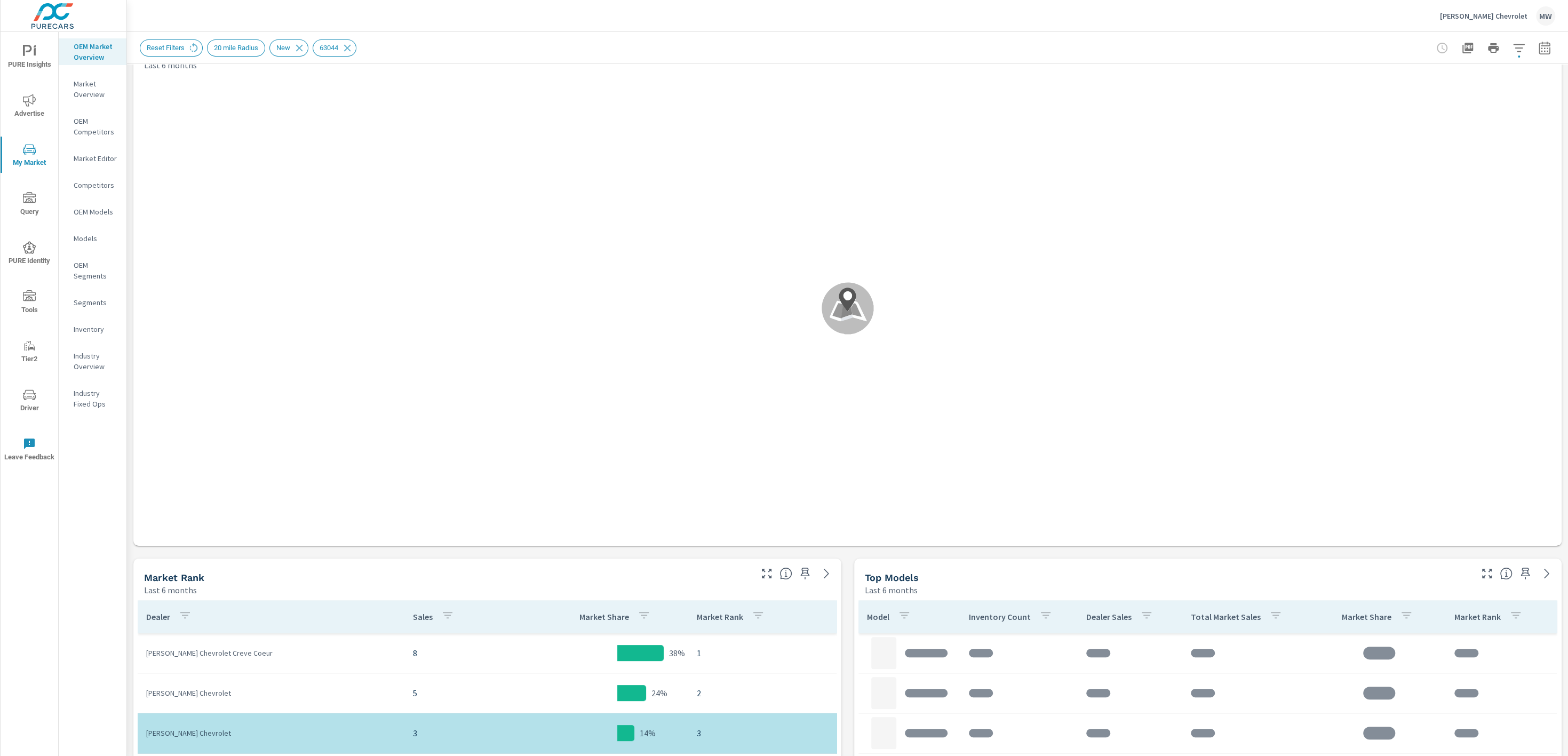
scroll to position [24, 0]
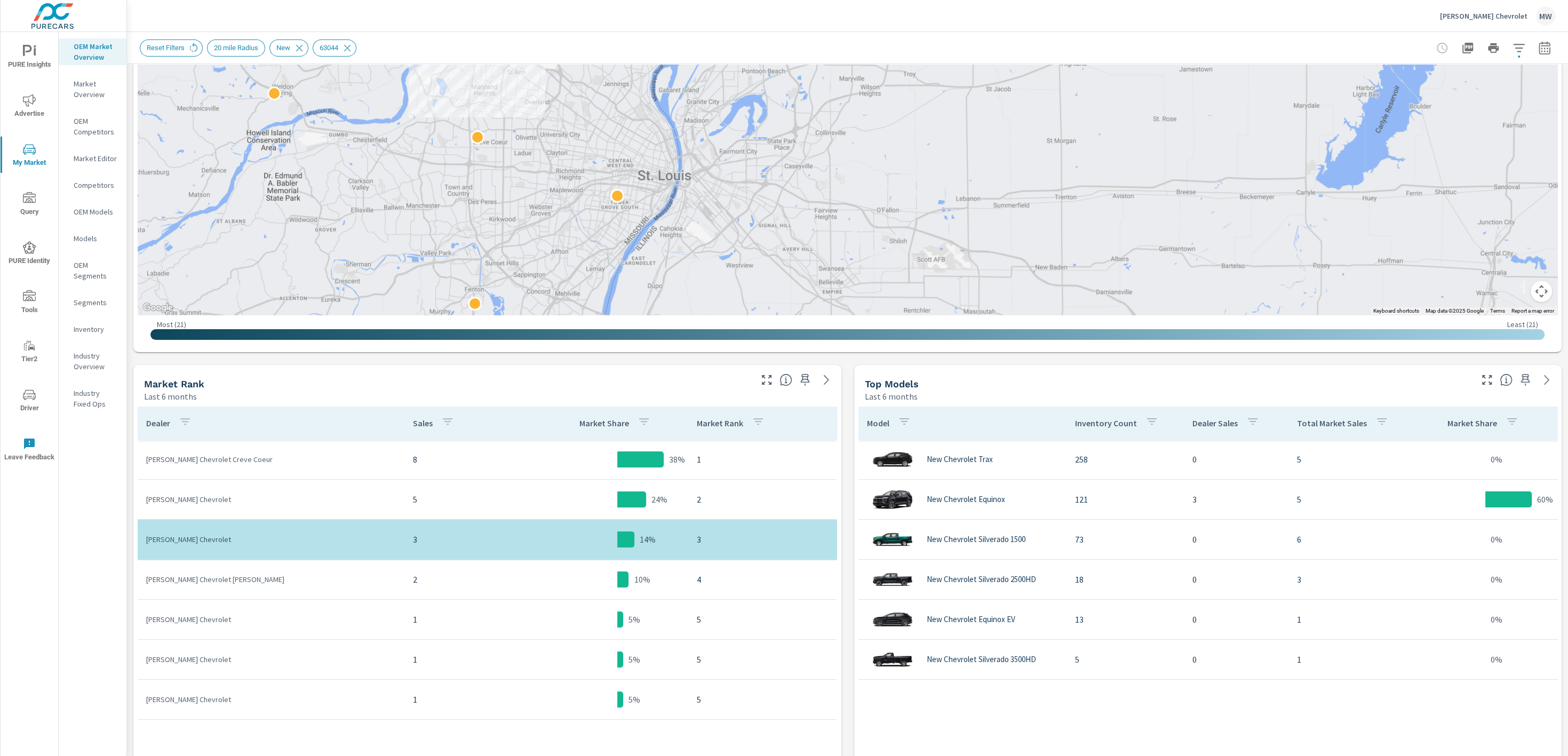
scroll to position [250, 0]
